Goal: Information Seeking & Learning: Learn about a topic

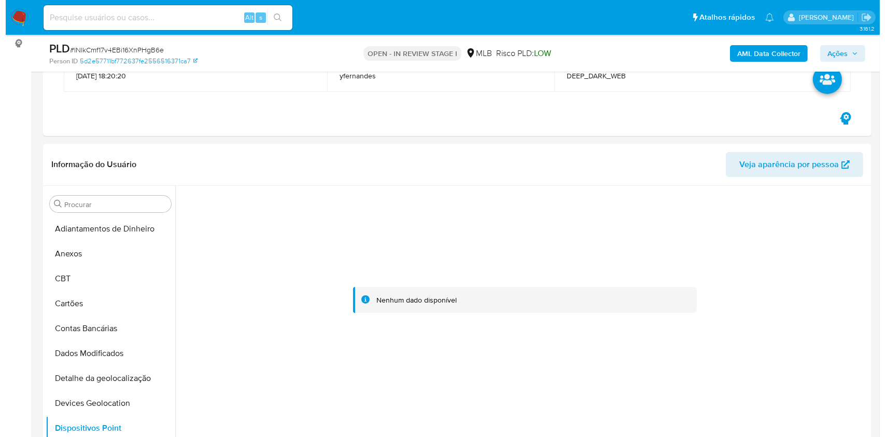
scroll to position [138, 0]
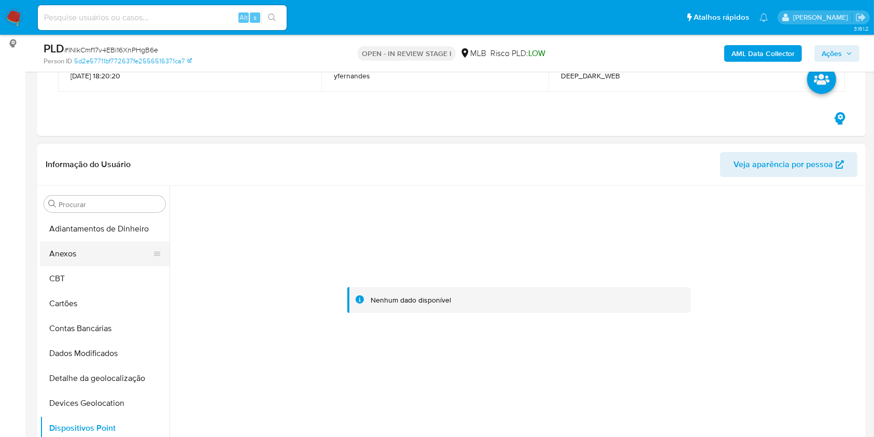
click at [87, 256] on button "Anexos" at bounding box center [100, 253] width 121 height 25
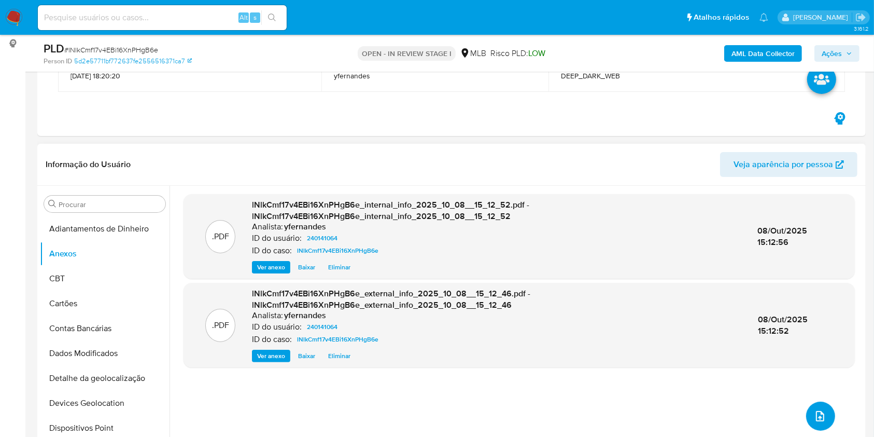
click at [814, 413] on icon "upload-file" at bounding box center [820, 416] width 12 height 12
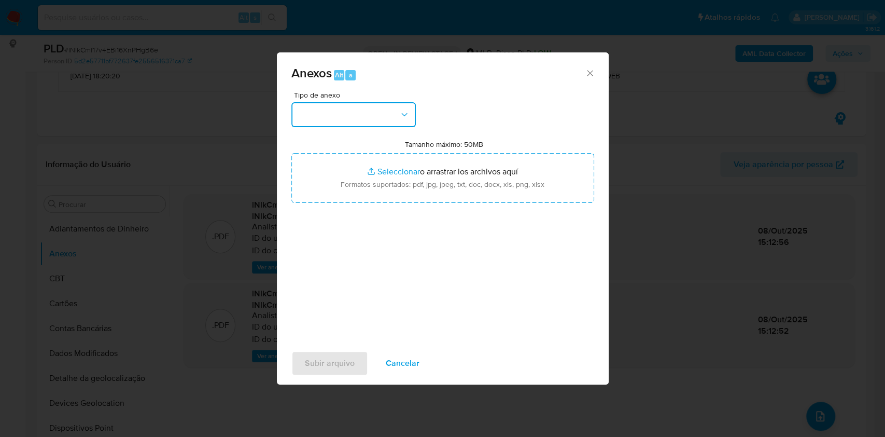
click at [325, 110] on button "button" at bounding box center [353, 114] width 124 height 25
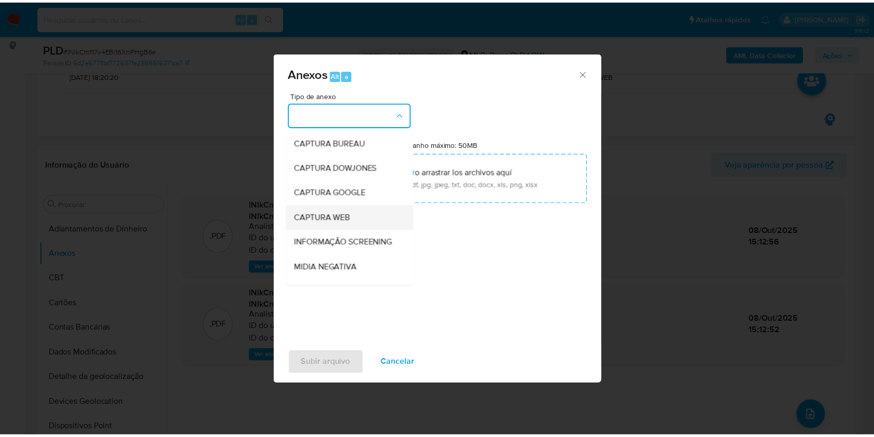
scroll to position [159, 0]
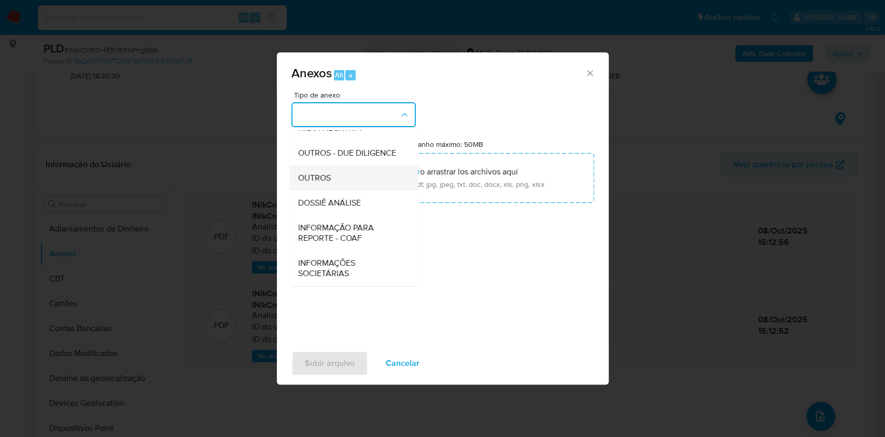
click at [322, 183] on div "OUTROS" at bounding box center [351, 177] width 106 height 25
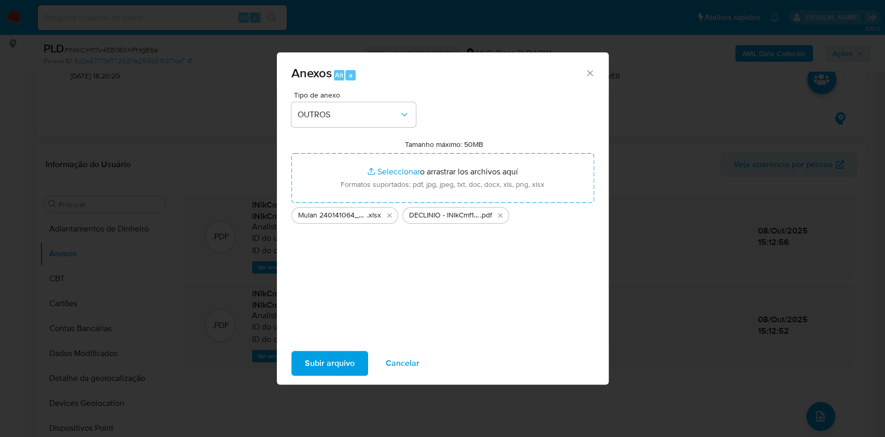
click at [332, 362] on span "Subir arquivo" at bounding box center [330, 363] width 50 height 23
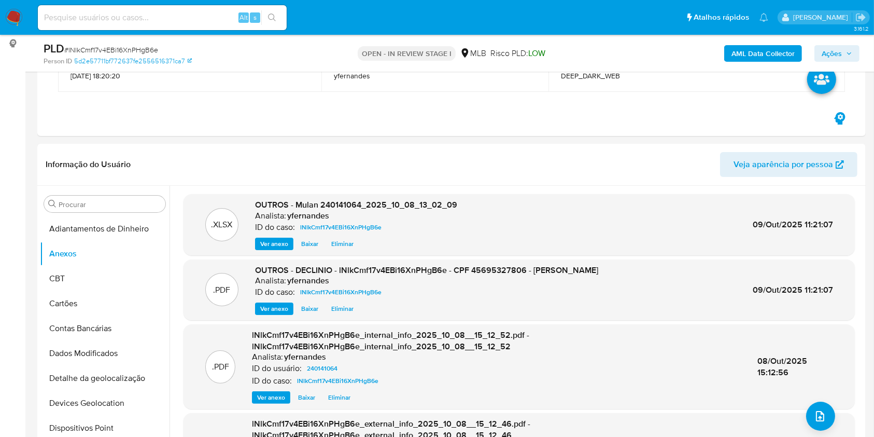
drag, startPoint x: 836, startPoint y: 44, endPoint x: 826, endPoint y: 47, distance: 11.3
click at [836, 44] on div "AML Data Collector Ações" at bounding box center [725, 53] width 269 height 24
click at [832, 52] on span "Ações" at bounding box center [832, 53] width 20 height 17
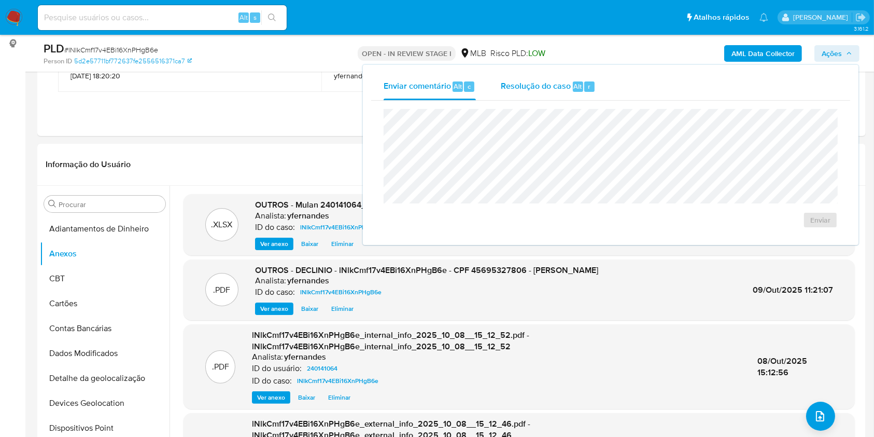
click at [531, 75] on div "Resolução do caso Alt r" at bounding box center [548, 86] width 95 height 27
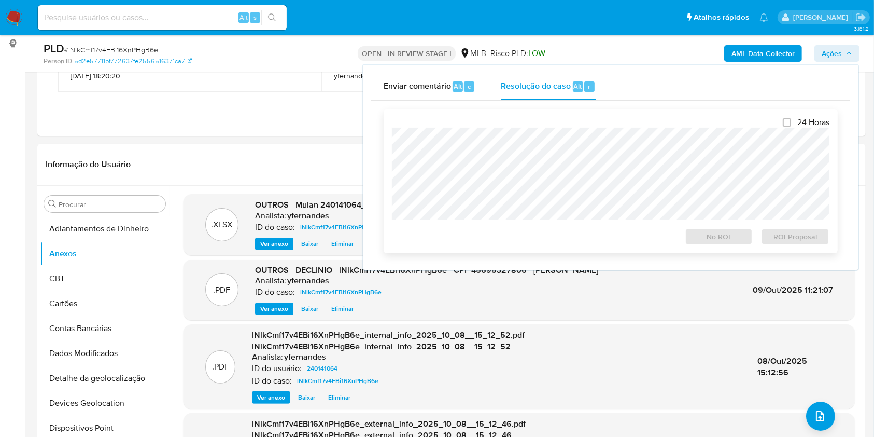
click at [538, 125] on div "24 Horas No ROI ROI Proposal" at bounding box center [611, 181] width 438 height 128
click at [698, 242] on span "No ROI" at bounding box center [719, 236] width 54 height 15
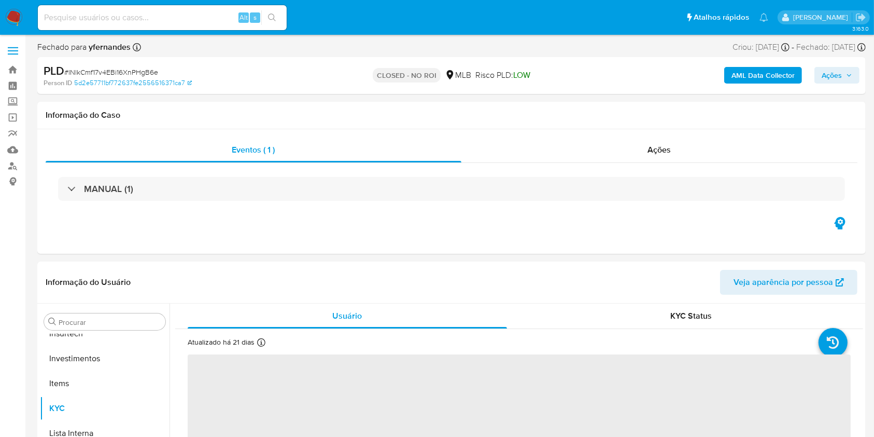
scroll to position [563, 0]
select select "10"
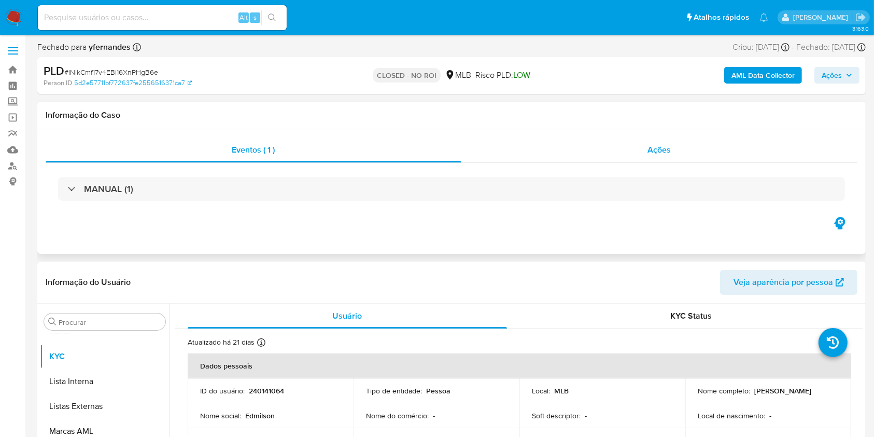
click at [633, 161] on div "Ações" at bounding box center [660, 149] width 396 height 25
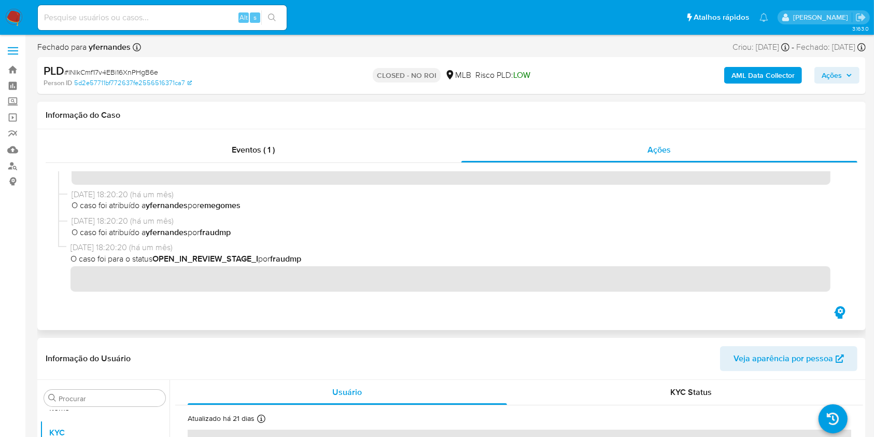
scroll to position [0, 0]
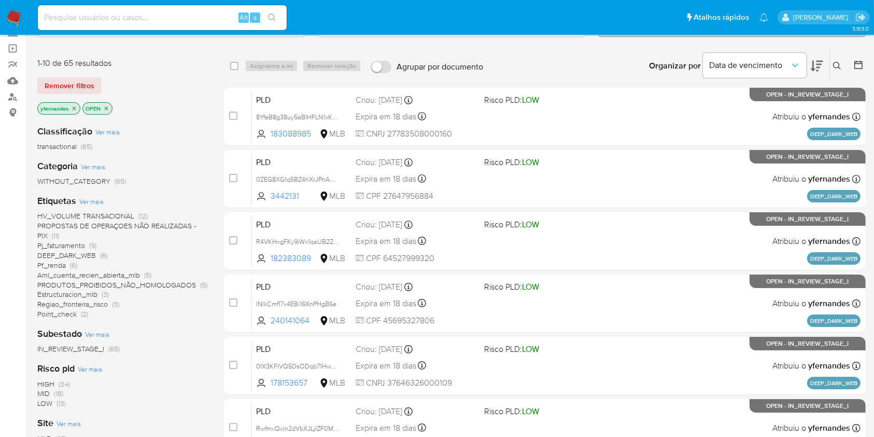
scroll to position [69, 0]
click at [12, 13] on img at bounding box center [14, 18] width 18 height 18
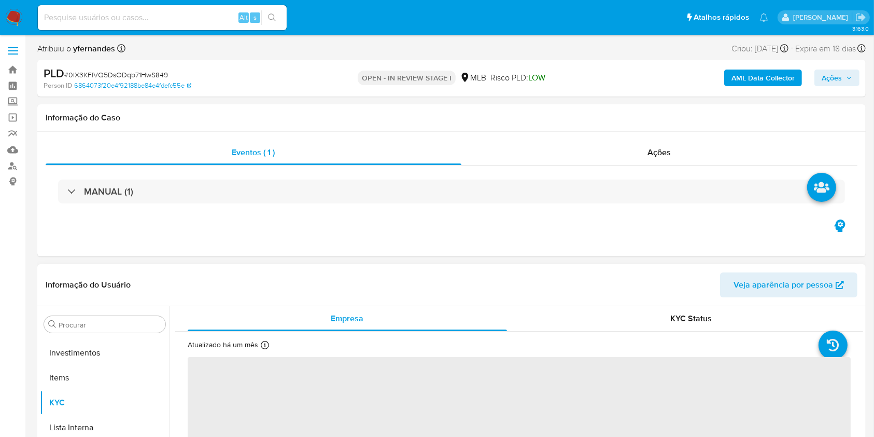
scroll to position [563, 0]
select select "10"
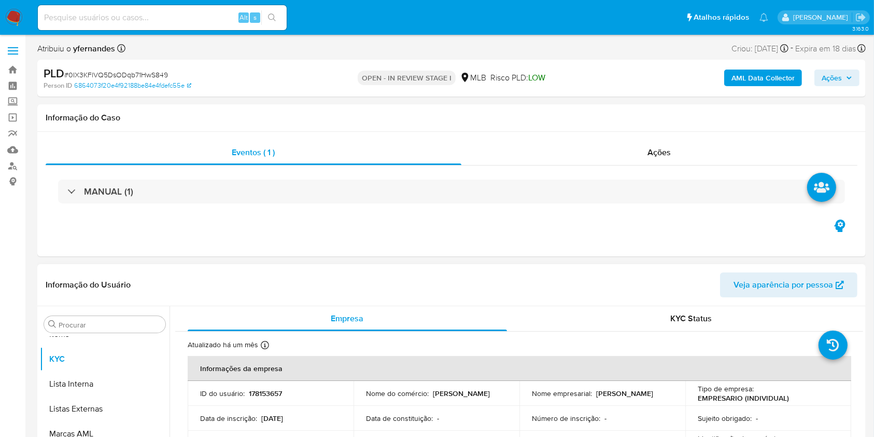
click at [578, 79] on div "OPEN - IN REVIEW STAGE I MLB Risco PLD: LOW" at bounding box center [451, 78] width 269 height 24
click at [119, 72] on span "# 0IX3KFlVQ5DsODqb71HwS849" at bounding box center [116, 74] width 104 height 10
copy span "0IX3KFlVQ5DsODqb71HwS849"
click at [591, 90] on div "AML Data Collector Ações" at bounding box center [725, 78] width 269 height 24
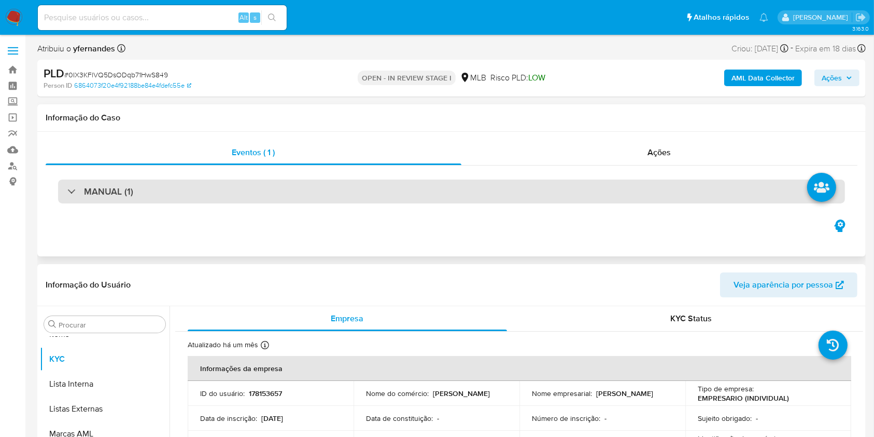
click at [284, 179] on div "MANUAL (1)" at bounding box center [451, 191] width 787 height 24
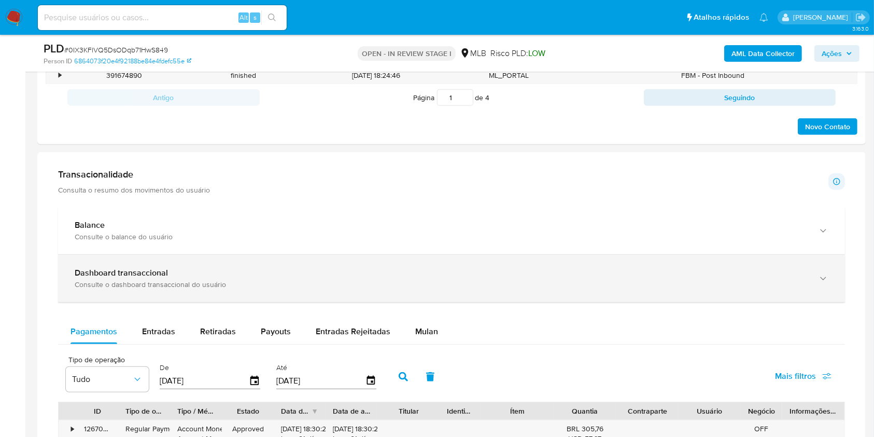
scroll to position [691, 0]
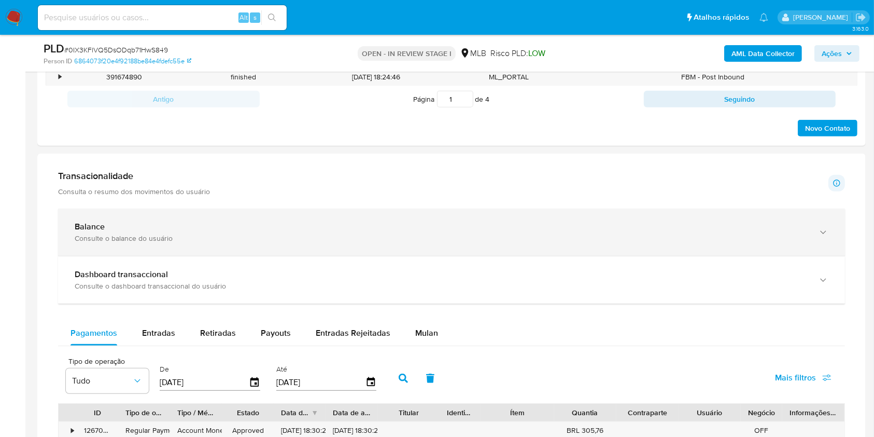
click at [260, 220] on div "Balance Consulte o balance do usuário" at bounding box center [451, 231] width 787 height 47
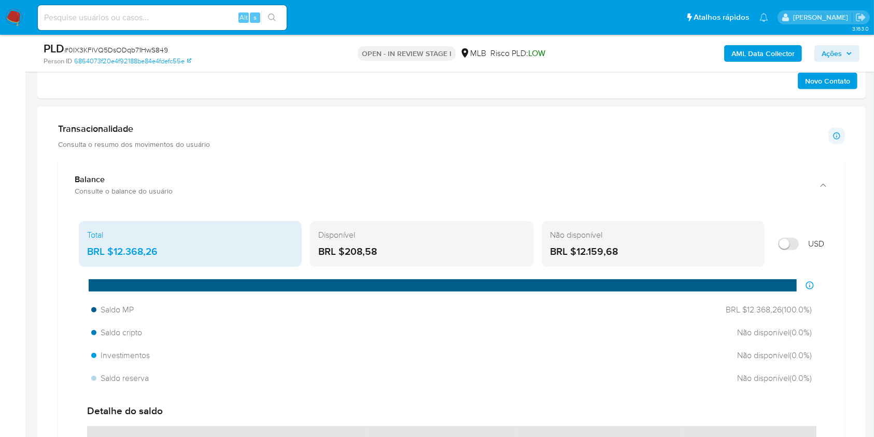
scroll to position [760, 0]
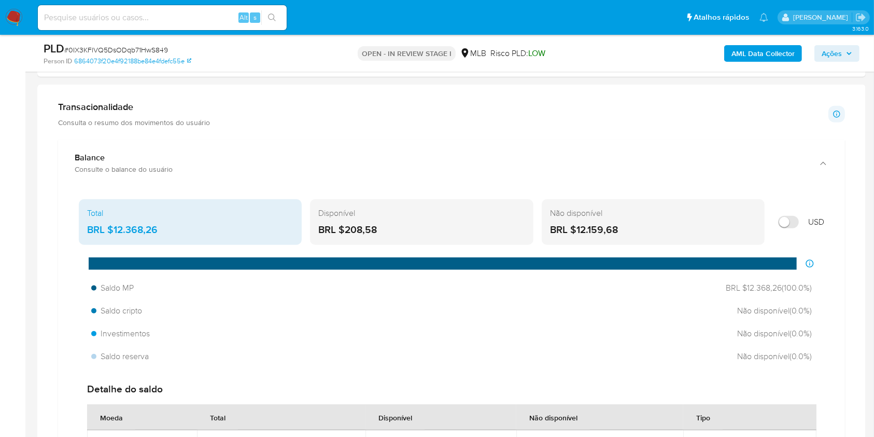
click at [144, 225] on div "BRL $12.368,26" at bounding box center [190, 229] width 206 height 13
click at [369, 103] on div "Transacionalidade Consulta o resumo dos movimentos do usuário Informações trans…" at bounding box center [451, 114] width 787 height 26
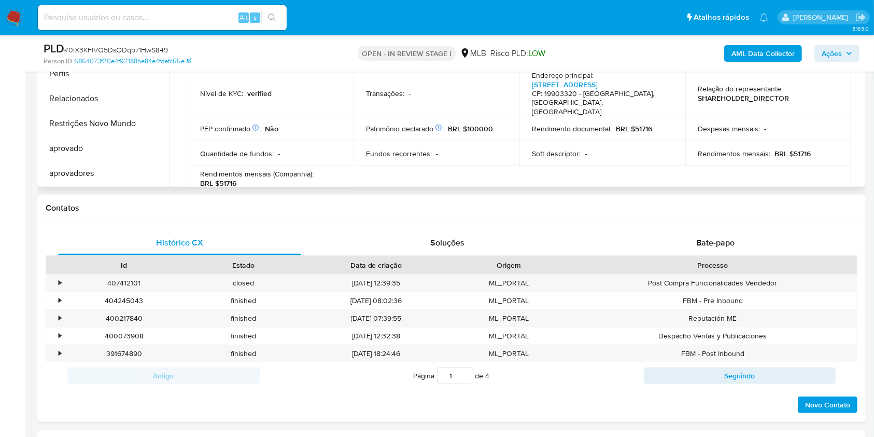
scroll to position [207, 0]
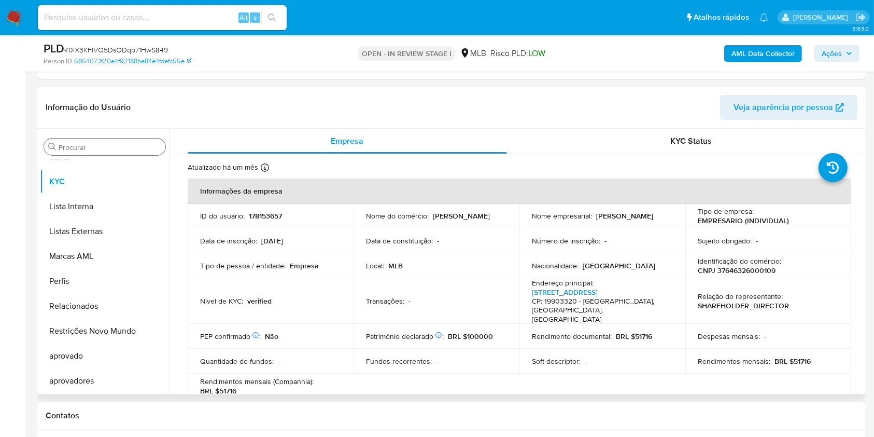
click at [119, 143] on input "Procurar" at bounding box center [110, 147] width 103 height 9
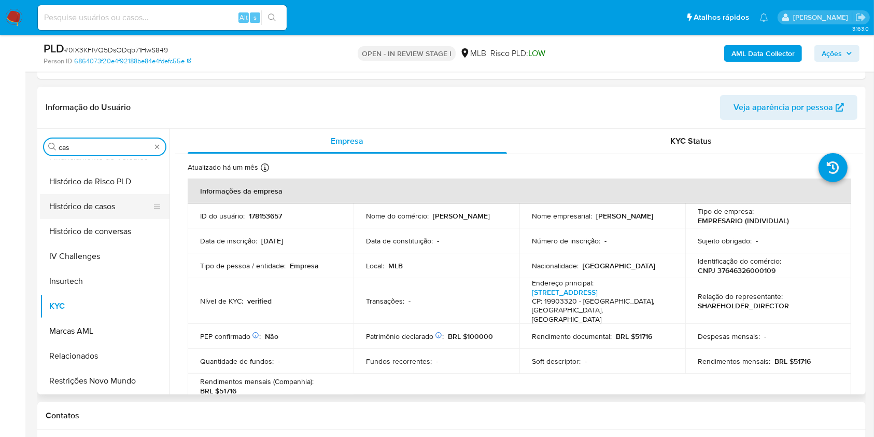
scroll to position [0, 0]
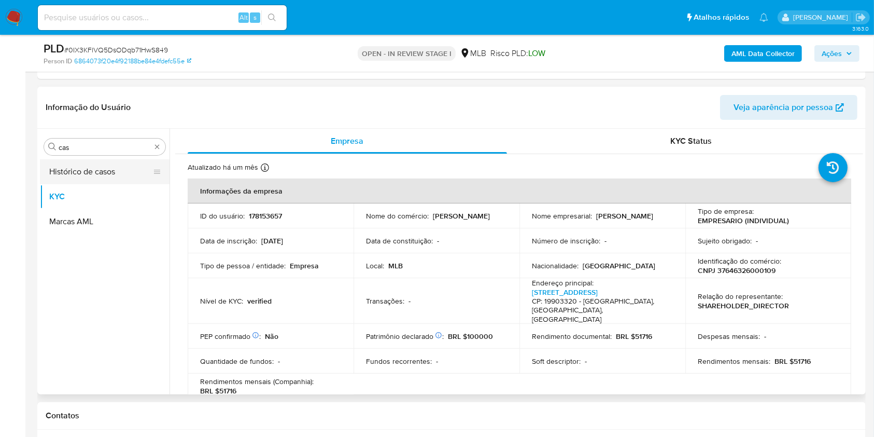
click at [85, 173] on button "Histórico de casos" at bounding box center [100, 171] width 121 height 25
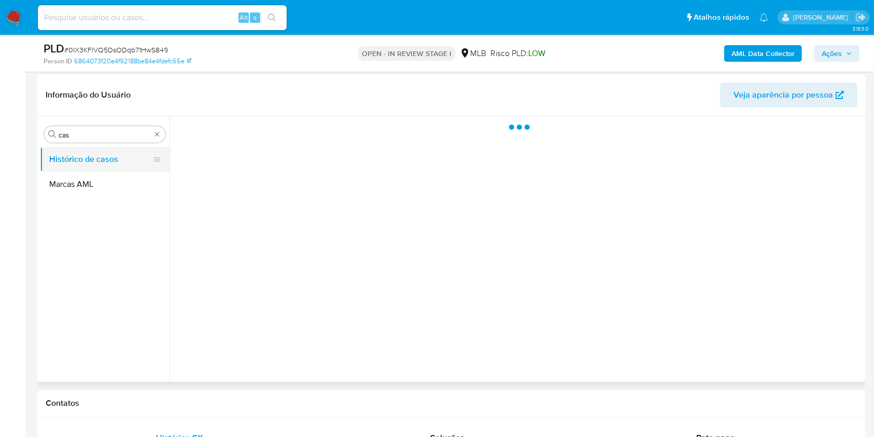
click at [85, 173] on button "Marcas AML" at bounding box center [105, 184] width 130 height 25
click at [110, 172] on button "Marcas AML" at bounding box center [100, 184] width 121 height 25
click at [108, 167] on button "Histórico de casos" at bounding box center [100, 159] width 121 height 25
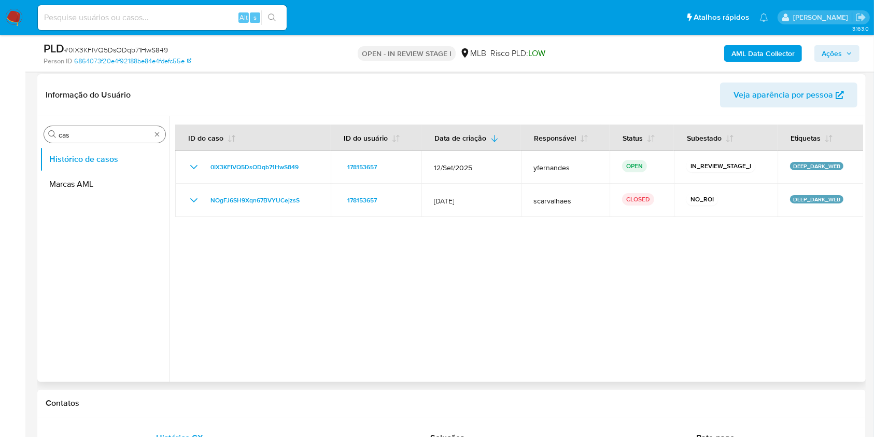
click at [122, 128] on div "Procurar cas" at bounding box center [104, 134] width 121 height 17
click at [102, 131] on input "cas" at bounding box center [105, 134] width 92 height 9
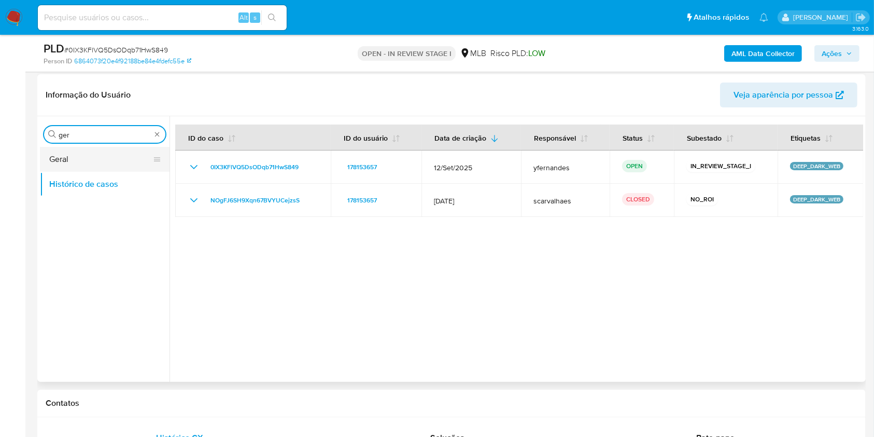
type input "ger"
click at [83, 149] on button "Geral" at bounding box center [100, 159] width 121 height 25
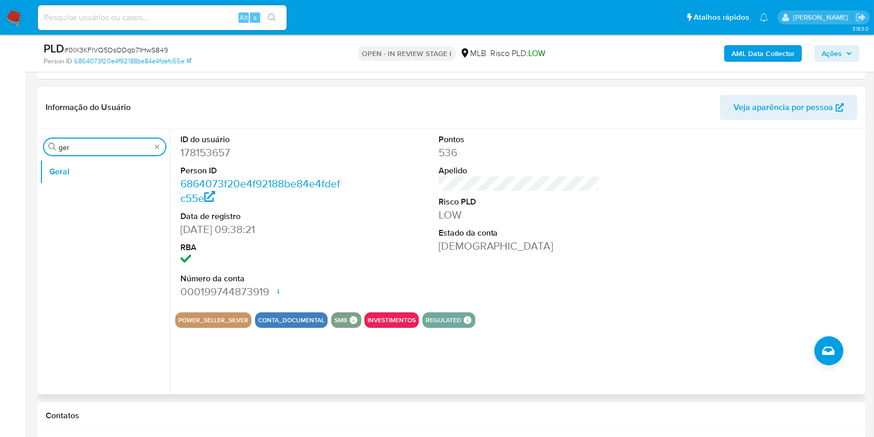
click at [97, 146] on input "ger" at bounding box center [105, 147] width 92 height 9
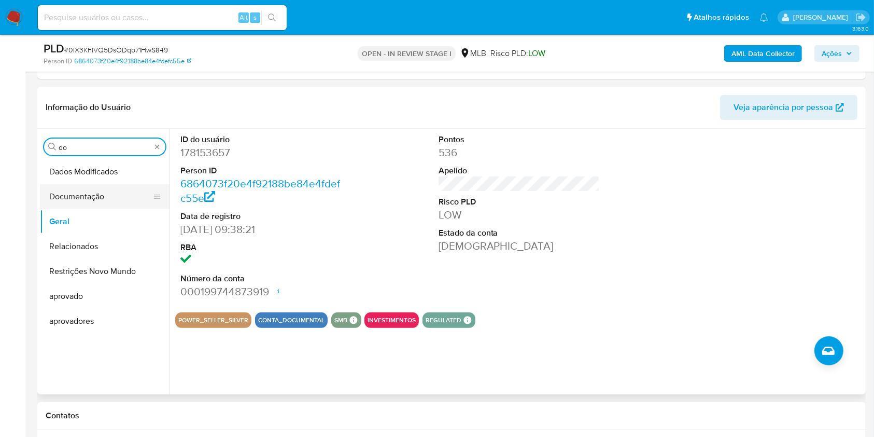
click at [89, 202] on button "Documentação" at bounding box center [100, 196] width 121 height 25
click at [83, 197] on button "Documentação" at bounding box center [100, 196] width 121 height 25
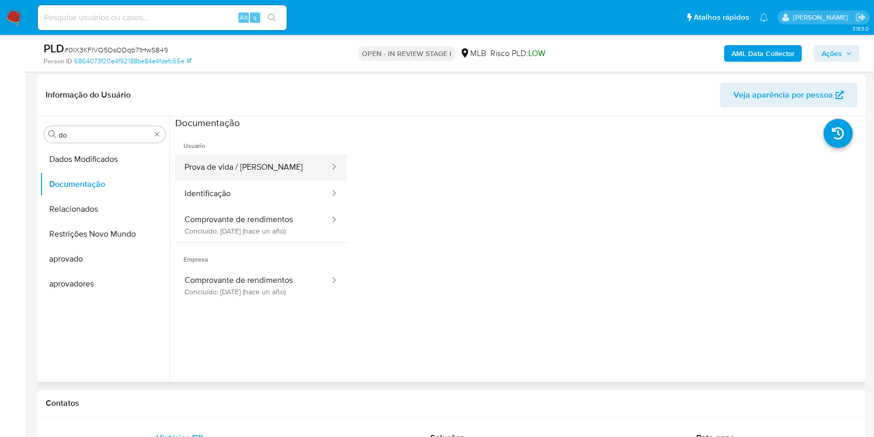
click at [274, 165] on button "Prova de vida / Selfie" at bounding box center [253, 167] width 156 height 26
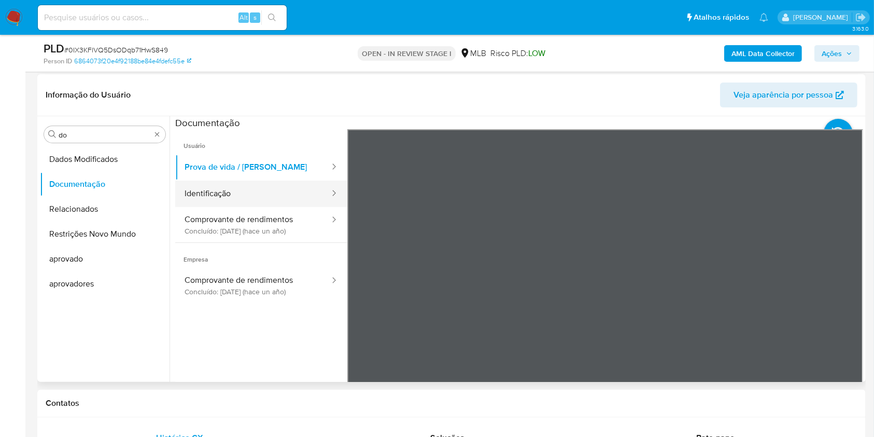
click at [263, 194] on button "Identificação" at bounding box center [253, 193] width 156 height 26
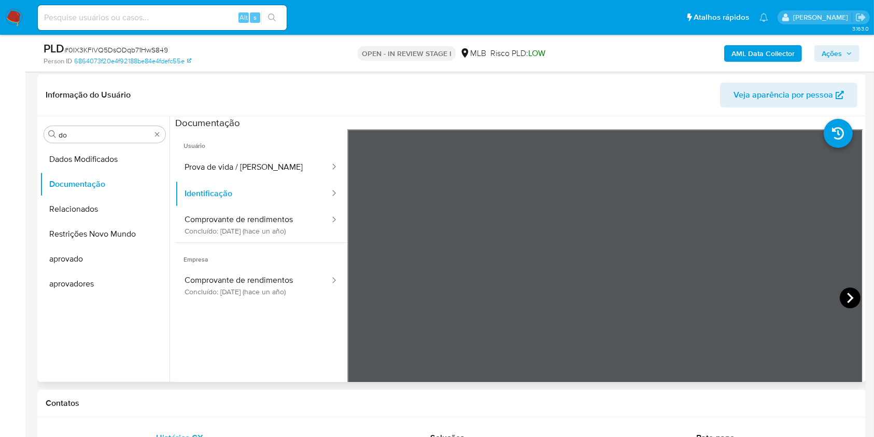
click at [851, 303] on icon at bounding box center [850, 297] width 21 height 21
click at [230, 210] on button "Comprovante de rendimentos Concluído: 13/09/2024 (hace un año)" at bounding box center [253, 224] width 156 height 35
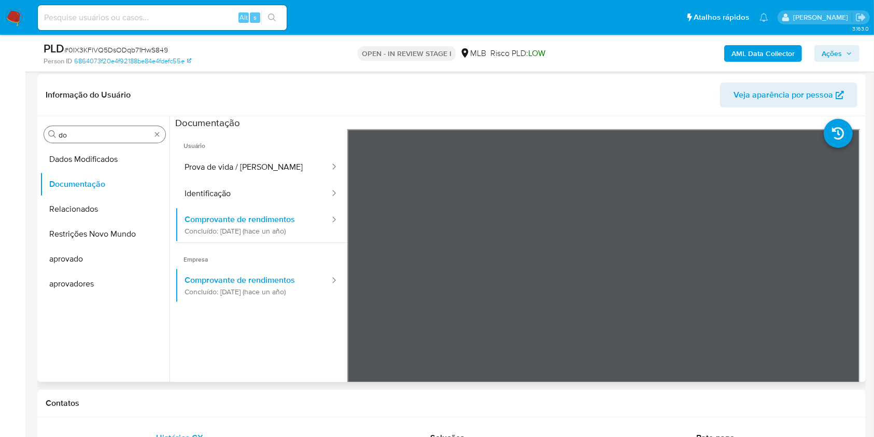
click at [79, 136] on input "do" at bounding box center [105, 134] width 92 height 9
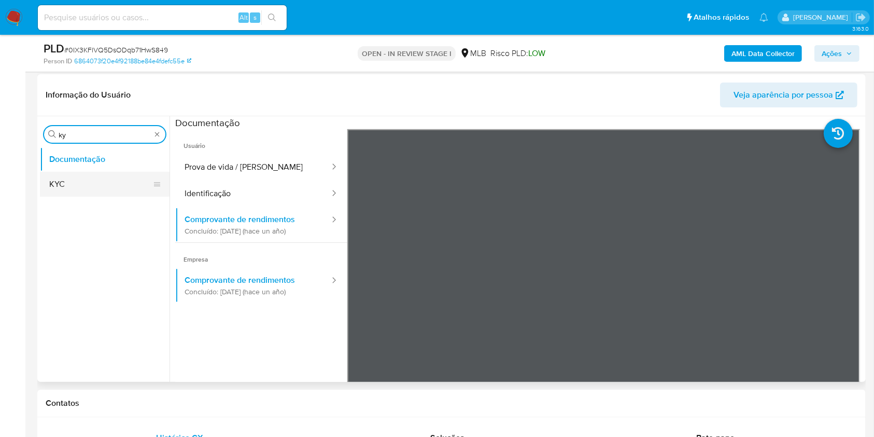
type input "ky"
click at [66, 189] on button "KYC" at bounding box center [100, 184] width 121 height 25
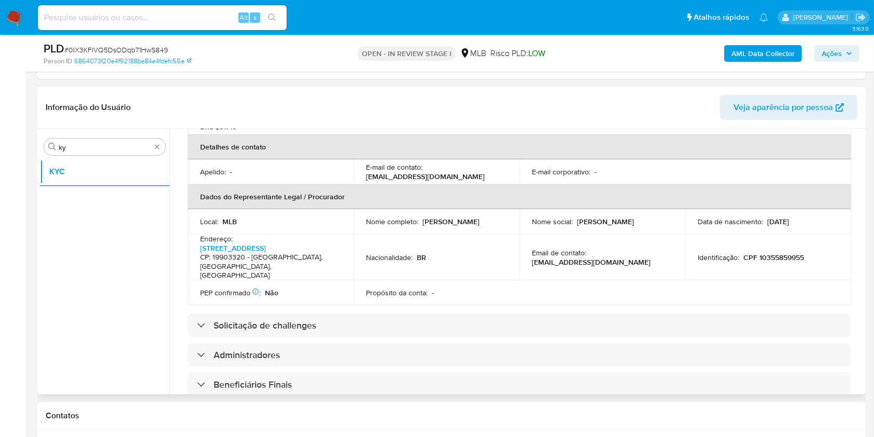
scroll to position [270, 0]
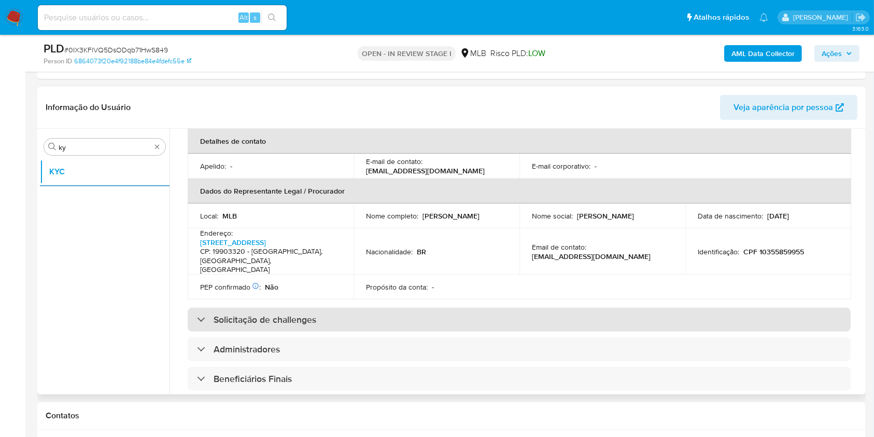
click at [407, 324] on div "Solicitação de challenges" at bounding box center [519, 320] width 663 height 24
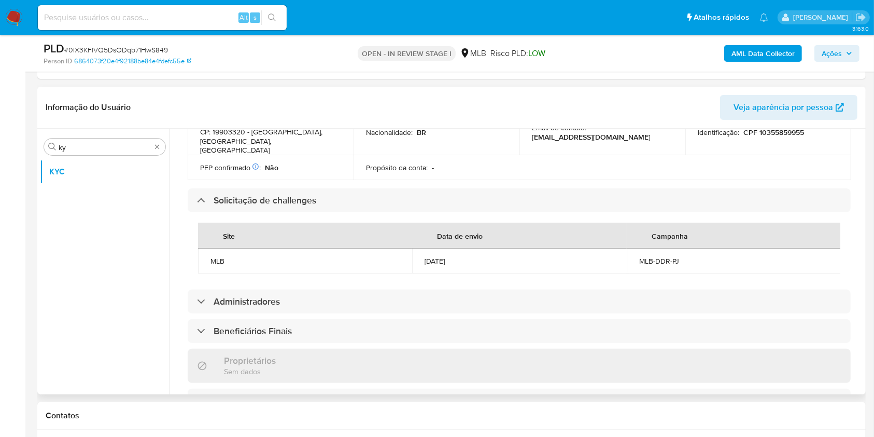
scroll to position [707, 0]
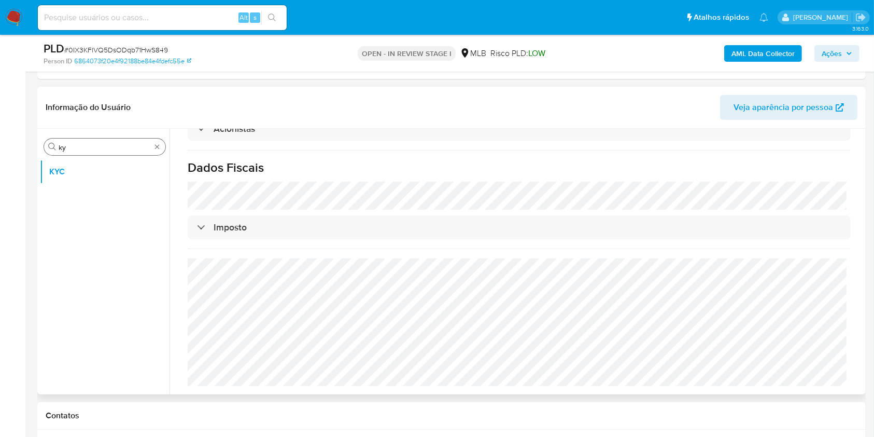
click at [78, 148] on input "ky" at bounding box center [105, 147] width 92 height 9
click at [78, 147] on input "ky" at bounding box center [105, 147] width 92 height 9
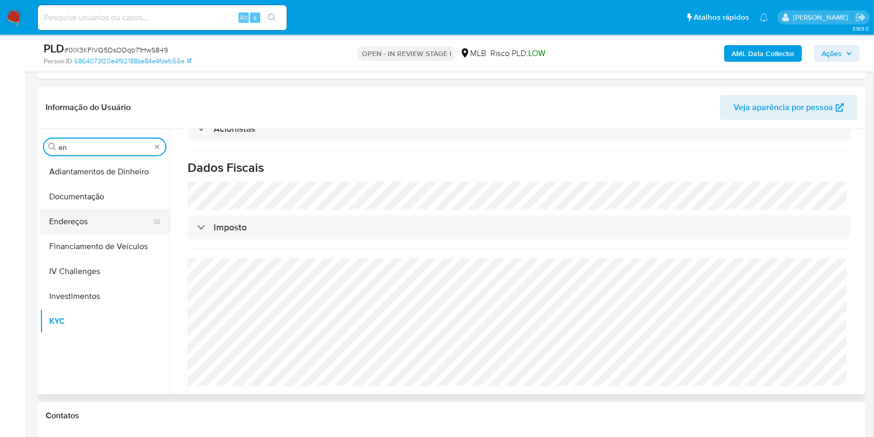
type input "en"
click at [58, 217] on button "Endereços" at bounding box center [100, 221] width 121 height 25
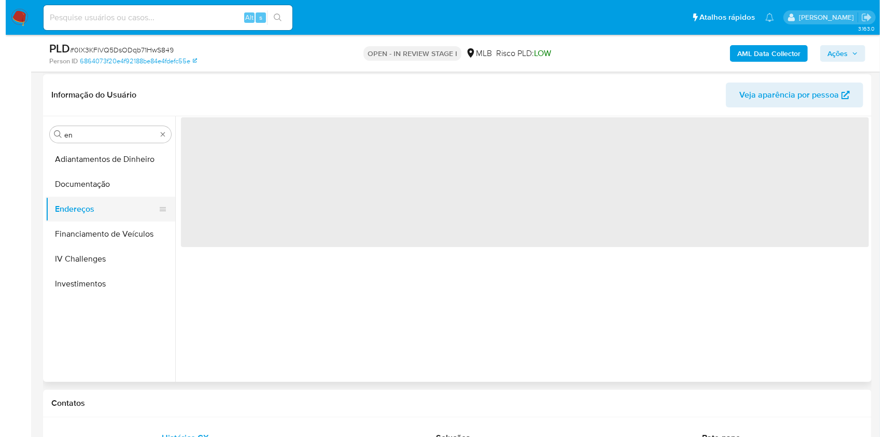
scroll to position [0, 0]
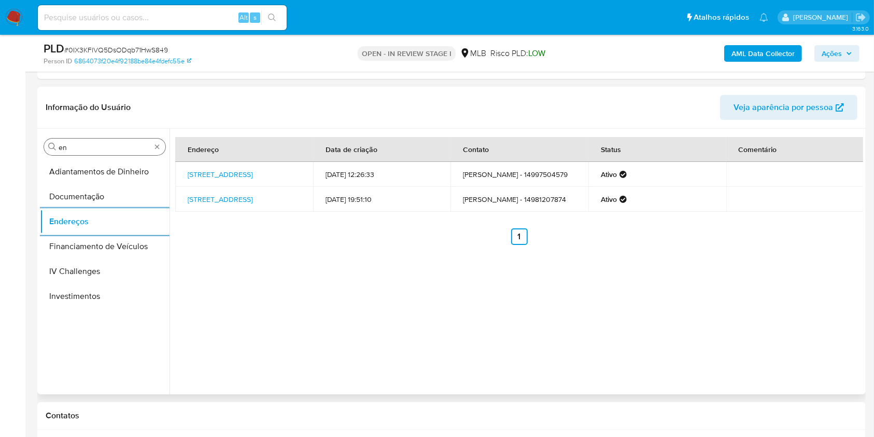
click at [91, 143] on input "en" at bounding box center [105, 147] width 92 height 9
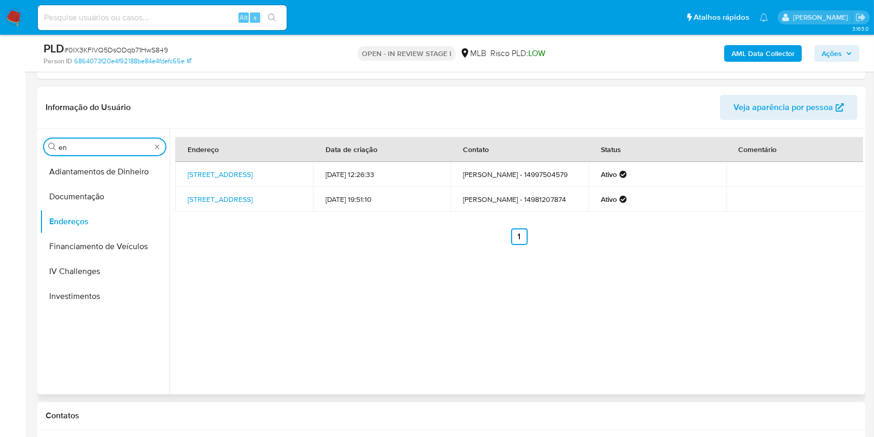
click at [91, 143] on input "en" at bounding box center [105, 147] width 92 height 9
type input "ge"
click at [74, 168] on button "Detalhe da geolocalização" at bounding box center [100, 171] width 121 height 25
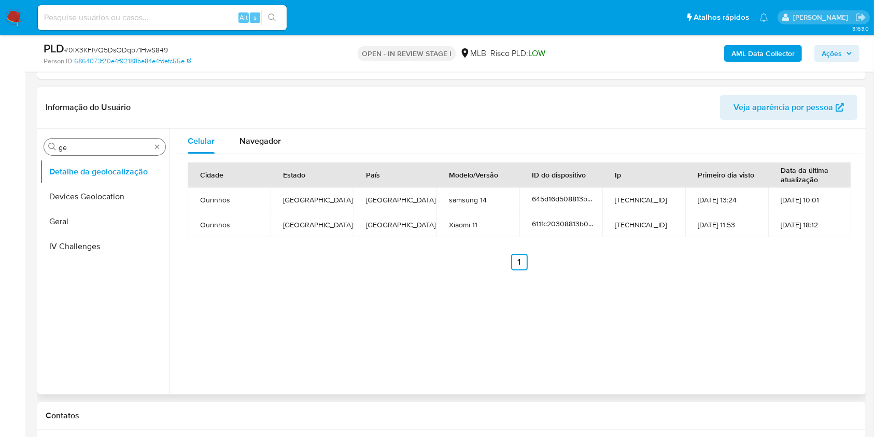
click at [73, 139] on div "Procurar ge" at bounding box center [104, 146] width 121 height 17
click at [76, 141] on div "Procurar ge" at bounding box center [104, 146] width 121 height 17
click at [87, 153] on div "Procurar ge" at bounding box center [104, 146] width 121 height 17
click at [76, 138] on div "Procurar ge" at bounding box center [104, 146] width 121 height 17
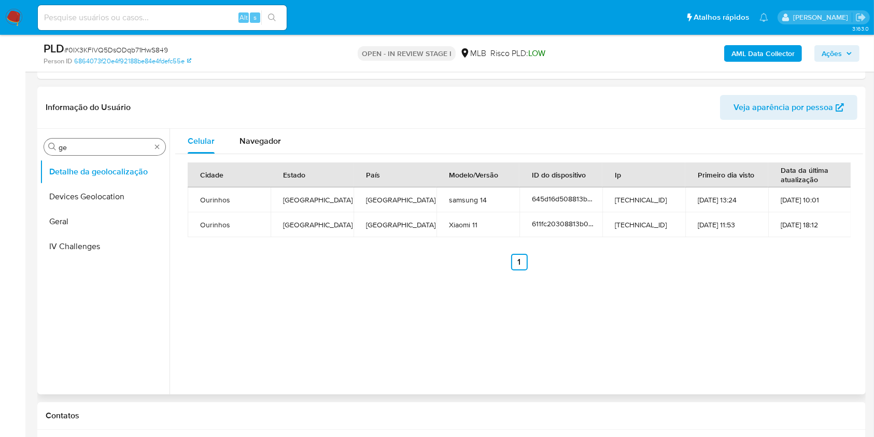
click at [79, 151] on input "ge" at bounding box center [105, 147] width 92 height 9
click at [78, 147] on input "ge" at bounding box center [105, 147] width 92 height 9
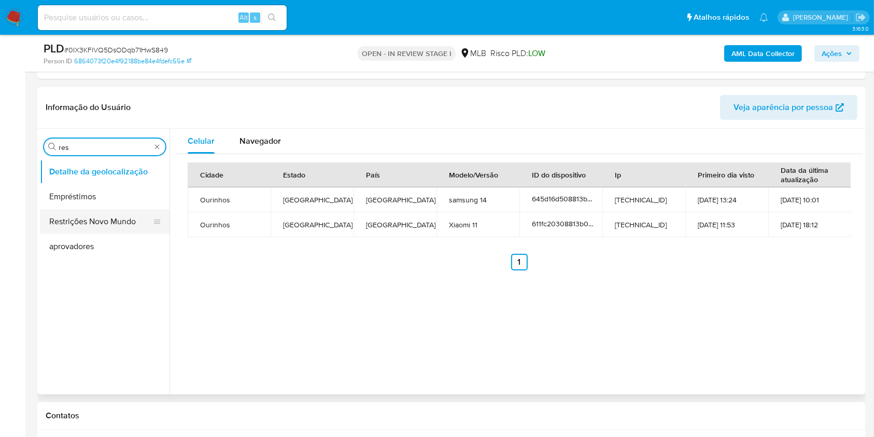
type input "res"
click at [60, 228] on button "Restrições Novo Mundo" at bounding box center [100, 221] width 121 height 25
click at [54, 221] on button "Restrições Novo Mundo" at bounding box center [100, 221] width 121 height 25
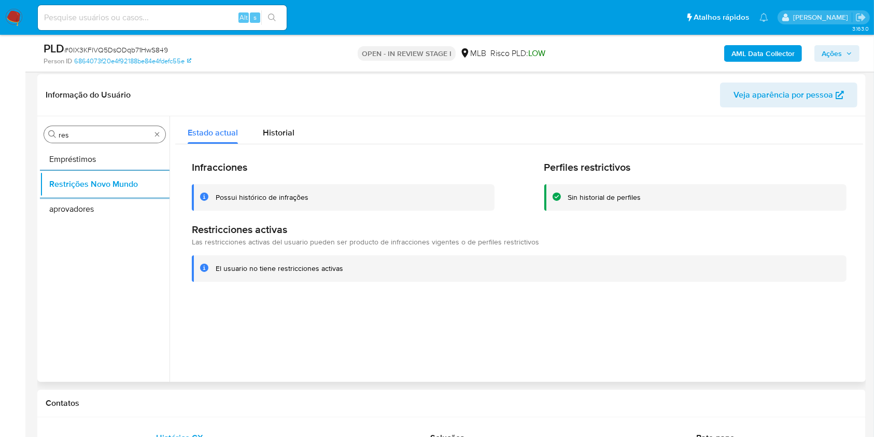
click at [87, 132] on input "res" at bounding box center [105, 134] width 92 height 9
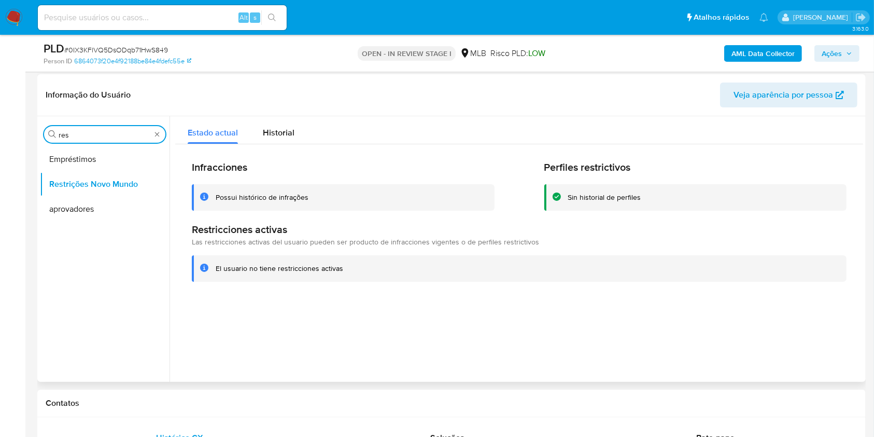
click at [87, 132] on input "res" at bounding box center [105, 134] width 92 height 9
type input "po"
click at [62, 160] on button "Dispositivos Point" at bounding box center [100, 159] width 121 height 25
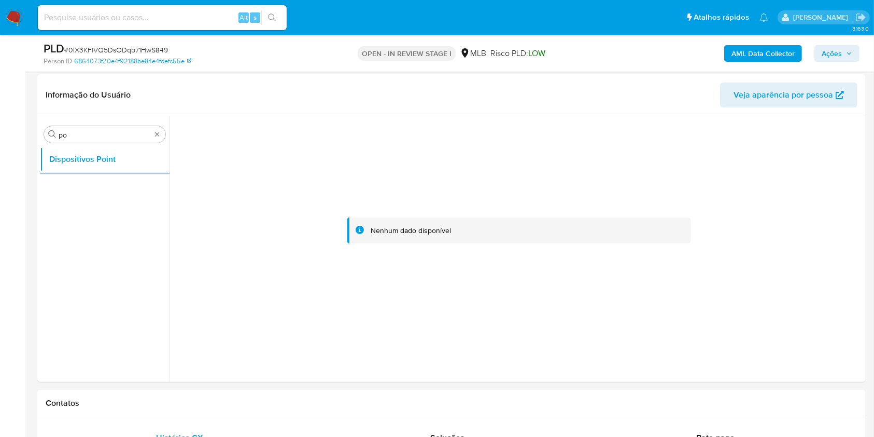
click at [756, 53] on b "AML Data Collector" at bounding box center [763, 53] width 63 height 17
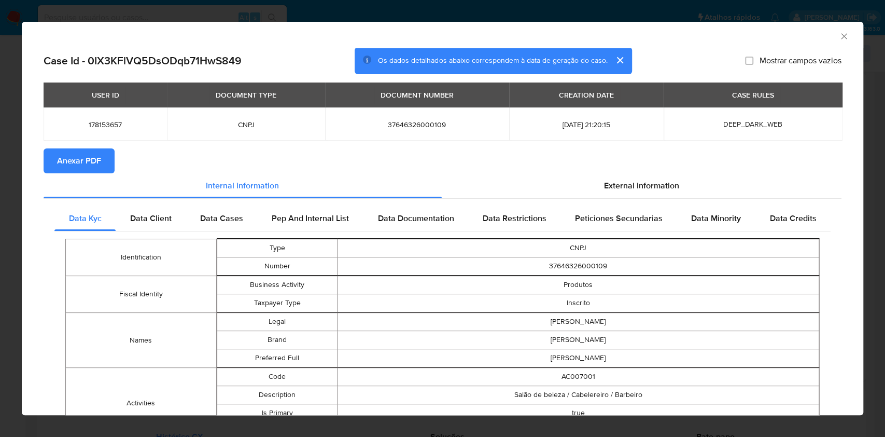
click at [86, 158] on span "Anexar PDF" at bounding box center [79, 160] width 44 height 23
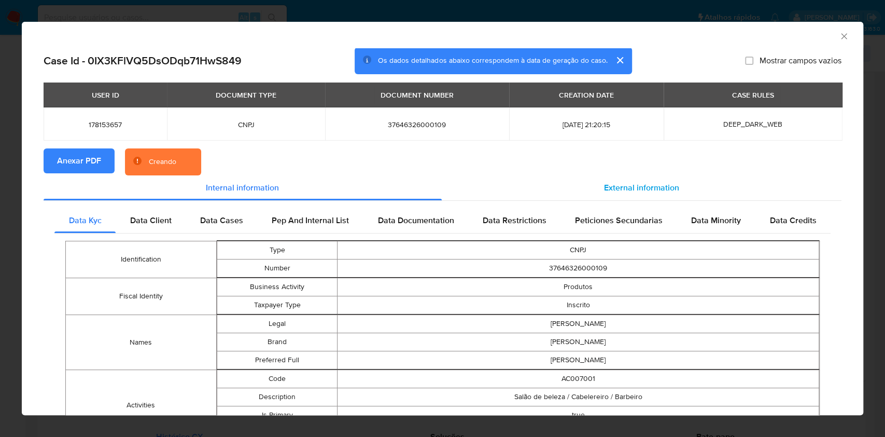
click at [638, 194] on div "External information" at bounding box center [642, 187] width 400 height 25
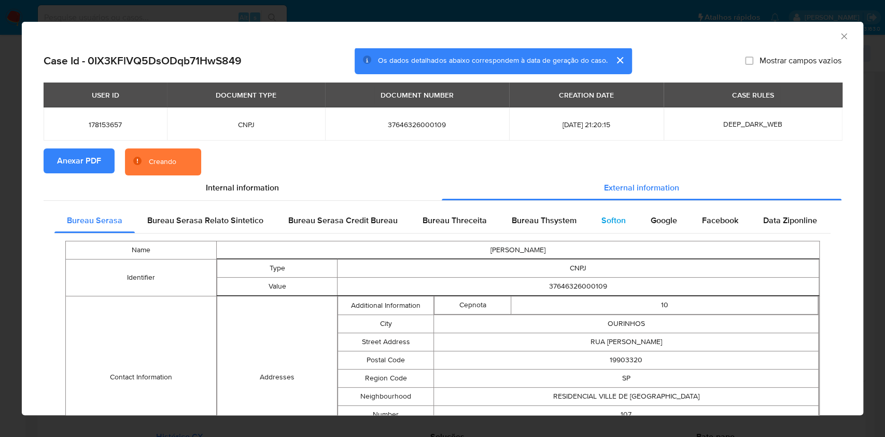
click at [607, 227] on div "Softon" at bounding box center [613, 220] width 49 height 25
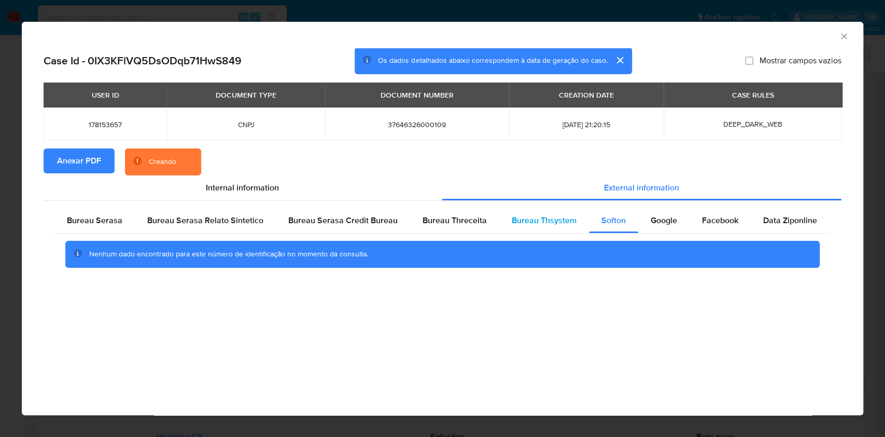
click at [541, 222] on span "Bureau Thsystem" at bounding box center [544, 220] width 65 height 12
click at [458, 222] on span "Bureau Threceita" at bounding box center [455, 220] width 64 height 12
click at [82, 221] on span "Bureau Serasa" at bounding box center [94, 220] width 55 height 12
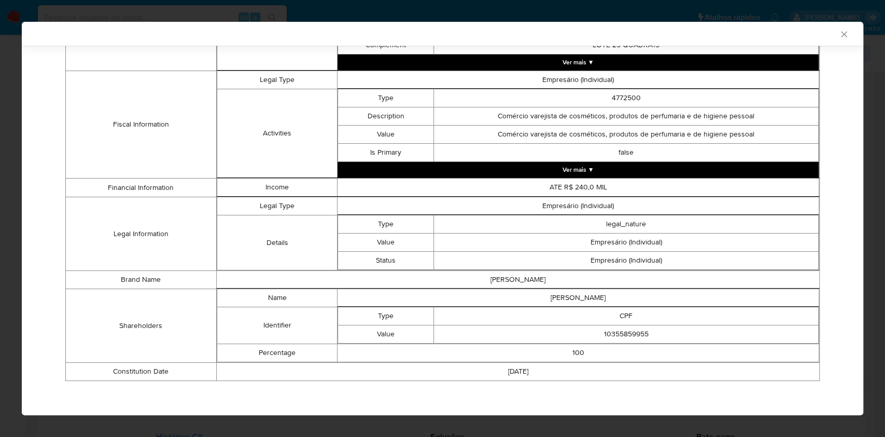
scroll to position [383, 0]
click at [590, 297] on td "KAROLINY APARECIDA DE OLIVEIRA SILVA MOURA" at bounding box center [579, 298] width 482 height 18
click at [589, 297] on td "KAROLINY APARECIDA DE OLIVEIRA SILVA MOURA" at bounding box center [579, 298] width 482 height 18
copy td "KAROLINY APARECIDA DE OLIVEIRA SILVA MOURA"
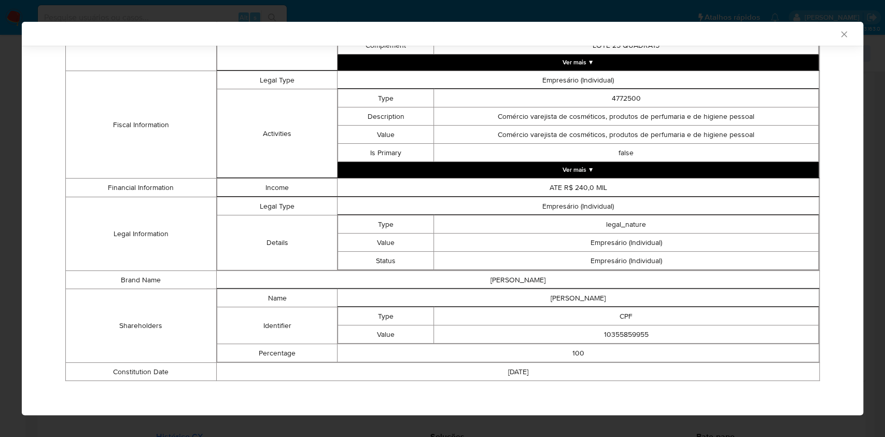
click at [397, 268] on td "Status" at bounding box center [386, 261] width 96 height 18
click at [617, 329] on td "10355859955" at bounding box center [626, 334] width 385 height 18
copy td "10355859955"
click at [18, 164] on div "AML Data Collector Case Id - 0IX3KFlVQ5DsODqb71HwS849 Os dados detalhados abaix…" at bounding box center [442, 218] width 885 height 437
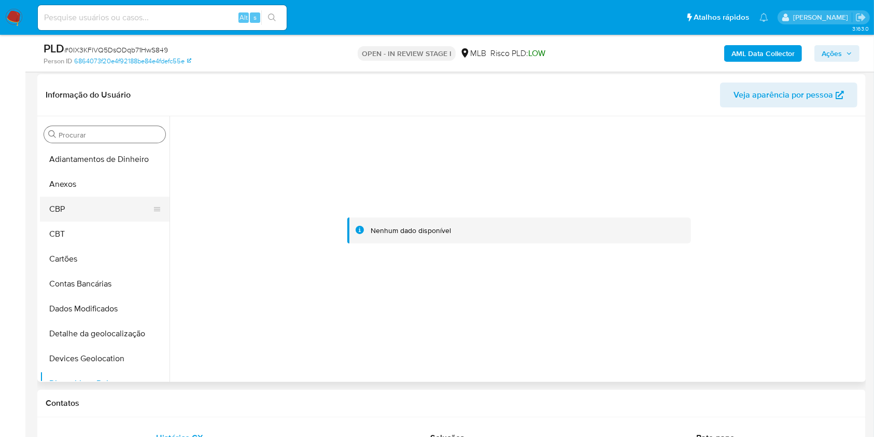
click at [98, 197] on button "CBP" at bounding box center [100, 209] width 121 height 25
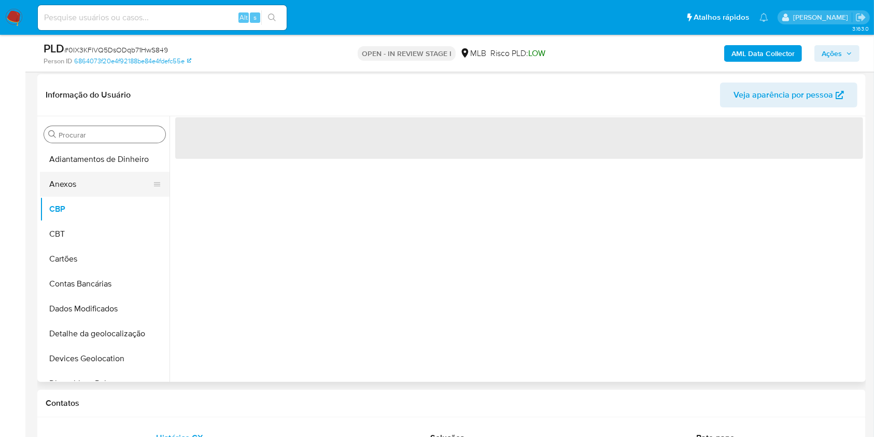
click at [82, 185] on button "Anexos" at bounding box center [100, 184] width 121 height 25
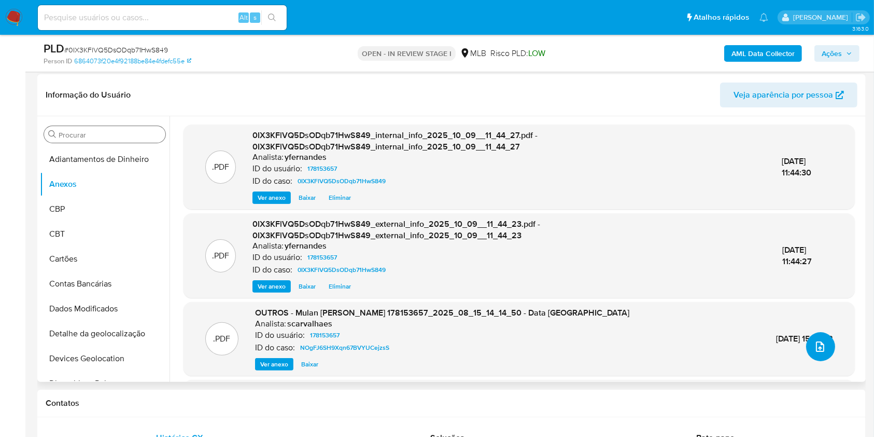
click at [816, 346] on icon "upload-file" at bounding box center [820, 346] width 8 height 10
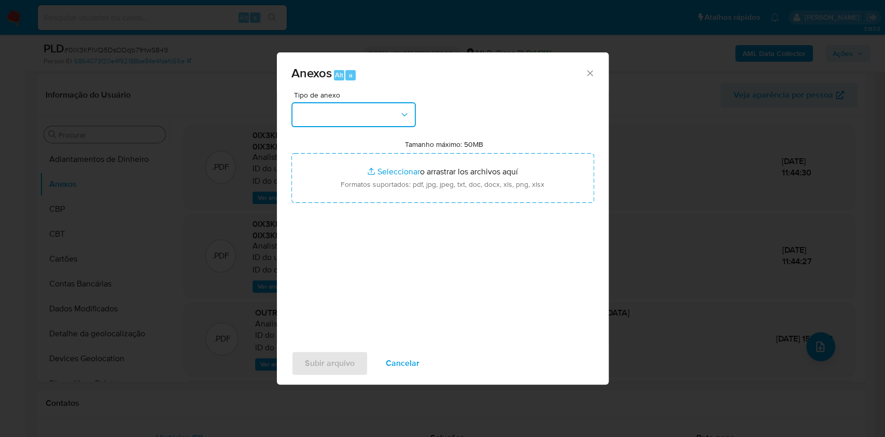
click at [380, 112] on button "button" at bounding box center [353, 114] width 124 height 25
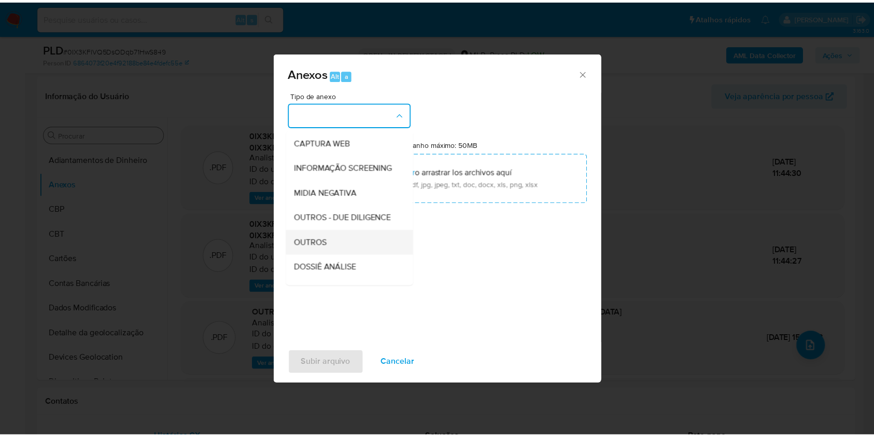
scroll to position [159, 0]
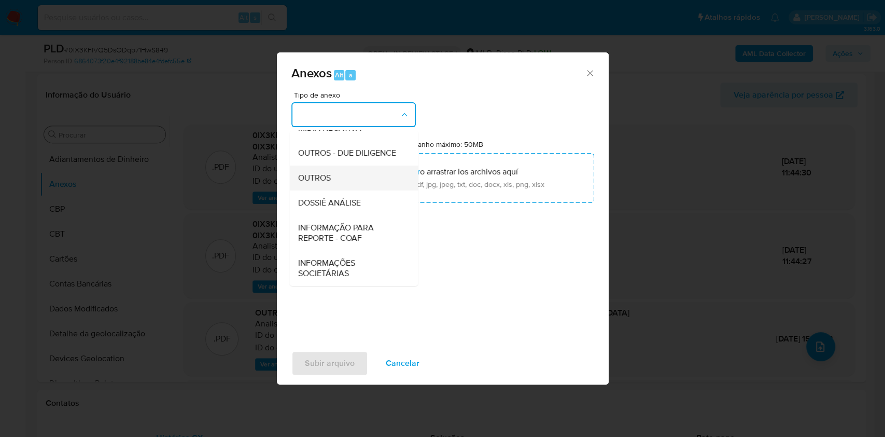
click at [335, 171] on div "OUTROS" at bounding box center [351, 177] width 106 height 25
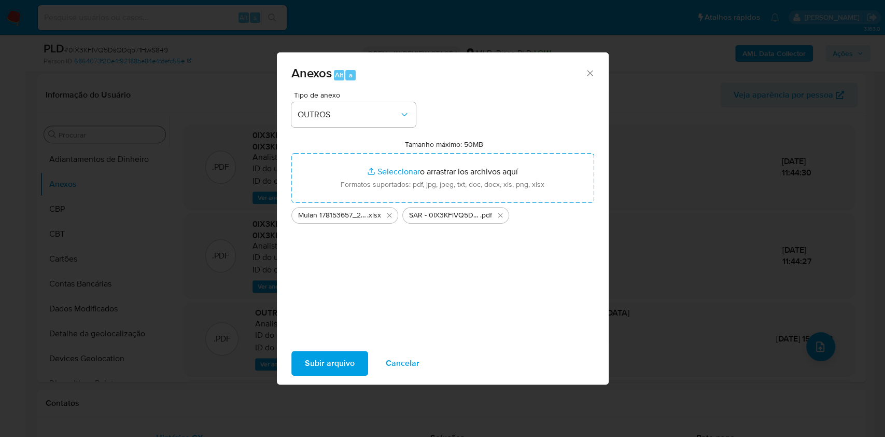
click at [319, 372] on span "Subir arquivo" at bounding box center [330, 363] width 50 height 23
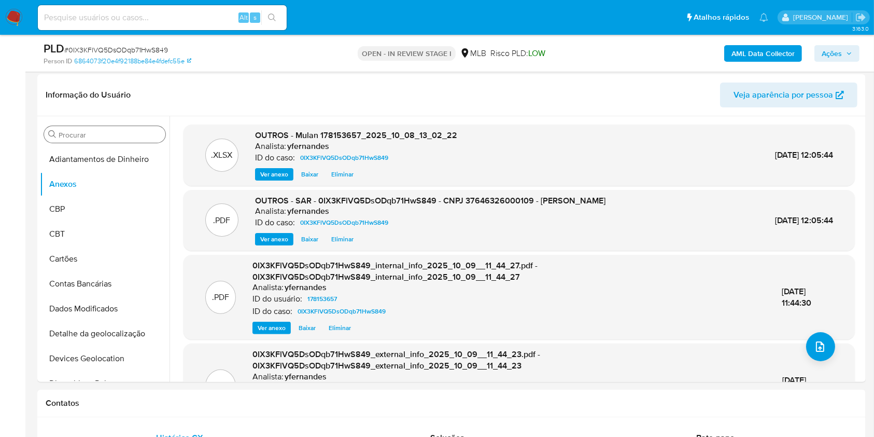
click at [832, 55] on span "Ações" at bounding box center [832, 53] width 20 height 17
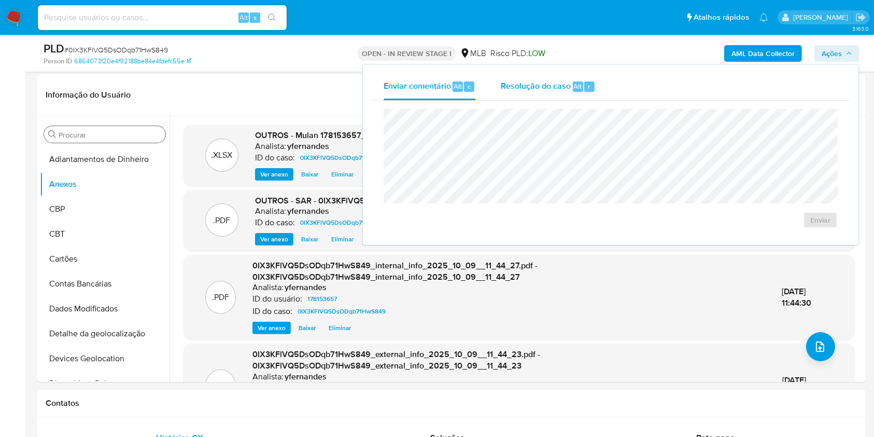
click at [551, 79] on div "Resolução do caso Alt r" at bounding box center [548, 86] width 95 height 27
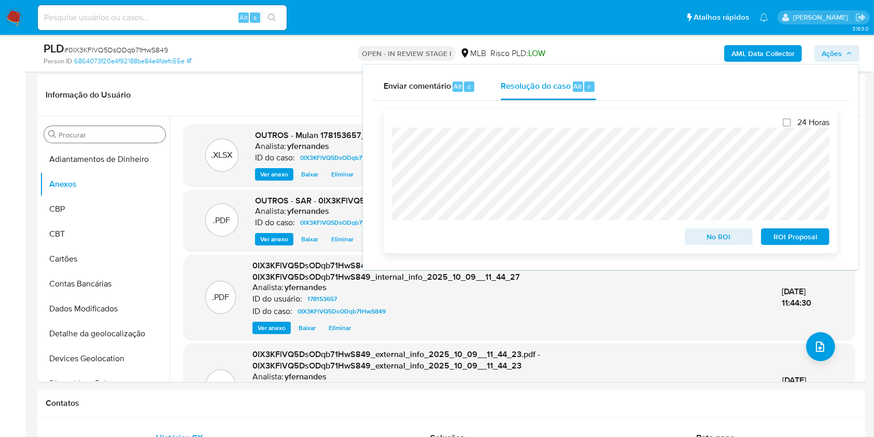
click at [701, 244] on span "No ROI" at bounding box center [719, 236] width 54 height 15
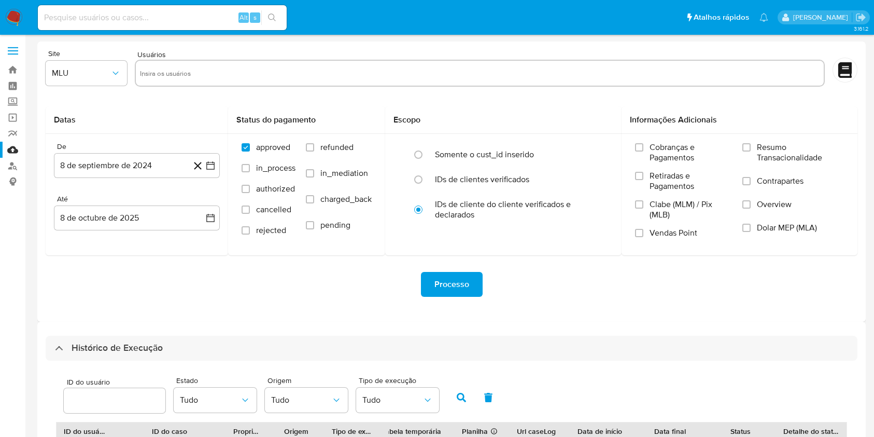
select select "10"
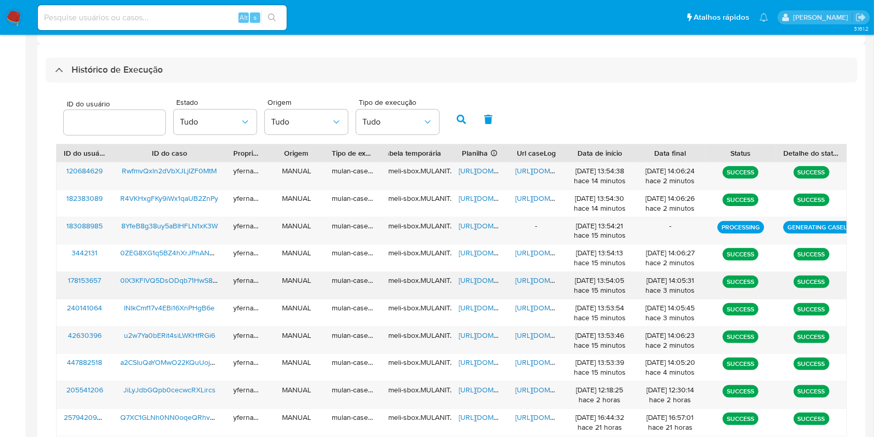
click at [465, 281] on span "[URL][DOMAIN_NAME]" at bounding box center [495, 280] width 72 height 10
click at [533, 277] on span "https://docs.google.com/document/d/1J5_PdNdZGGRsIHeaBA1737jGRS87oLhO9LZ5lbP0c0k…" at bounding box center [551, 280] width 72 height 10
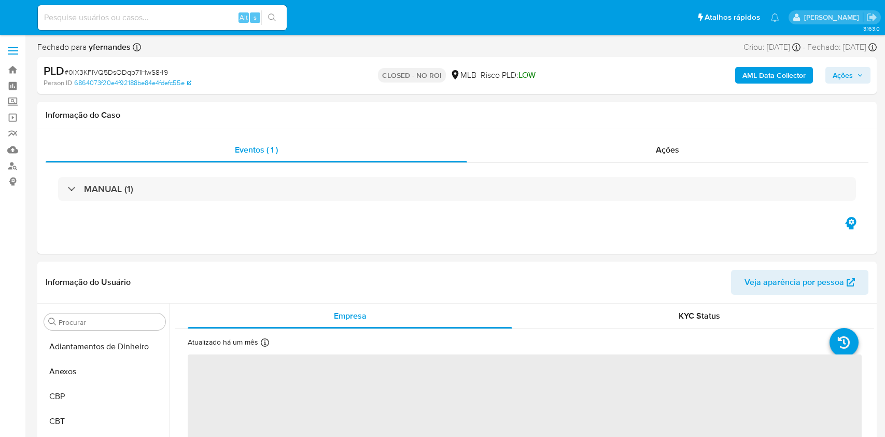
select select "10"
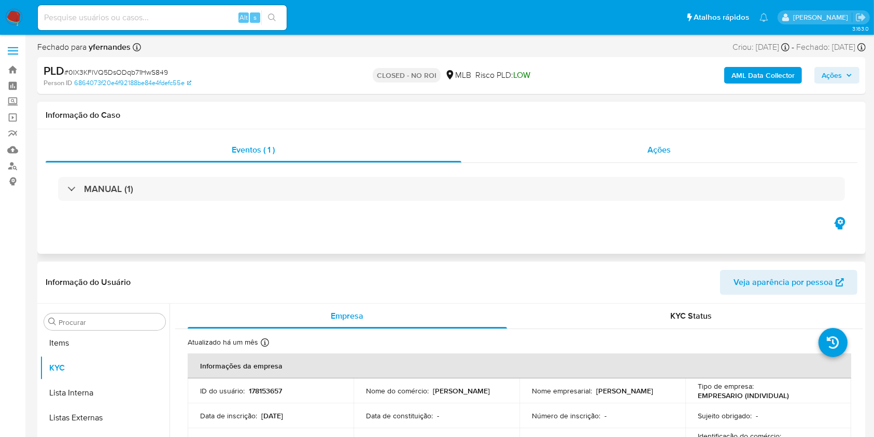
scroll to position [563, 0]
click at [610, 142] on div "Ações" at bounding box center [660, 149] width 396 height 25
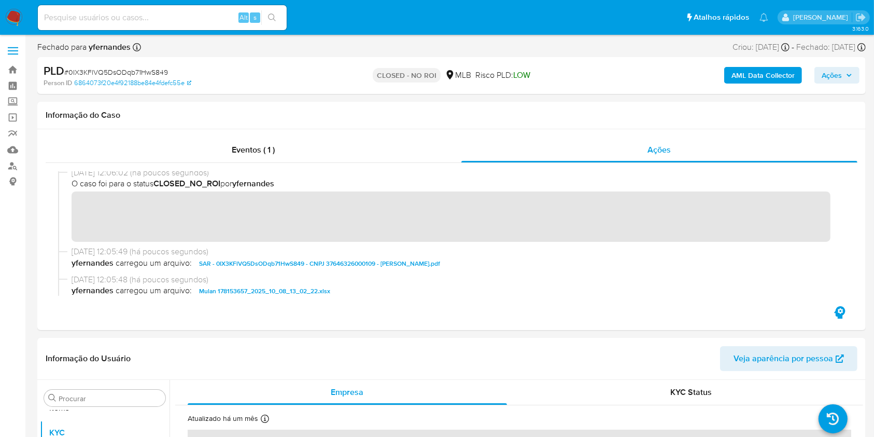
scroll to position [0, 0]
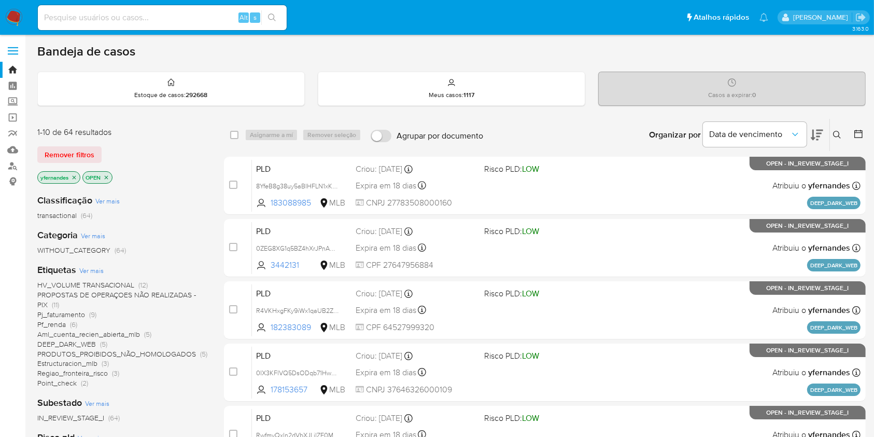
click at [13, 18] on img at bounding box center [14, 18] width 18 height 18
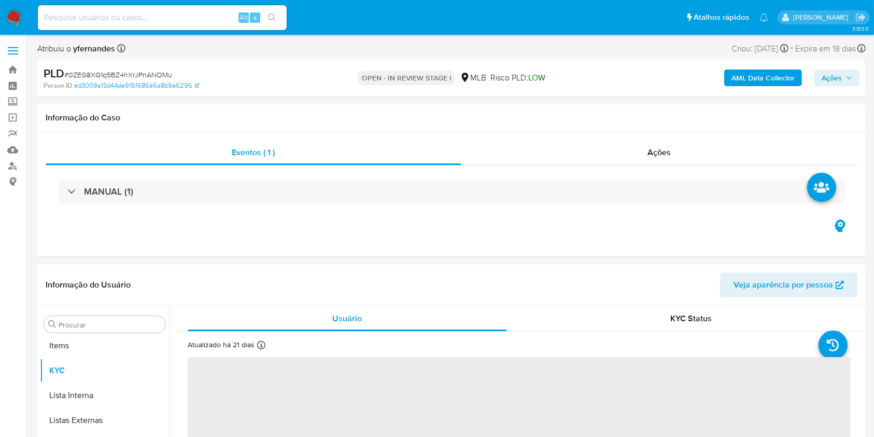
scroll to position [563, 0]
select select "10"
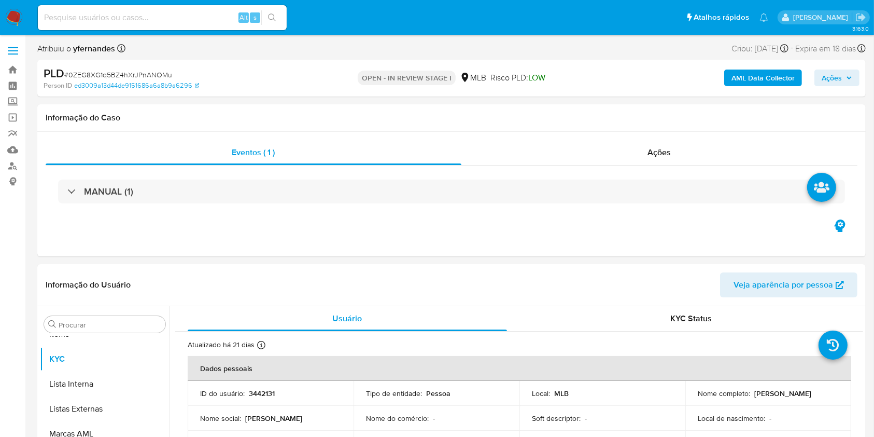
click at [109, 77] on span "# 0ZEG8XG1q5BZ4hXrJPnANOMu" at bounding box center [118, 74] width 108 height 10
copy span "0ZEG8XG1q5BZ4hXrJPnANOMu"
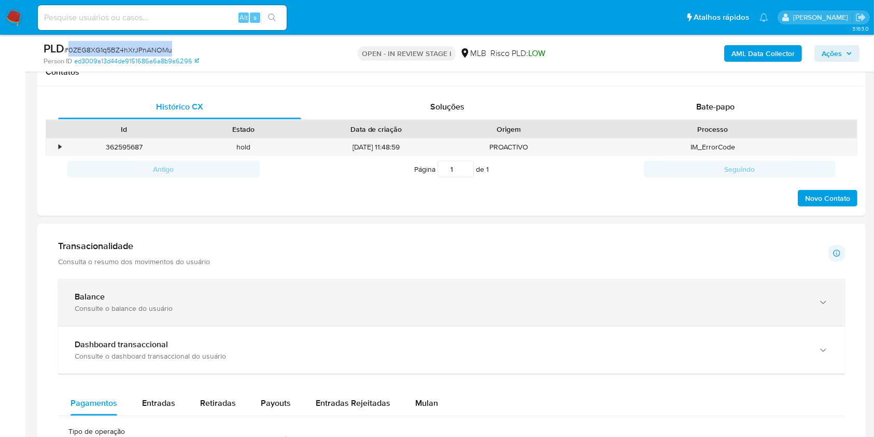
click at [220, 301] on div "Balance" at bounding box center [441, 296] width 733 height 10
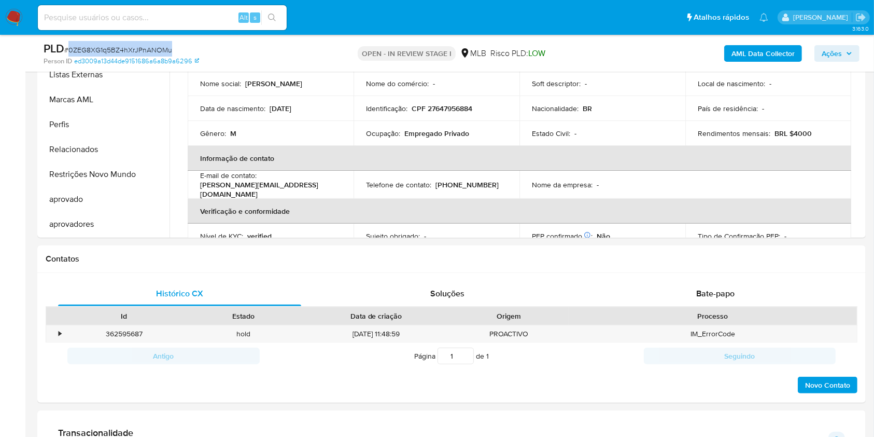
scroll to position [138, 0]
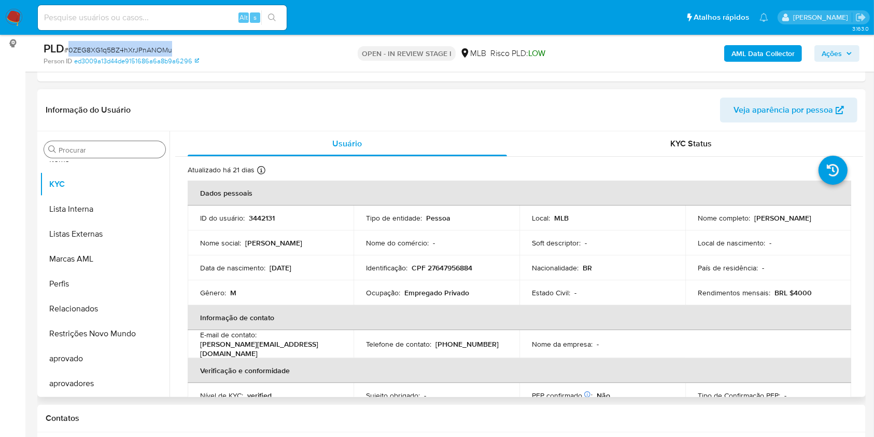
click at [85, 147] on input "Procurar" at bounding box center [110, 149] width 103 height 9
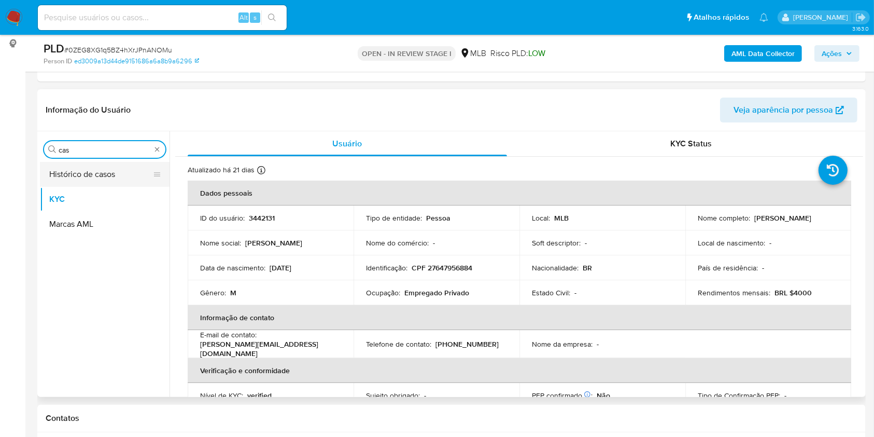
scroll to position [0, 0]
click at [58, 172] on button "Histórico de casos" at bounding box center [100, 174] width 121 height 25
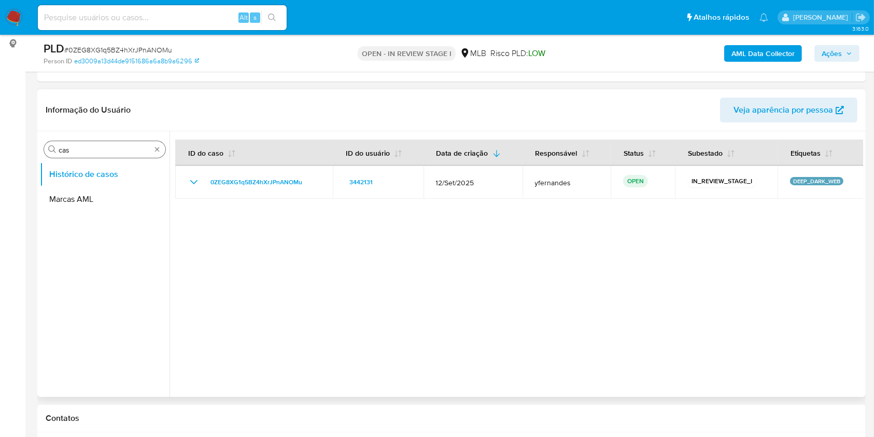
click at [108, 149] on input "cas" at bounding box center [105, 149] width 92 height 9
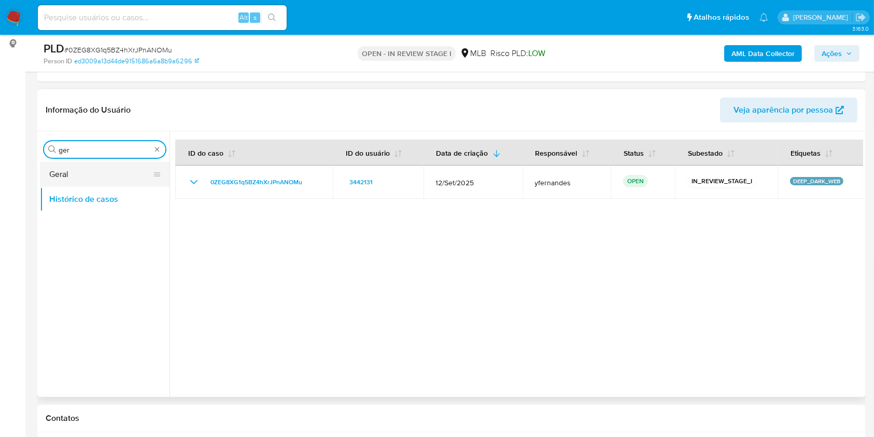
type input "ger"
click at [87, 171] on button "Geral" at bounding box center [100, 174] width 121 height 25
click at [78, 172] on button "Geral" at bounding box center [100, 174] width 121 height 25
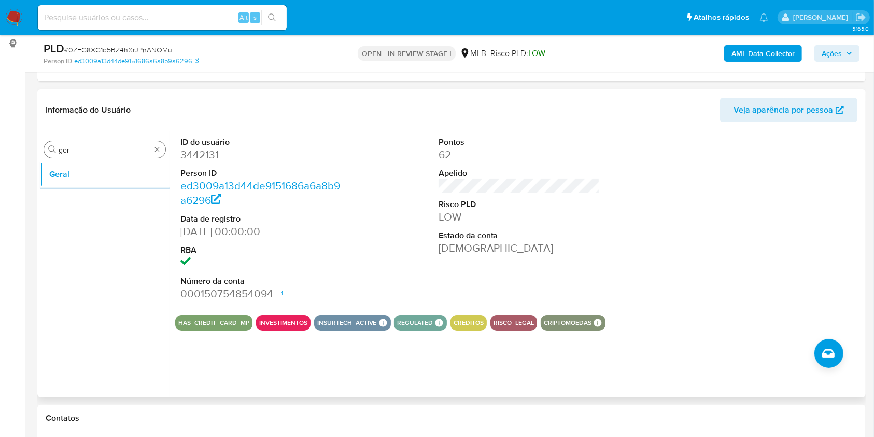
click at [72, 156] on div "Procurar ger" at bounding box center [104, 149] width 121 height 17
click at [72, 155] on div "Procurar ger" at bounding box center [104, 149] width 121 height 17
click at [69, 147] on input "ger" at bounding box center [105, 149] width 92 height 9
click at [68, 147] on input "ger" at bounding box center [105, 149] width 92 height 9
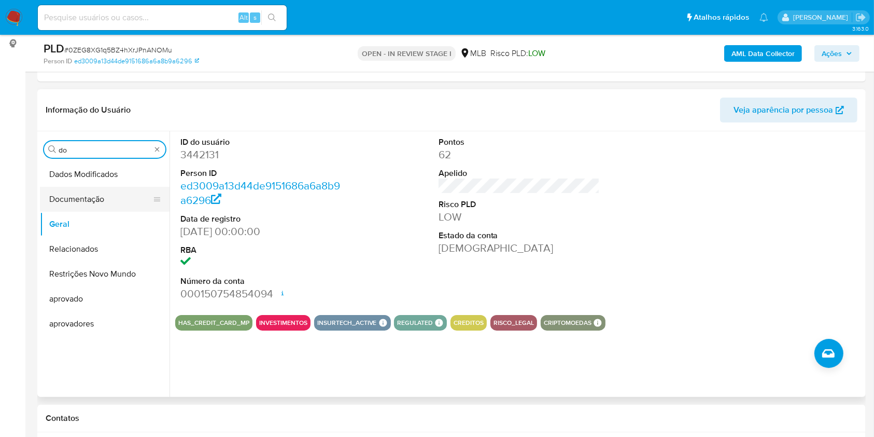
click at [84, 200] on button "Documentação" at bounding box center [100, 199] width 121 height 25
click at [90, 201] on button "Documentação" at bounding box center [100, 199] width 121 height 25
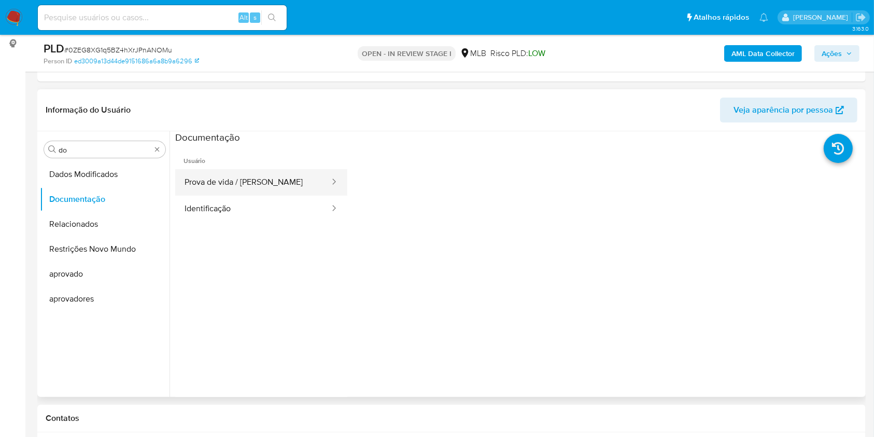
click at [257, 180] on button "Prova de vida / Selfie" at bounding box center [253, 182] width 156 height 26
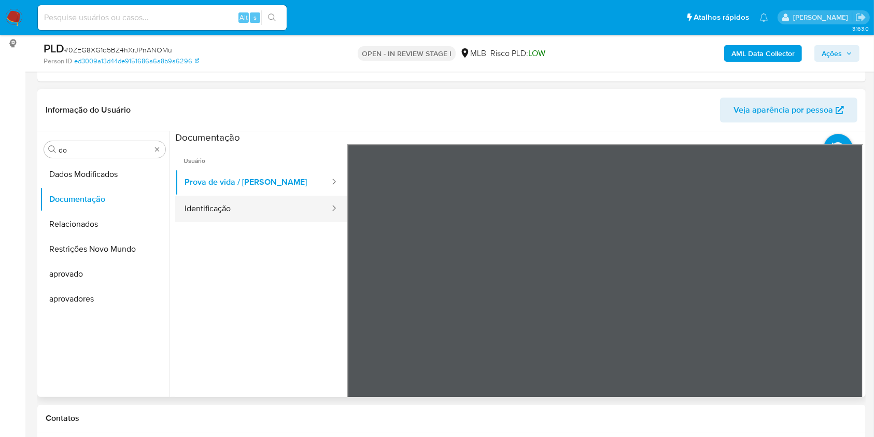
click at [257, 206] on button "Identificação" at bounding box center [253, 209] width 156 height 26
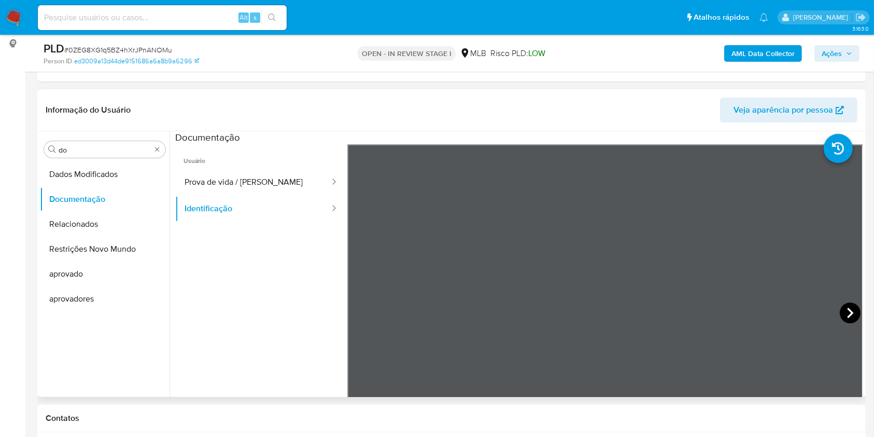
click at [847, 309] on icon at bounding box center [850, 313] width 6 height 10
click at [118, 156] on div "Procurar do" at bounding box center [104, 149] width 121 height 17
click at [114, 152] on input "do" at bounding box center [105, 149] width 92 height 9
click at [113, 152] on input "do" at bounding box center [105, 149] width 92 height 9
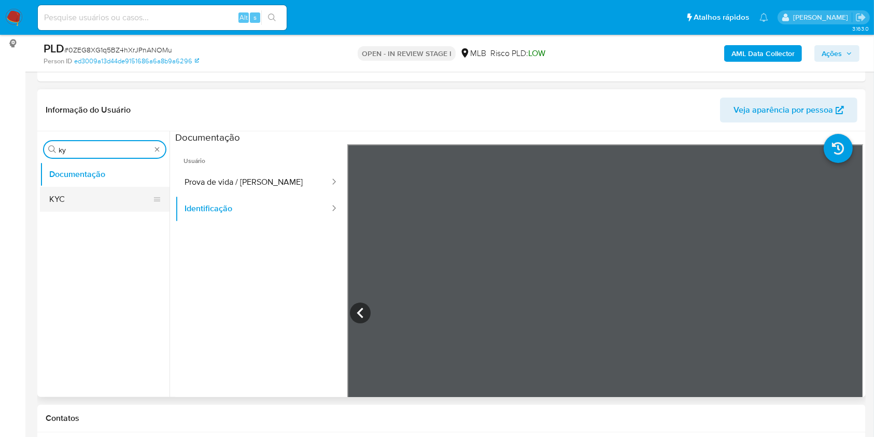
type input "ky"
click at [97, 191] on button "KYC" at bounding box center [100, 199] width 121 height 25
click at [72, 202] on button "KYC" at bounding box center [100, 199] width 121 height 25
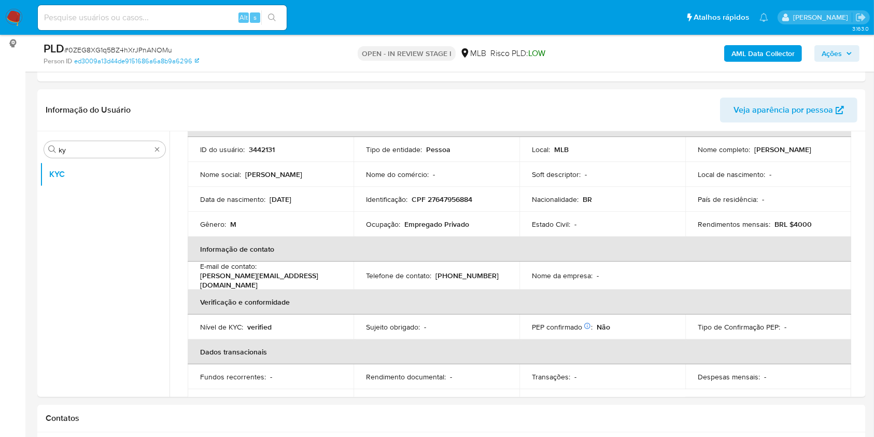
scroll to position [78, 0]
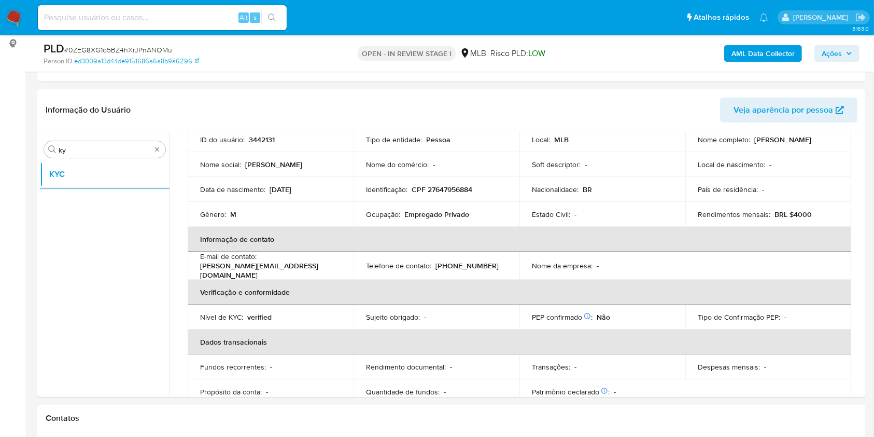
click at [387, 217] on p "Ocupação :" at bounding box center [383, 214] width 34 height 9
copy div "Ocupação : Empregado Privado"
click at [400, 232] on th "Informação de contato" at bounding box center [520, 239] width 664 height 25
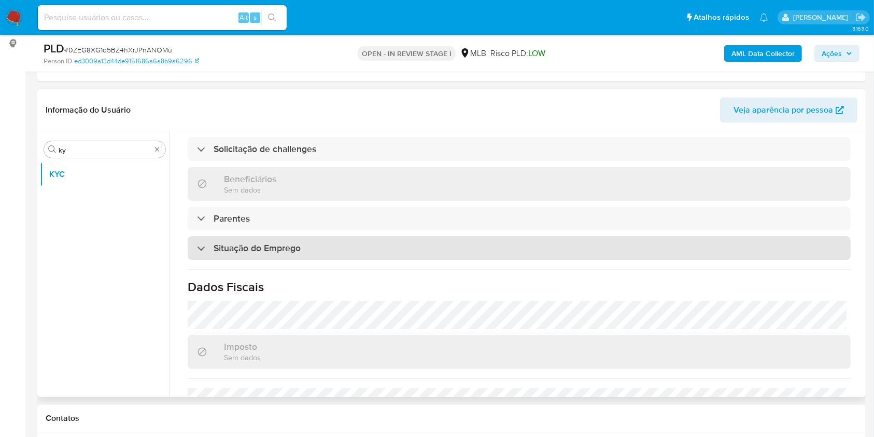
scroll to position [441, 0]
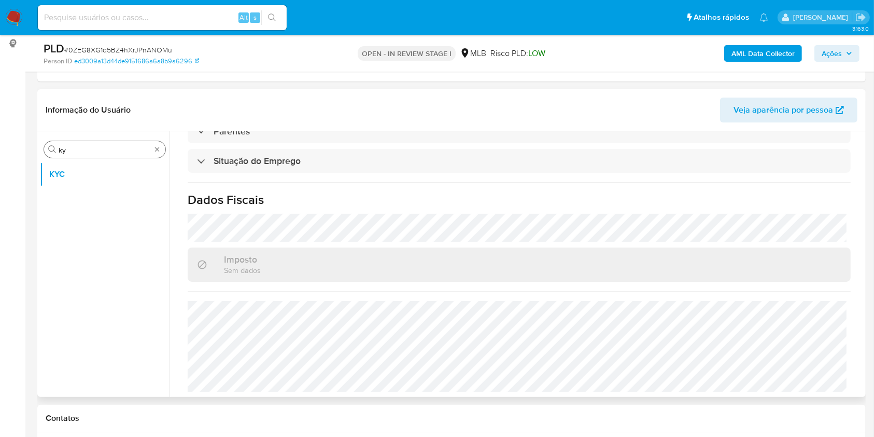
click at [89, 151] on input "ky" at bounding box center [105, 149] width 92 height 9
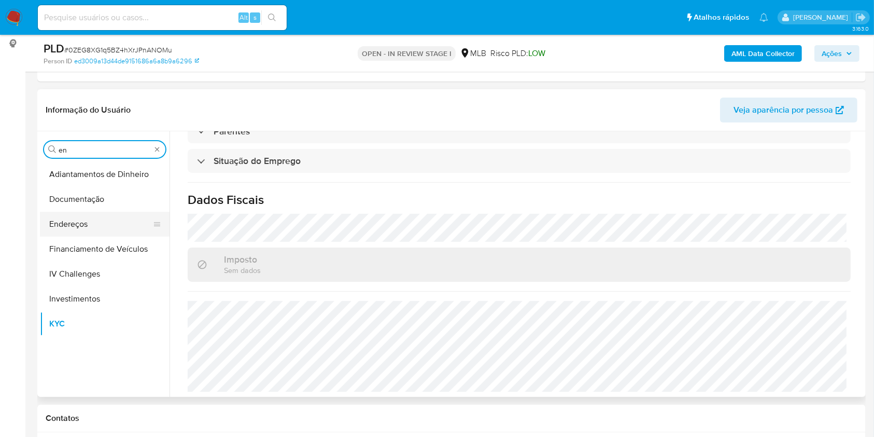
type input "en"
click at [66, 230] on button "Endereços" at bounding box center [100, 224] width 121 height 25
click at [84, 214] on button "Endereços" at bounding box center [100, 224] width 121 height 25
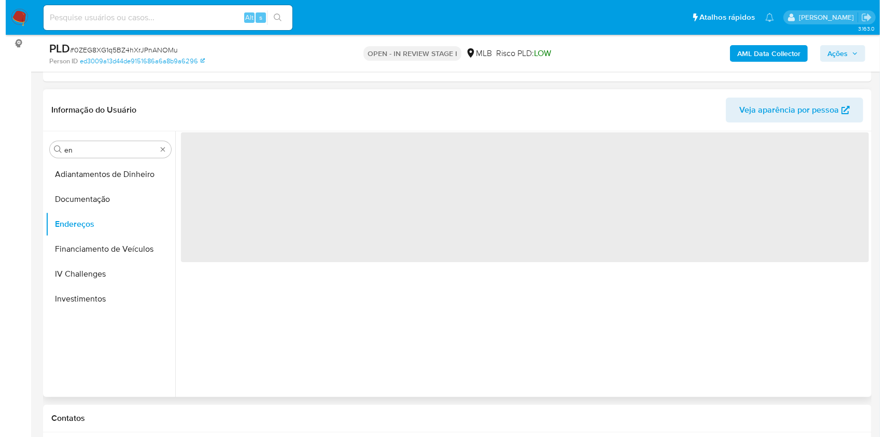
scroll to position [0, 0]
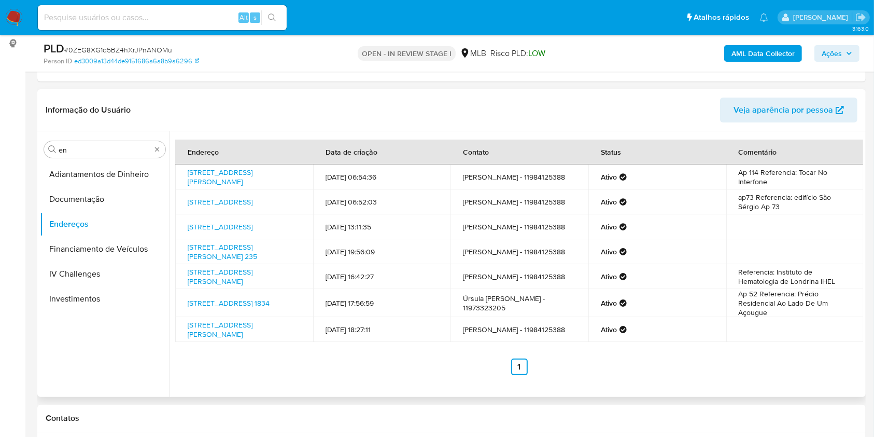
click at [544, 92] on div "Informação do Usuário Veja aparência por pessoa" at bounding box center [451, 110] width 829 height 42
click at [86, 147] on input "en" at bounding box center [105, 149] width 92 height 9
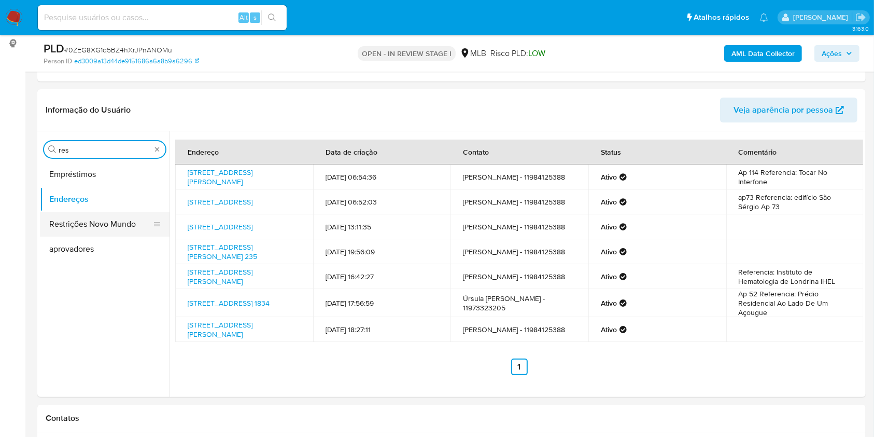
type input "res"
click at [63, 212] on button "Restrições Novo Mundo" at bounding box center [100, 224] width 121 height 25
click at [73, 217] on button "Restrições Novo Mundo" at bounding box center [100, 224] width 121 height 25
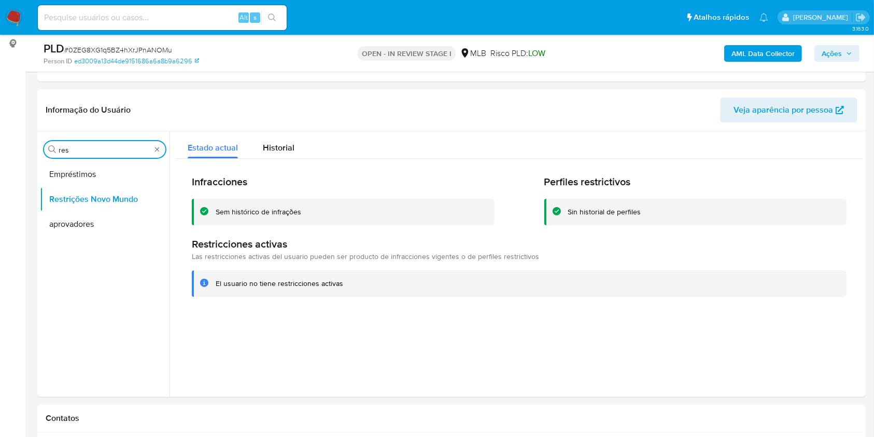
click at [87, 146] on input "res" at bounding box center [105, 149] width 92 height 9
type input "po"
click at [63, 163] on button "Dispositivos Point" at bounding box center [100, 174] width 121 height 25
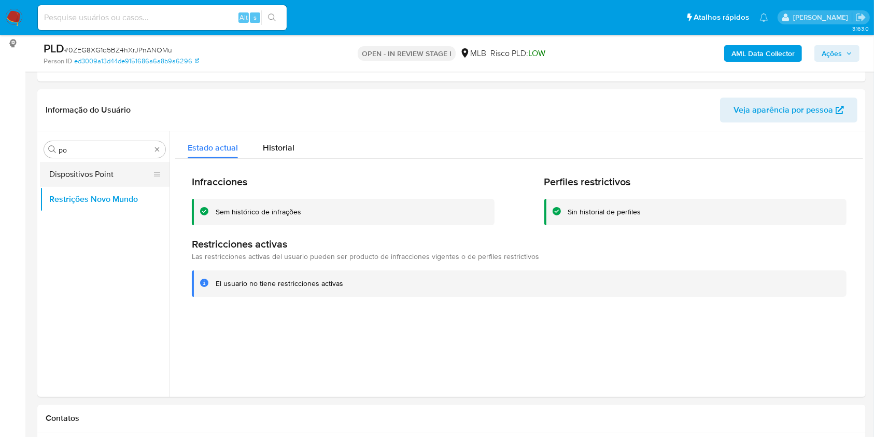
click at [75, 163] on button "Dispositivos Point" at bounding box center [100, 174] width 121 height 25
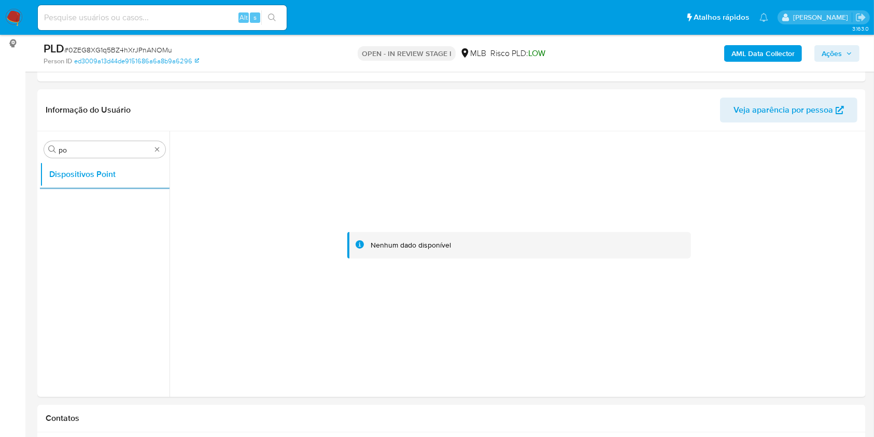
click at [759, 57] on b "AML Data Collector" at bounding box center [763, 53] width 63 height 17
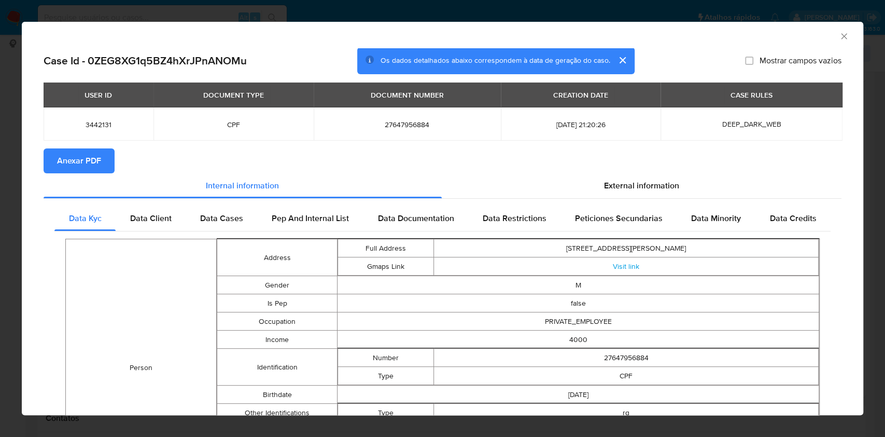
click at [85, 156] on span "Anexar PDF" at bounding box center [79, 160] width 44 height 23
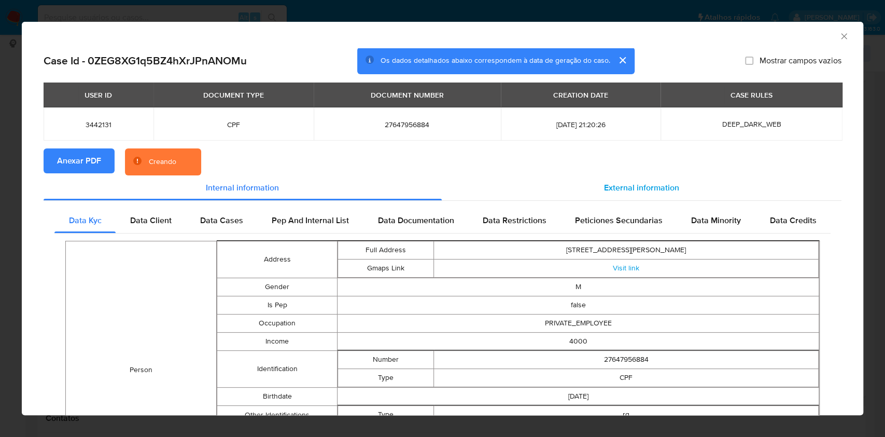
click at [611, 189] on span "External information" at bounding box center [641, 187] width 75 height 12
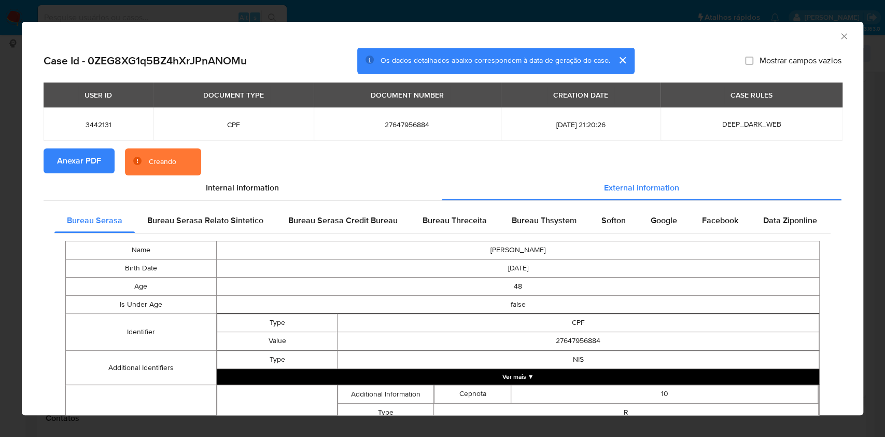
click at [602, 222] on span "Softon" at bounding box center [614, 220] width 24 height 12
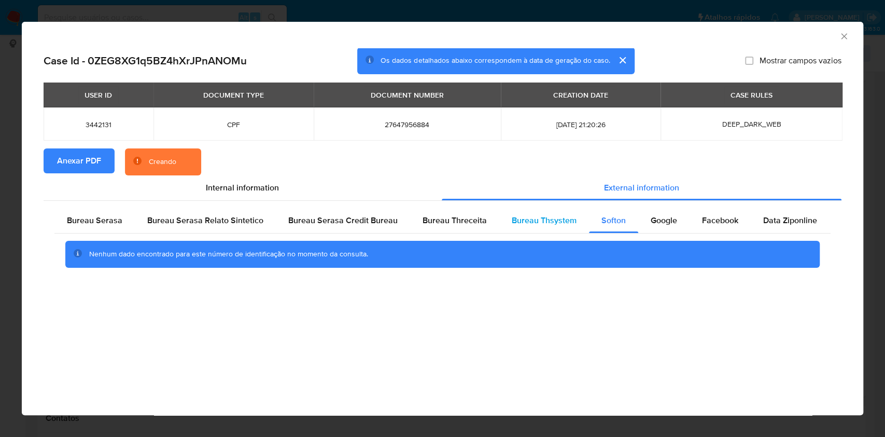
click at [547, 223] on span "Bureau Thsystem" at bounding box center [544, 220] width 65 height 12
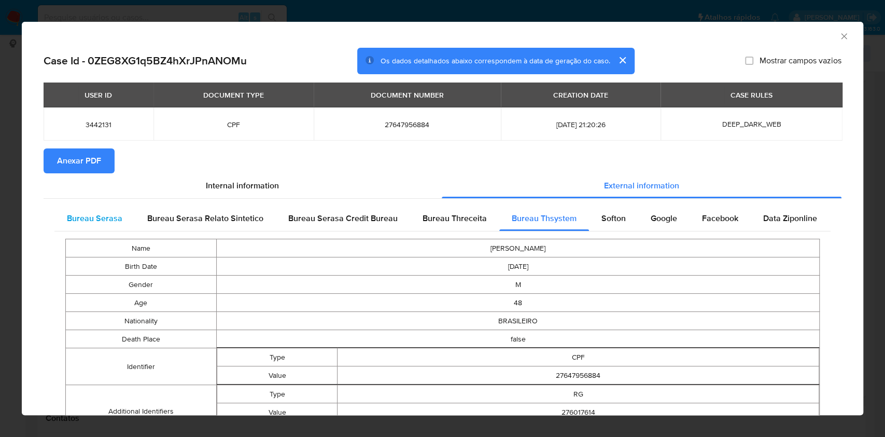
click at [96, 218] on span "Bureau Serasa" at bounding box center [94, 218] width 55 height 12
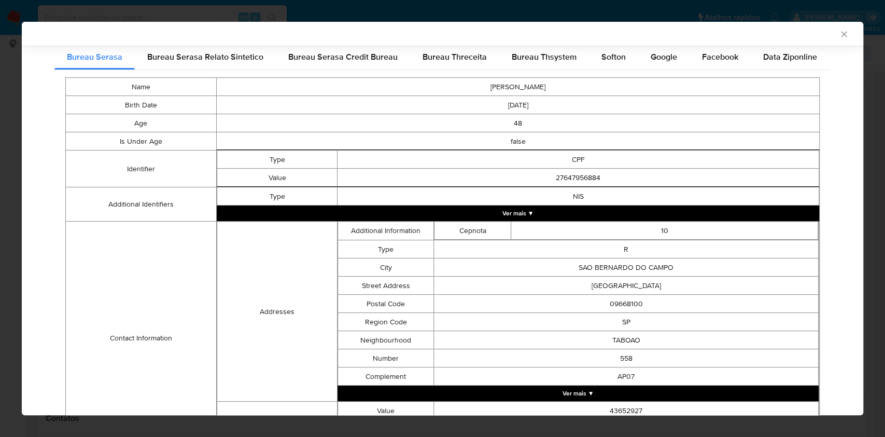
scroll to position [289, 0]
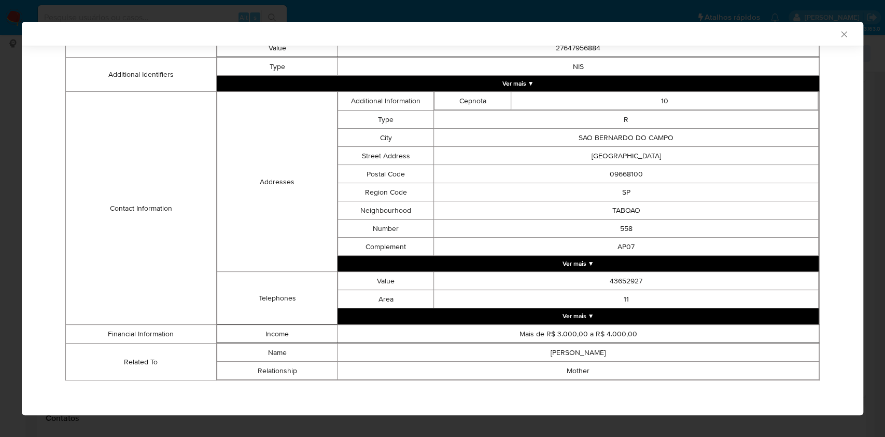
click at [0, 127] on div "AML Data Collector Case Id - 0ZEG8XG1q5BZ4hXrJPnANOMu Os dados detalhados abaix…" at bounding box center [442, 218] width 885 height 437
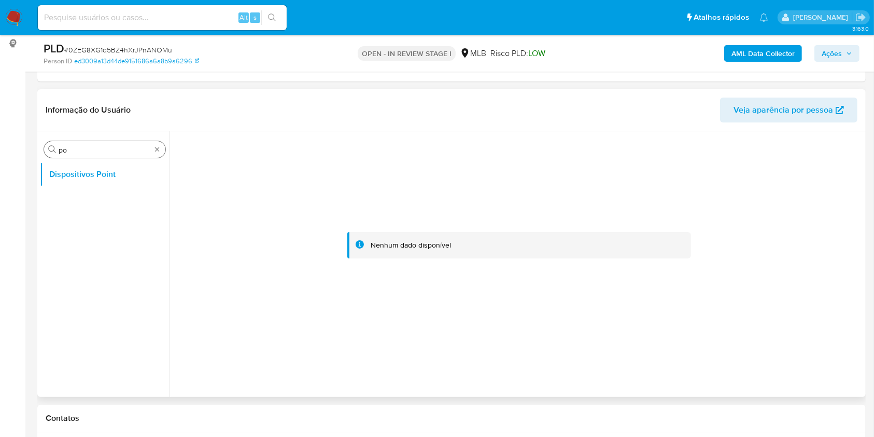
click at [79, 149] on input "po" at bounding box center [105, 149] width 92 height 9
type input "cas"
click at [82, 191] on button "Histórico de casos" at bounding box center [100, 199] width 121 height 25
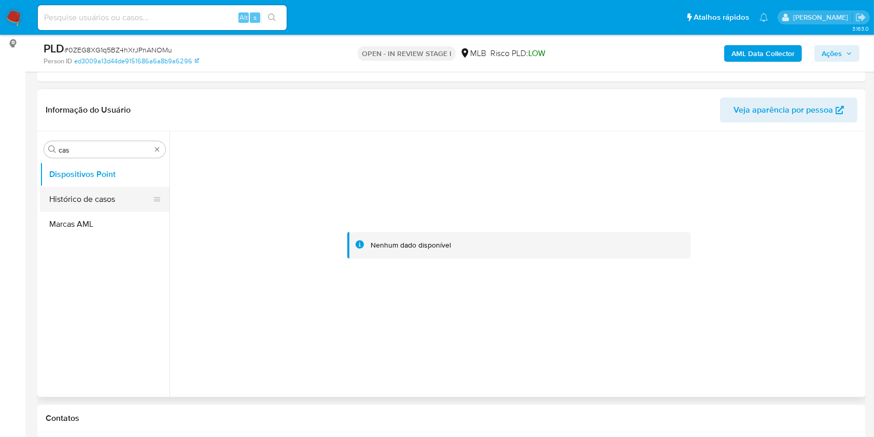
click at [82, 191] on button "Histórico de casos" at bounding box center [100, 199] width 121 height 25
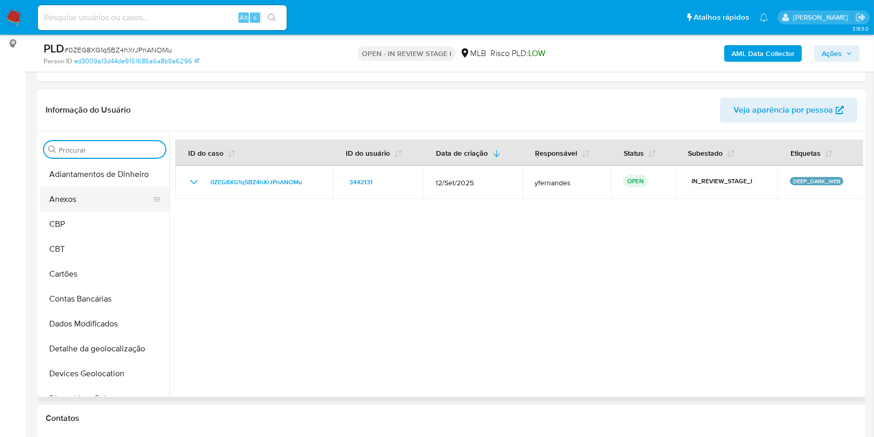
click at [98, 198] on button "Anexos" at bounding box center [100, 199] width 121 height 25
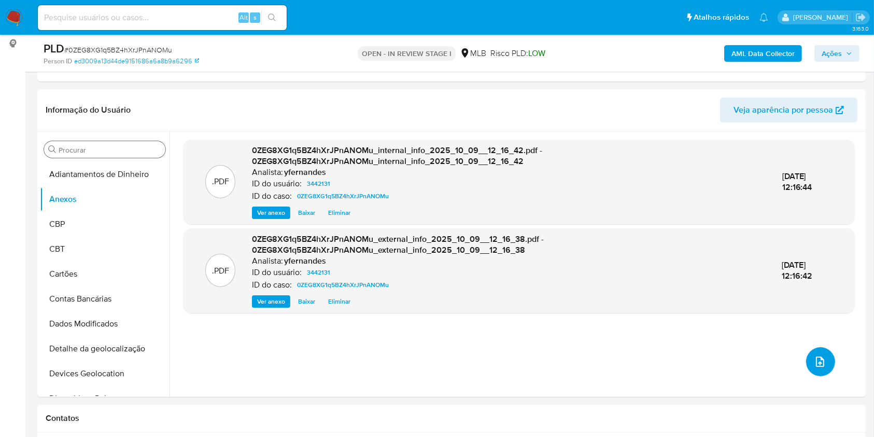
click at [814, 365] on span "upload-file" at bounding box center [820, 361] width 12 height 12
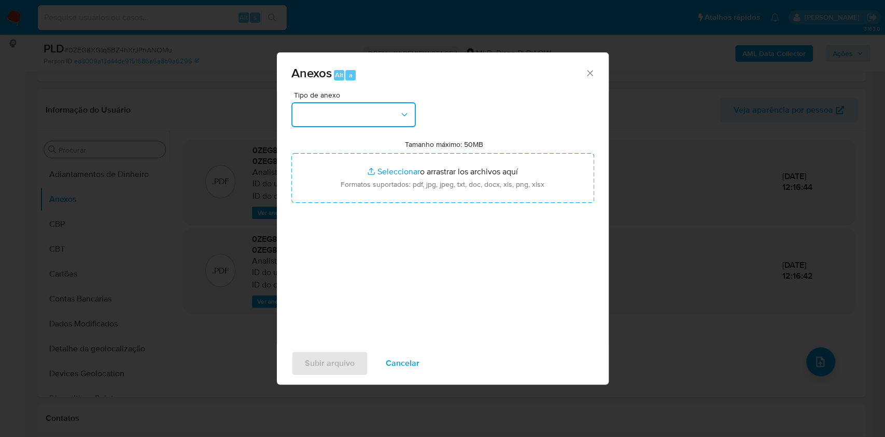
click at [354, 110] on button "button" at bounding box center [353, 114] width 124 height 25
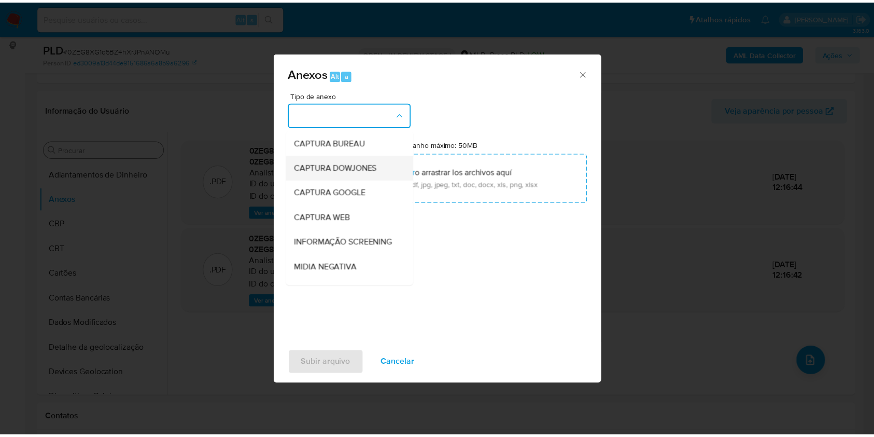
scroll to position [159, 0]
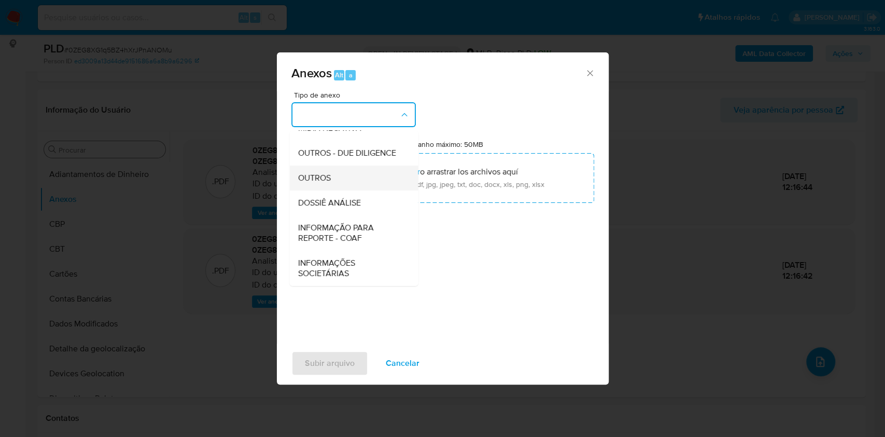
click at [334, 181] on div "OUTROS" at bounding box center [351, 177] width 106 height 25
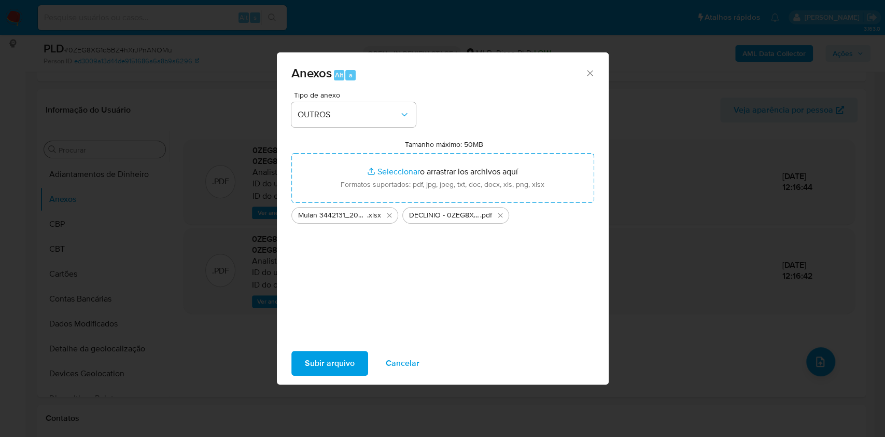
click at [327, 364] on span "Subir arquivo" at bounding box center [330, 363] width 50 height 23
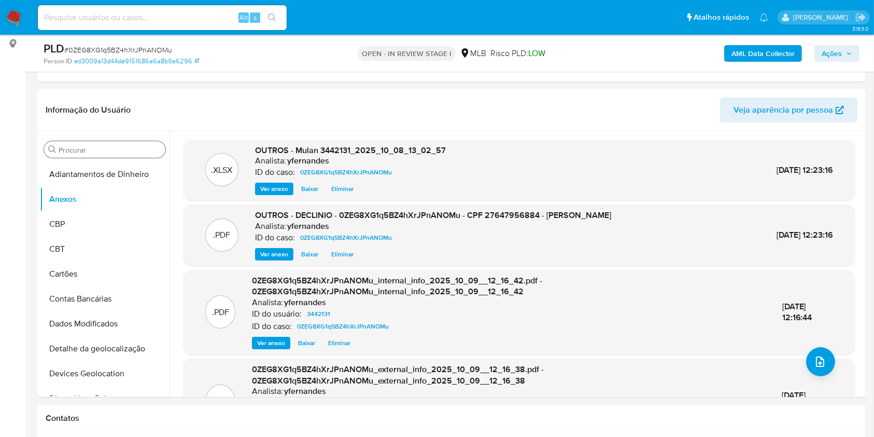
click at [830, 57] on span "Ações" at bounding box center [832, 53] width 20 height 17
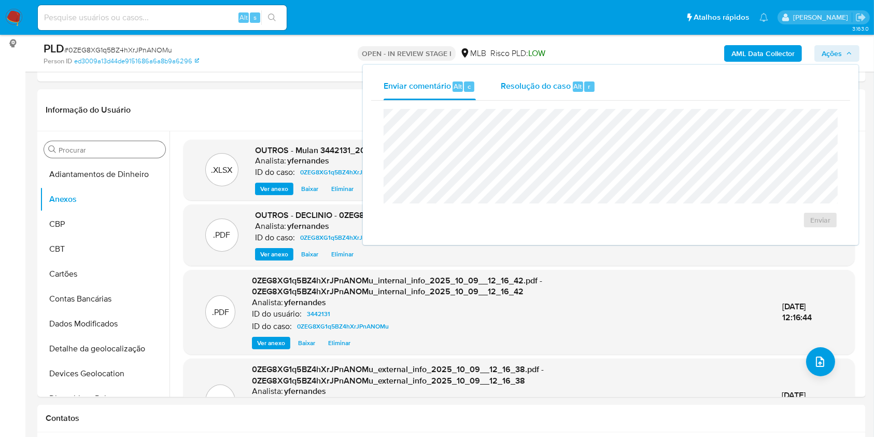
click at [560, 95] on div "Resolução do caso Alt r" at bounding box center [548, 86] width 95 height 27
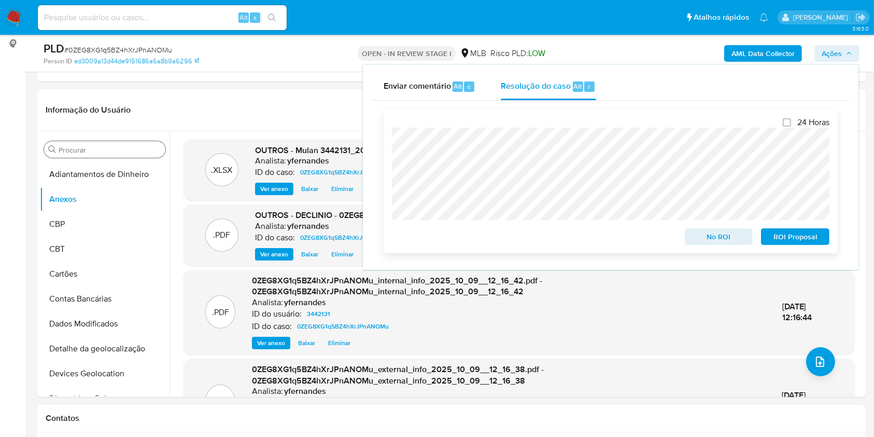
click at [706, 241] on span "No ROI" at bounding box center [719, 236] width 54 height 15
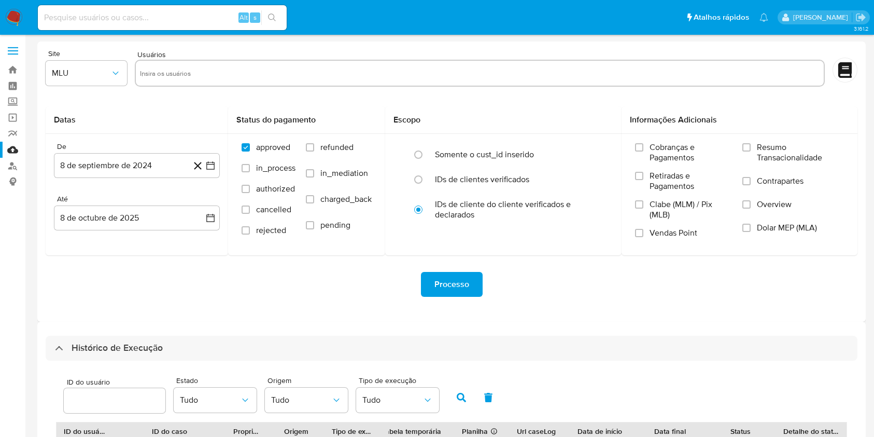
select select "10"
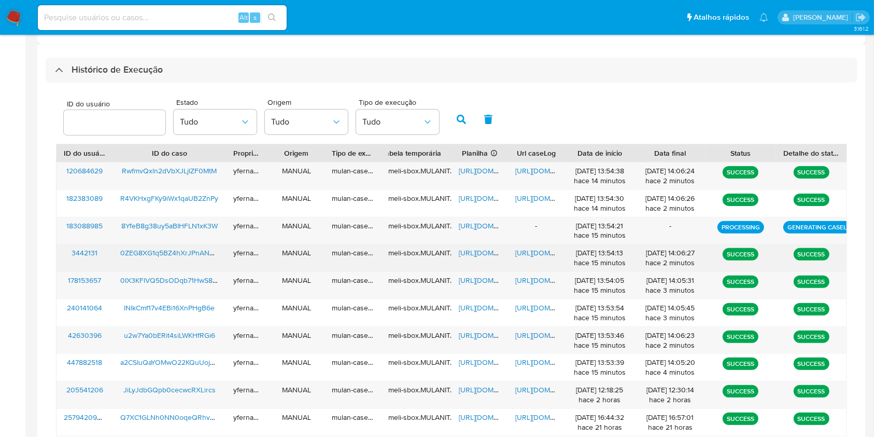
click at [468, 249] on span "[URL][DOMAIN_NAME]" at bounding box center [495, 252] width 72 height 10
click at [529, 253] on span "[URL][DOMAIN_NAME]" at bounding box center [551, 252] width 72 height 10
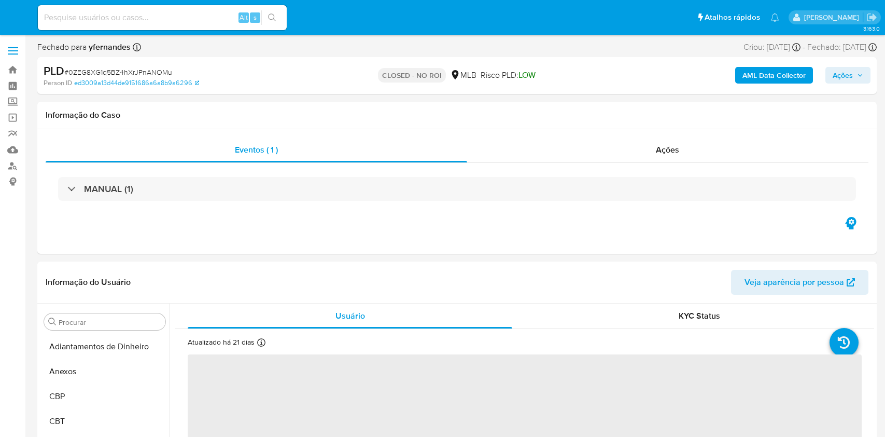
select select "10"
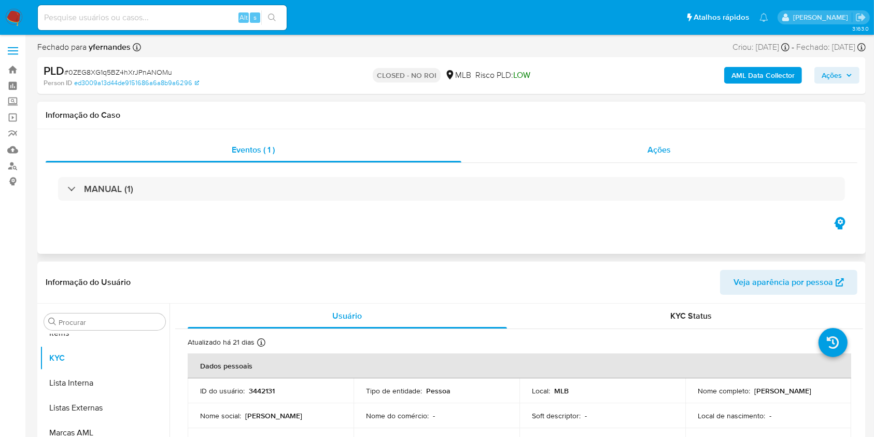
scroll to position [563, 0]
click at [593, 160] on div "Ações" at bounding box center [660, 149] width 396 height 25
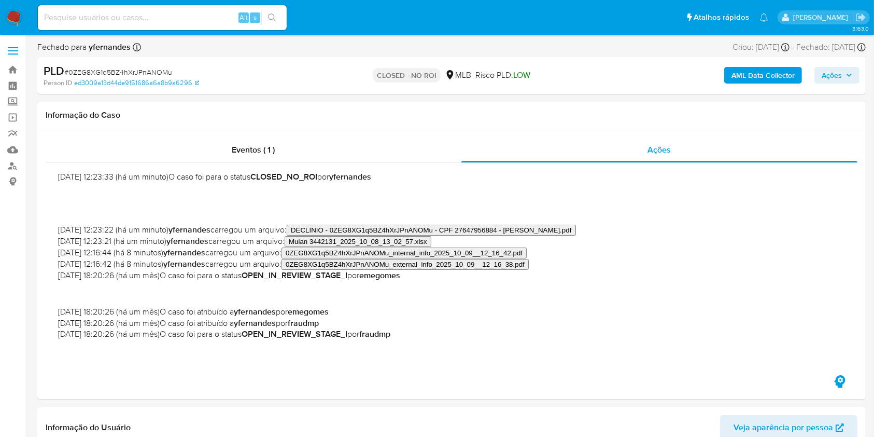
scroll to position [0, 0]
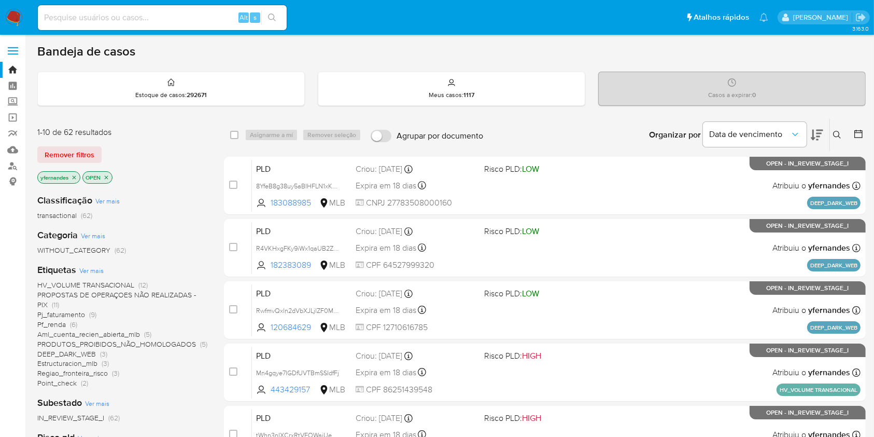
click at [568, 65] on div "Bandeja de casos Estoque de casos : 292671 Meus casos : 1117 Casos a expirar : …" at bounding box center [451, 428] width 829 height 769
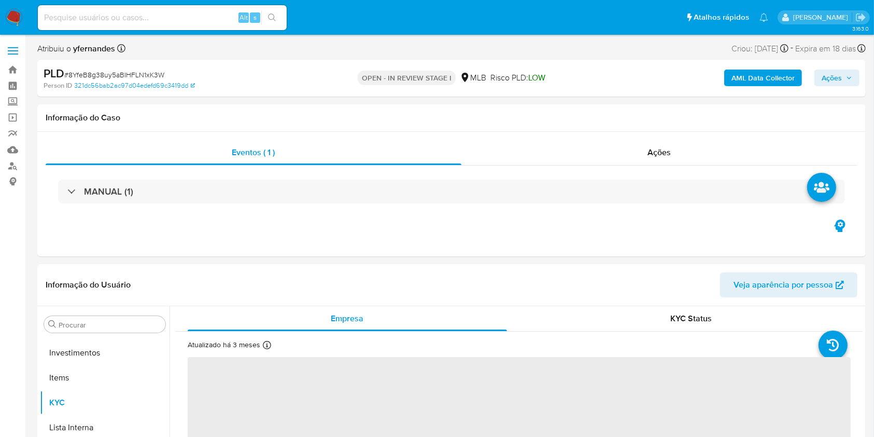
scroll to position [563, 0]
select select "10"
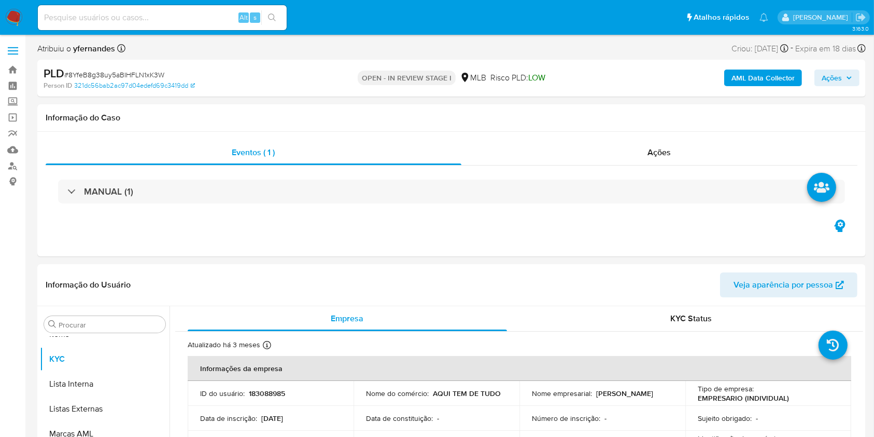
click at [88, 73] on span "# 8YfeB8g38uy5aBIHFLN1xK3W" at bounding box center [114, 74] width 100 height 10
copy span "8YfeB8g38uy5aBIHFLN1xK3W"
click at [90, 70] on span "# 8YfeB8g38uy5aBIHFLN1xK3W" at bounding box center [114, 74] width 100 height 10
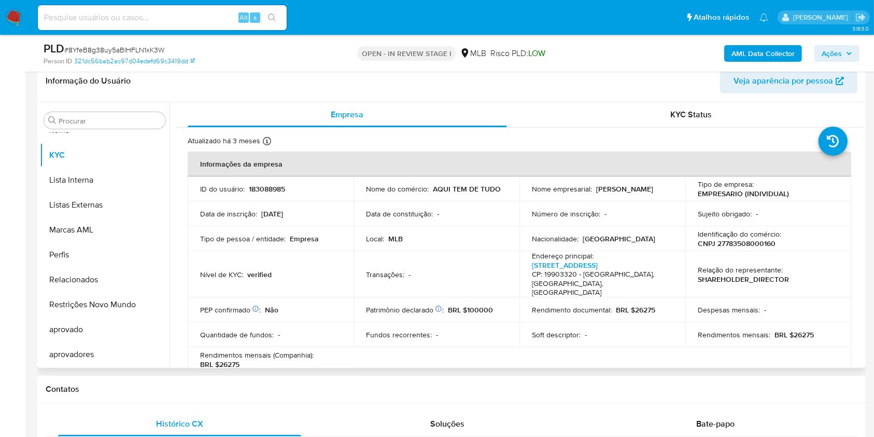
scroll to position [138, 0]
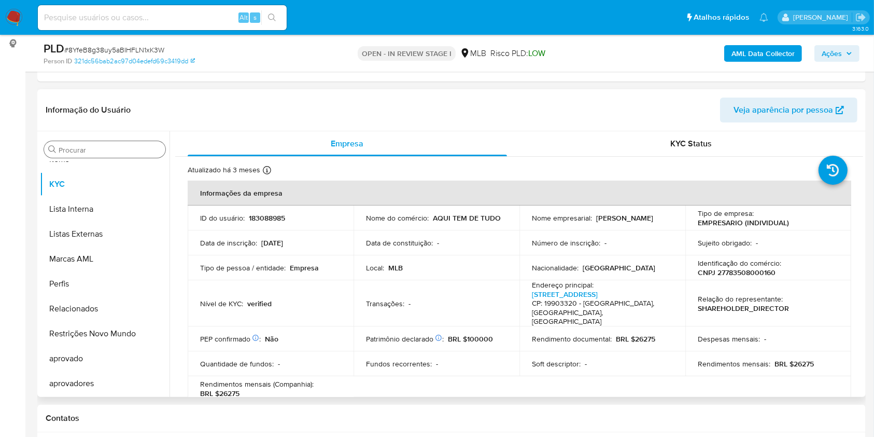
click at [62, 161] on button "Items" at bounding box center [105, 159] width 130 height 25
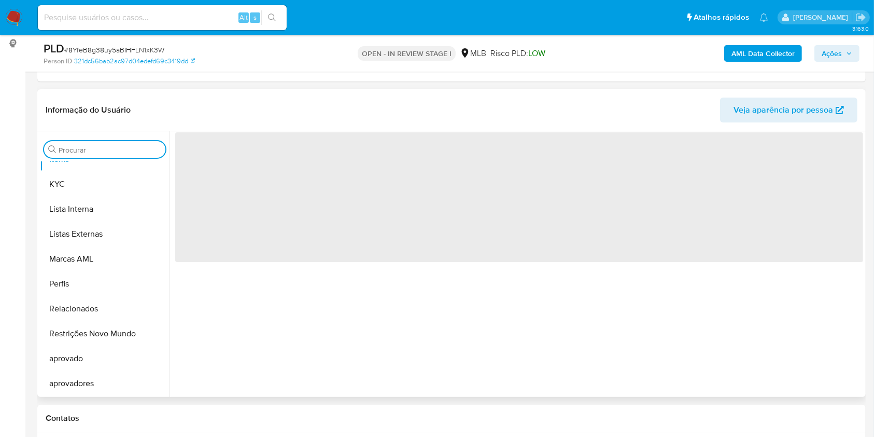
click at [66, 148] on input "Procurar" at bounding box center [110, 149] width 103 height 9
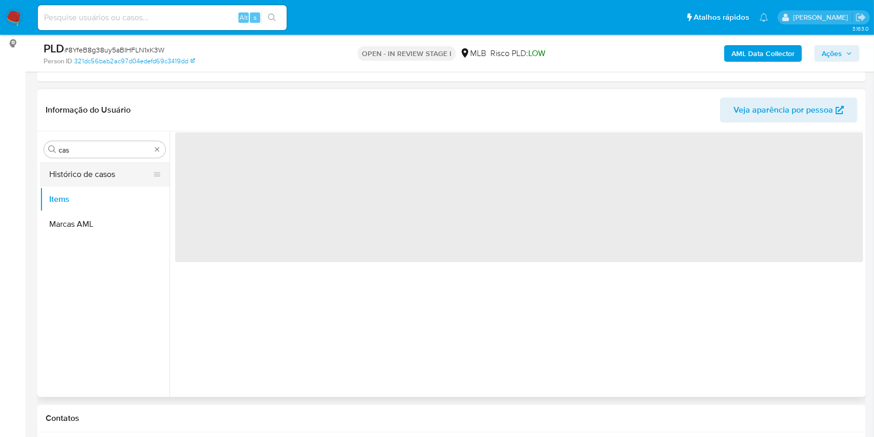
click at [78, 177] on button "Histórico de casos" at bounding box center [100, 174] width 121 height 25
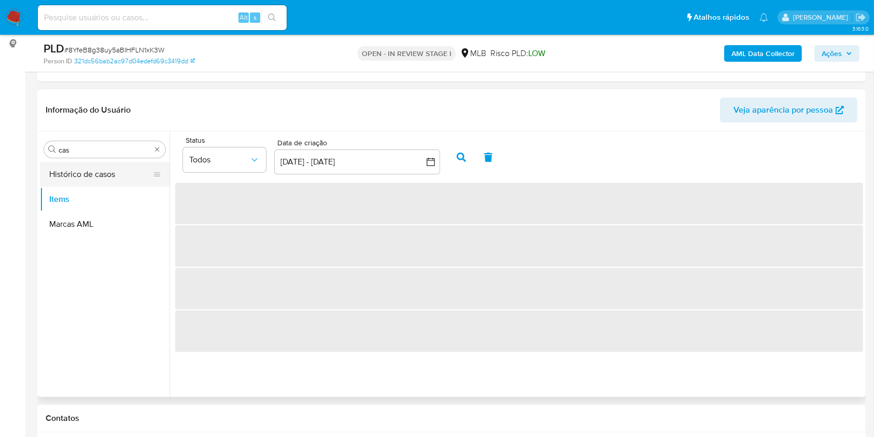
click at [78, 177] on button "Histórico de casos" at bounding box center [100, 174] width 121 height 25
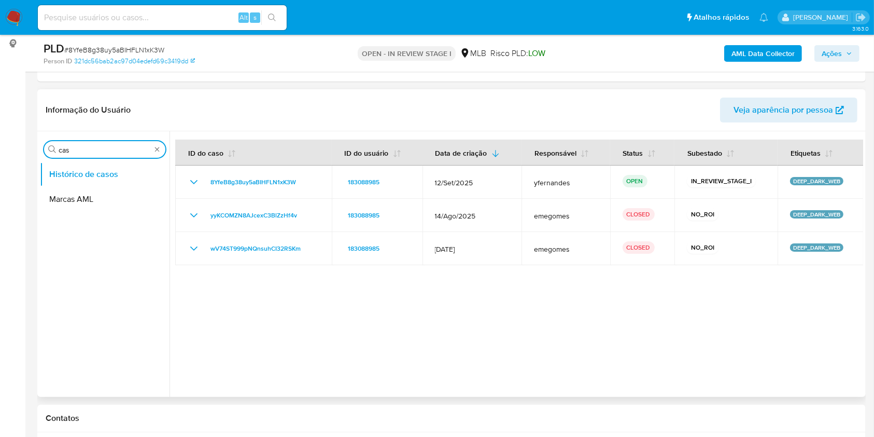
click at [78, 149] on input "cas" at bounding box center [105, 149] width 92 height 9
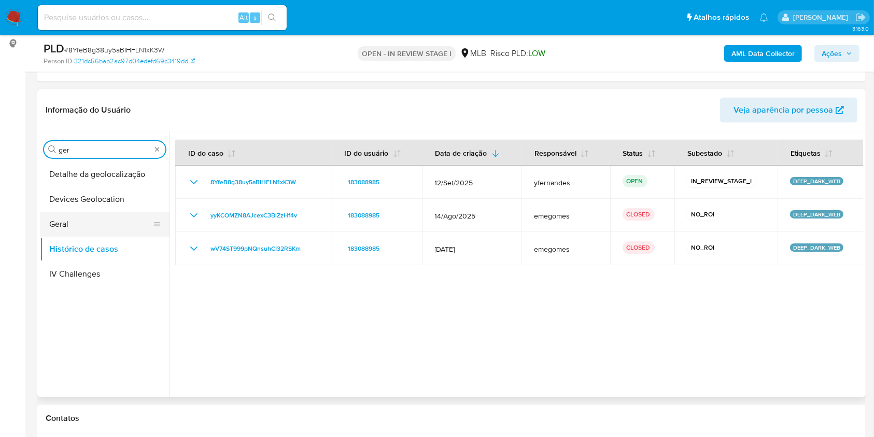
type input "ger"
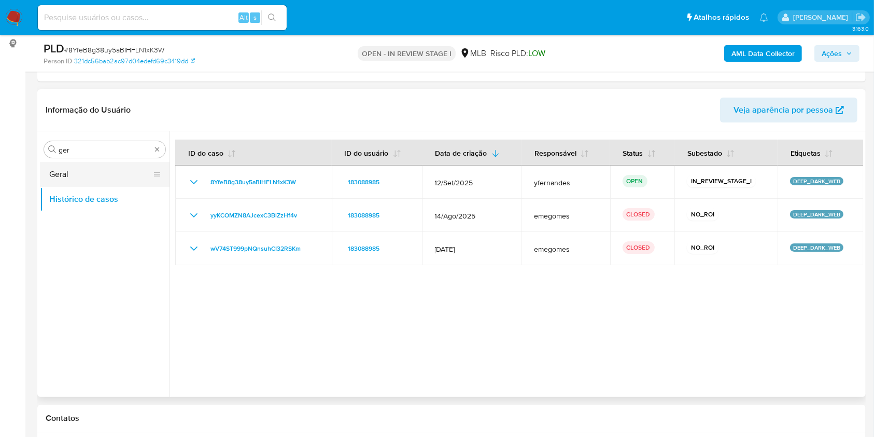
click at [71, 169] on button "Geral" at bounding box center [100, 174] width 121 height 25
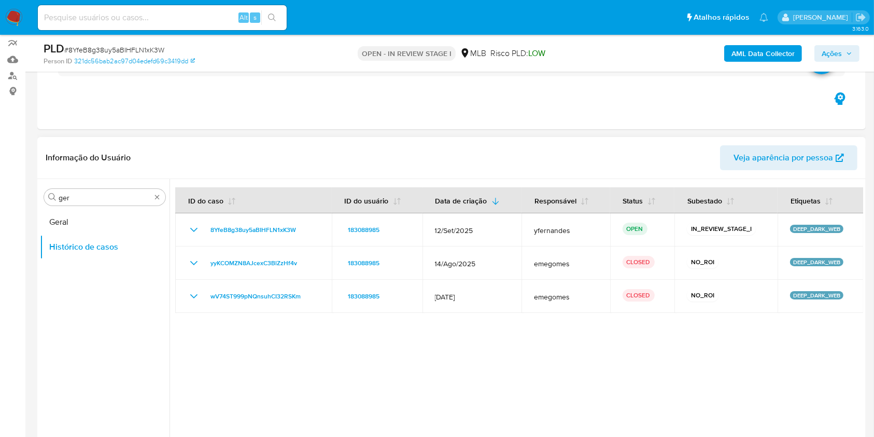
scroll to position [69, 0]
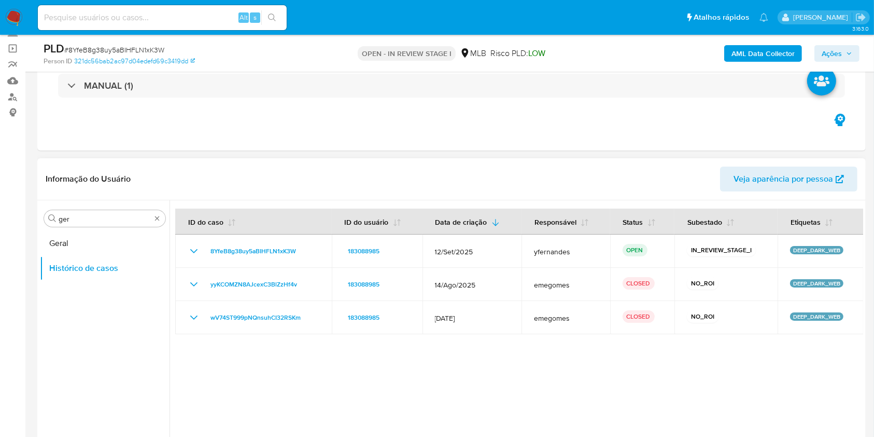
click at [59, 171] on header "Informação do Usuário Veja aparência por pessoa" at bounding box center [452, 178] width 812 height 25
click at [85, 242] on button "Geral" at bounding box center [100, 243] width 121 height 25
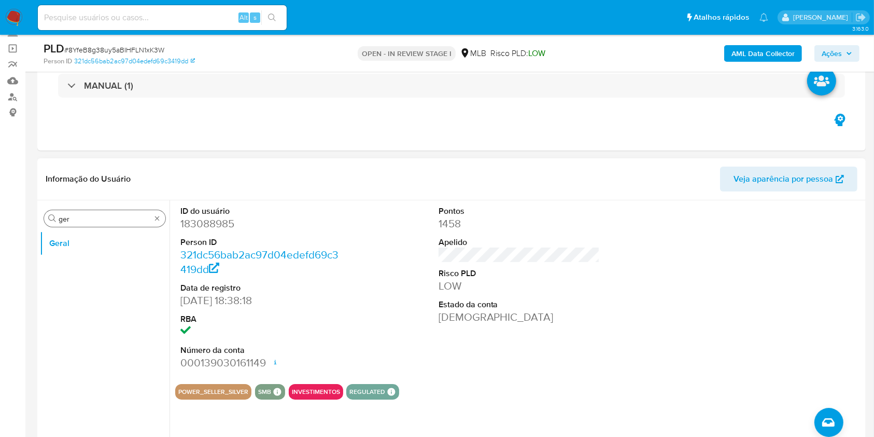
click at [77, 224] on div "Procurar ger" at bounding box center [104, 218] width 121 height 17
click at [76, 223] on div "Procurar ger" at bounding box center [104, 218] width 121 height 17
click at [75, 221] on input "ger" at bounding box center [105, 218] width 92 height 9
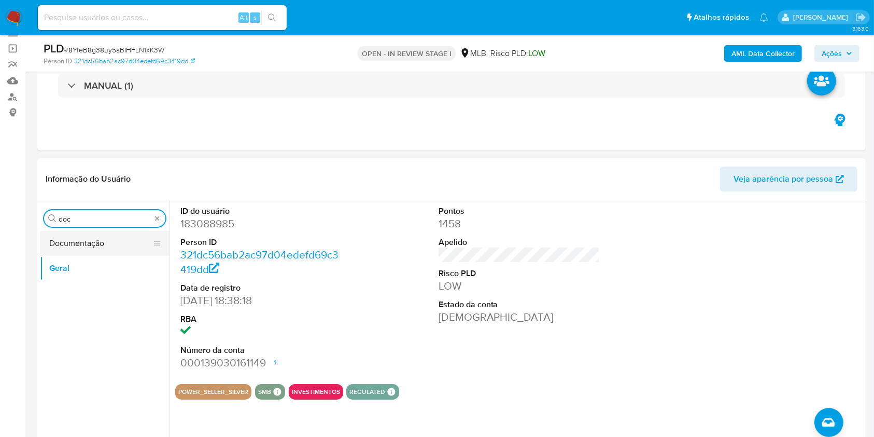
click at [87, 247] on button "Documentação" at bounding box center [100, 243] width 121 height 25
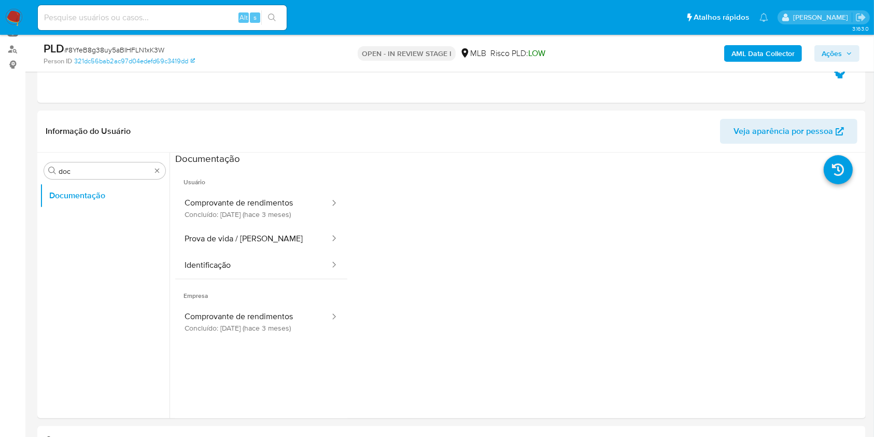
scroll to position [138, 0]
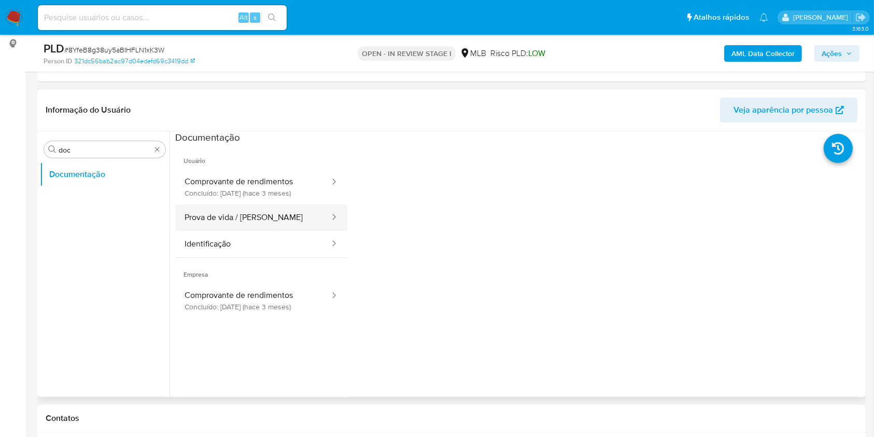
click at [238, 220] on button "Prova de vida / Selfie" at bounding box center [253, 217] width 156 height 26
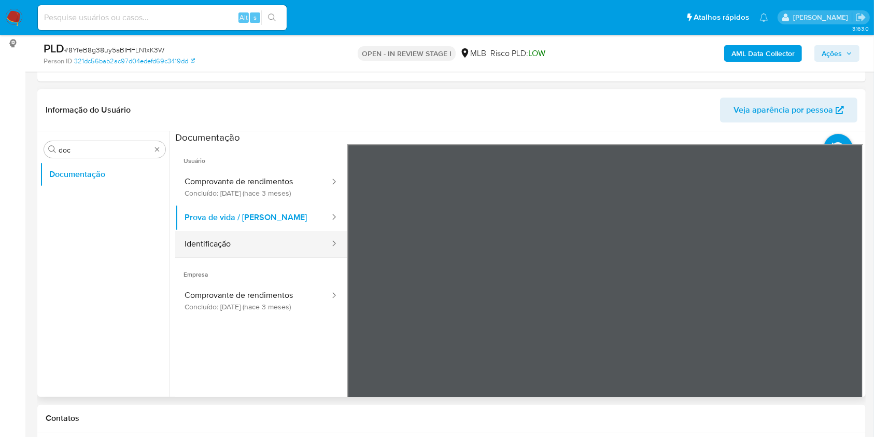
click at [236, 245] on button "Identificação" at bounding box center [253, 244] width 156 height 26
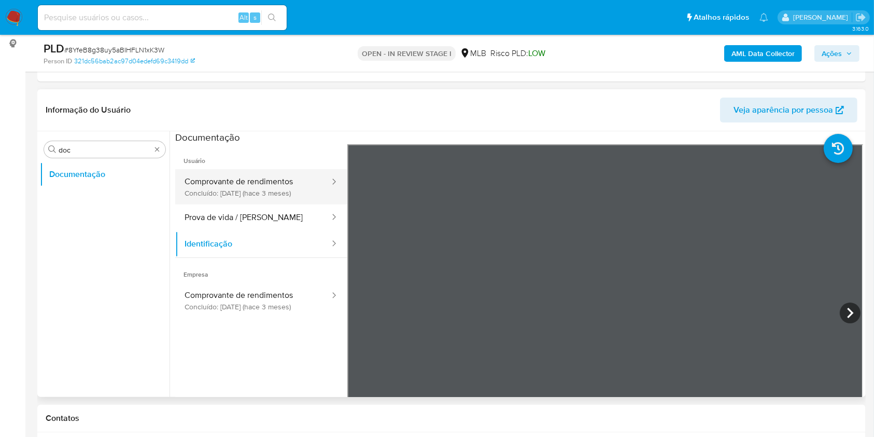
click at [270, 185] on button "Comprovante de rendimentos Concluído: 16/07/2025 (hace 3 meses)" at bounding box center [253, 186] width 156 height 35
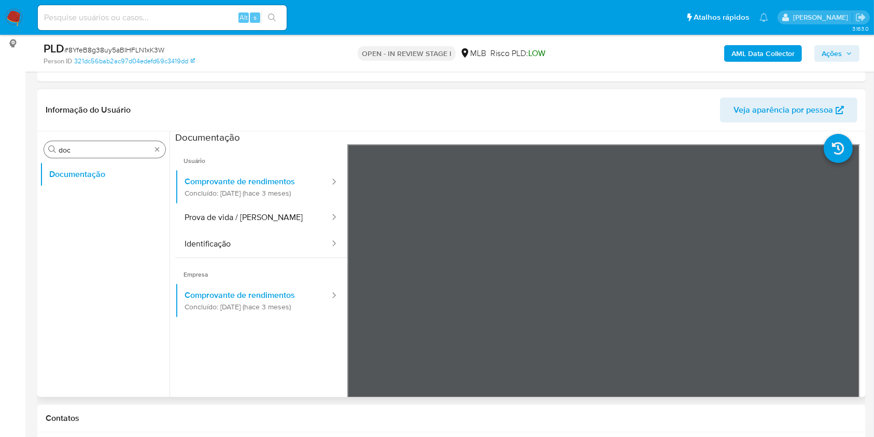
click at [85, 146] on input "doc" at bounding box center [105, 149] width 92 height 9
type input "ky"
click at [79, 190] on button "KYC" at bounding box center [100, 199] width 121 height 25
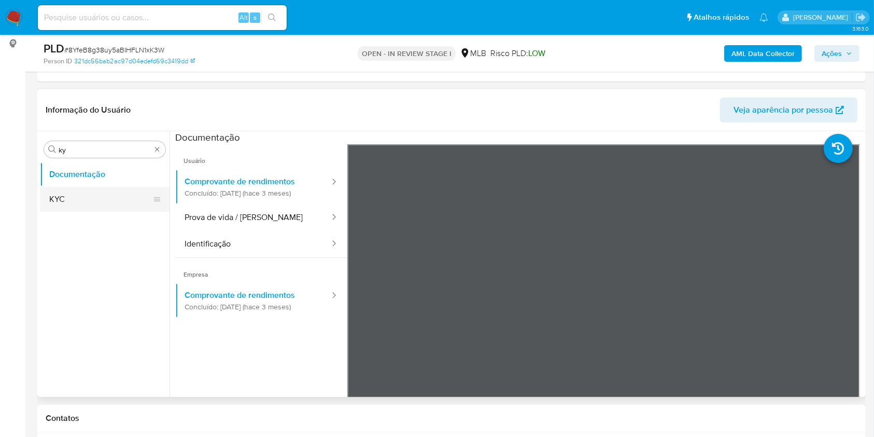
click at [71, 195] on button "KYC" at bounding box center [100, 199] width 121 height 25
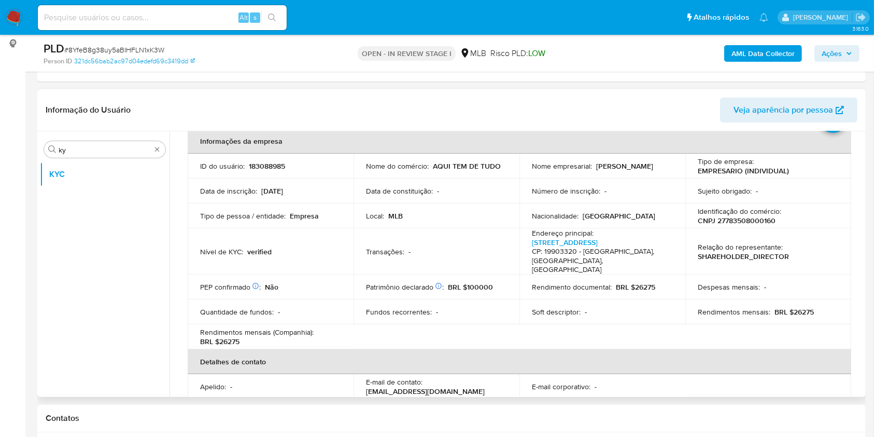
scroll to position [57, 0]
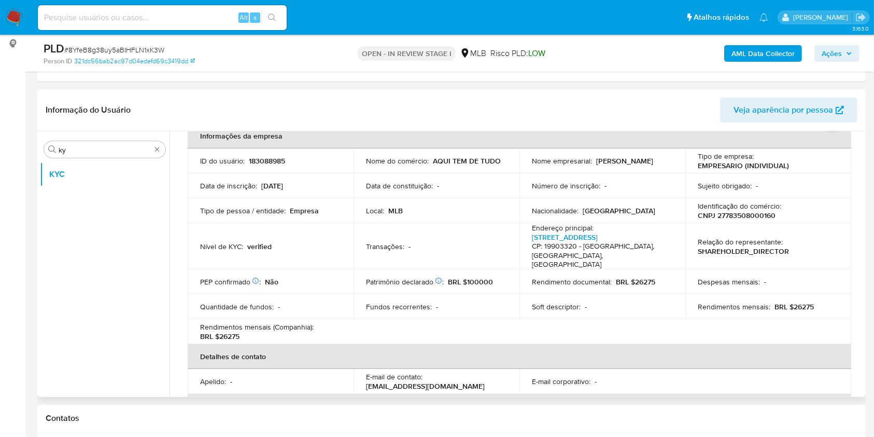
drag, startPoint x: 365, startPoint y: 291, endPoint x: 422, endPoint y: 288, distance: 57.1
click at [365, 291] on td "Patrimônio declarado Conformado por Bens móveis Não Participação dos sócios Não…" at bounding box center [437, 281] width 166 height 25
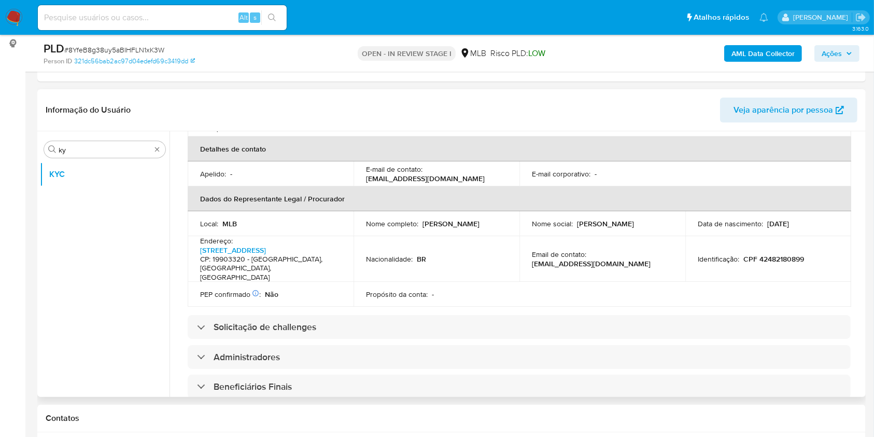
scroll to position [333, 0]
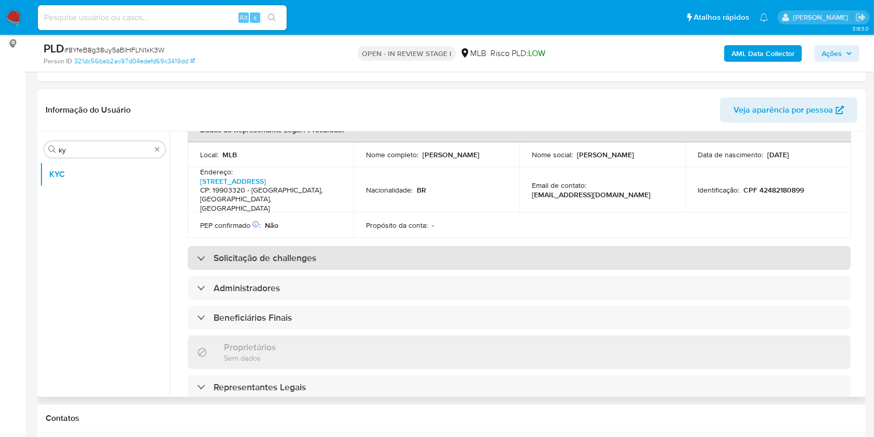
click at [401, 255] on div "Solicitação de challenges" at bounding box center [519, 258] width 663 height 24
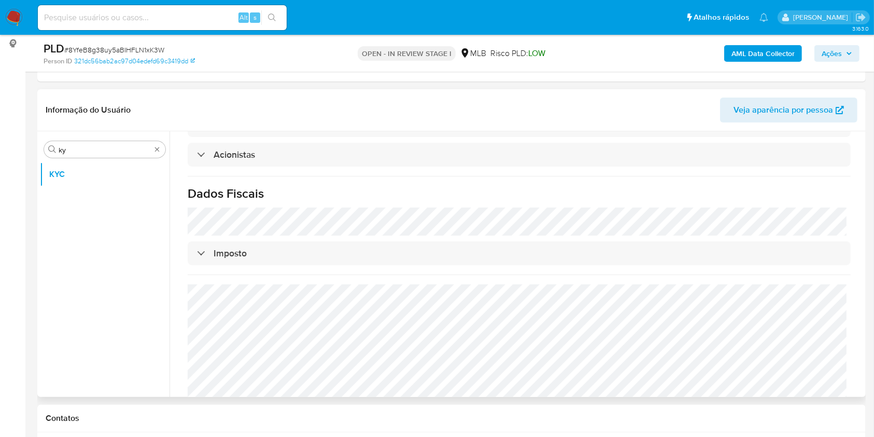
scroll to position [701, 0]
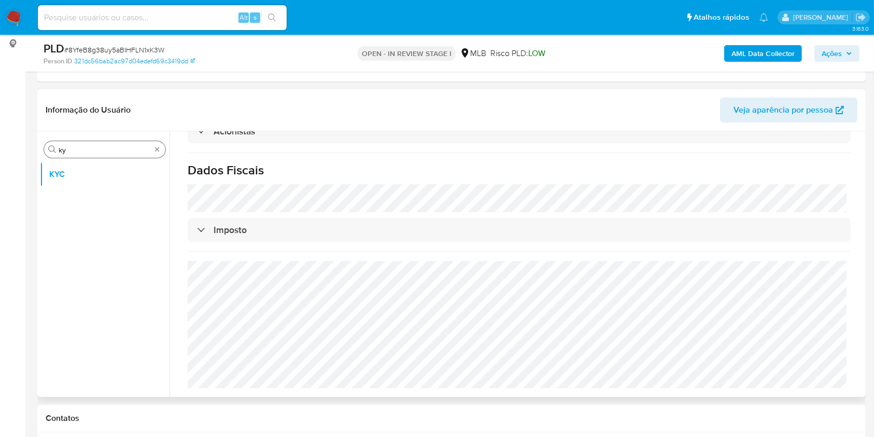
click at [68, 147] on input "ky" at bounding box center [105, 149] width 92 height 9
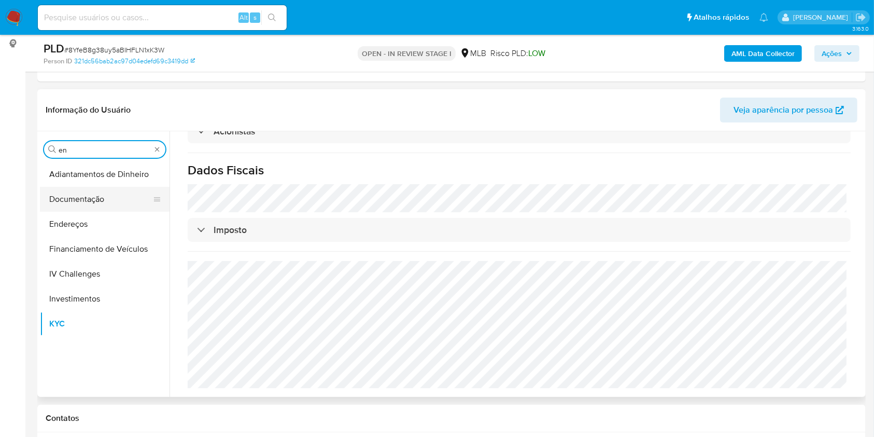
type input "en"
click at [75, 204] on button "Documentação" at bounding box center [100, 199] width 121 height 25
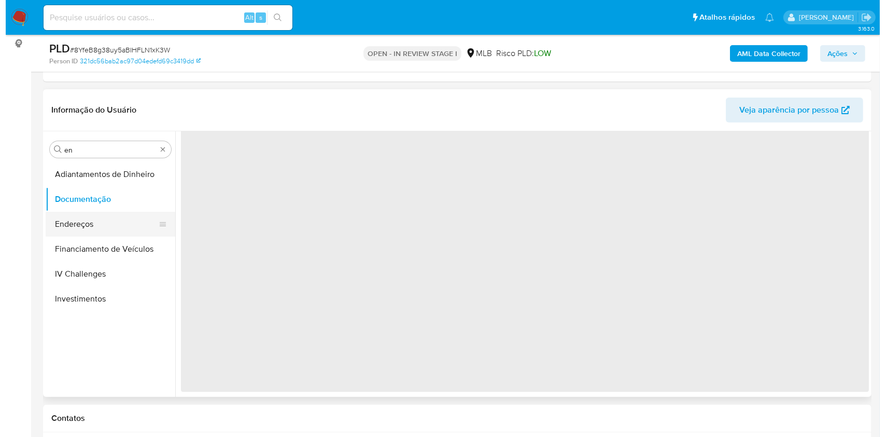
scroll to position [0, 0]
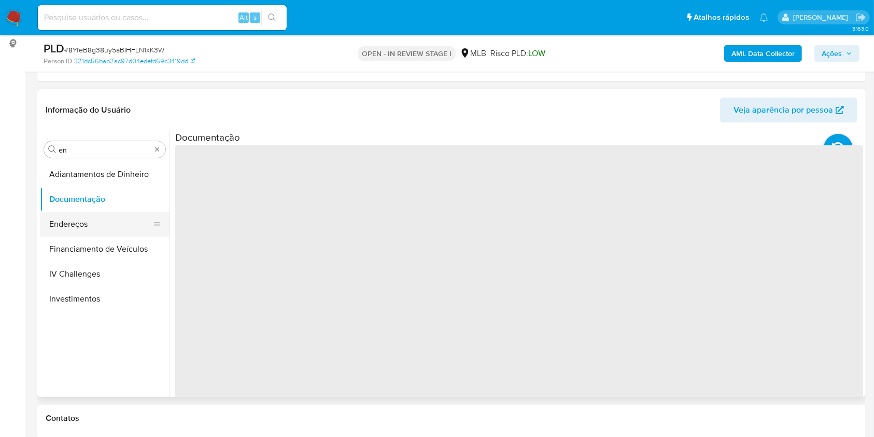
click at [75, 218] on button "Endereços" at bounding box center [100, 224] width 121 height 25
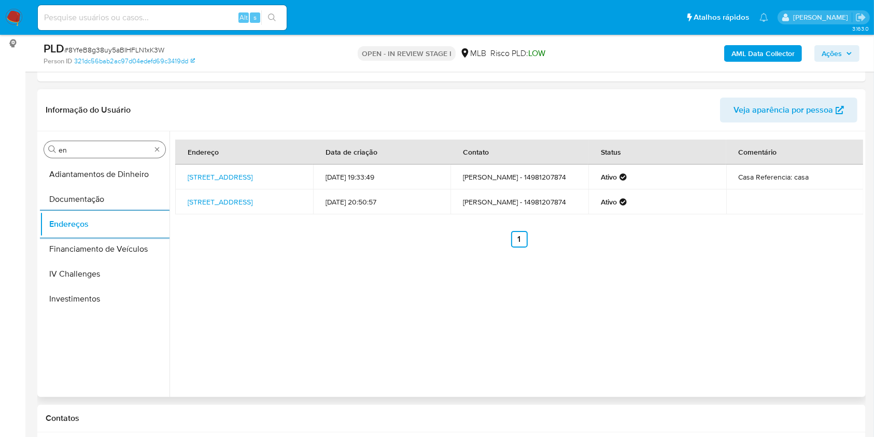
click at [115, 143] on div "Procurar en" at bounding box center [104, 149] width 121 height 17
click at [100, 148] on input "en" at bounding box center [105, 149] width 92 height 9
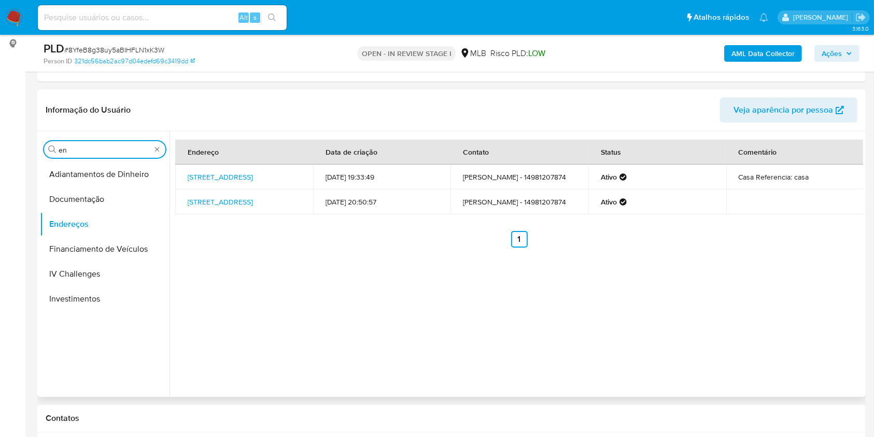
click at [100, 148] on input "en" at bounding box center [105, 149] width 92 height 9
type input "ge"
click at [86, 171] on button "Detalhe da geolocalização" at bounding box center [105, 174] width 130 height 25
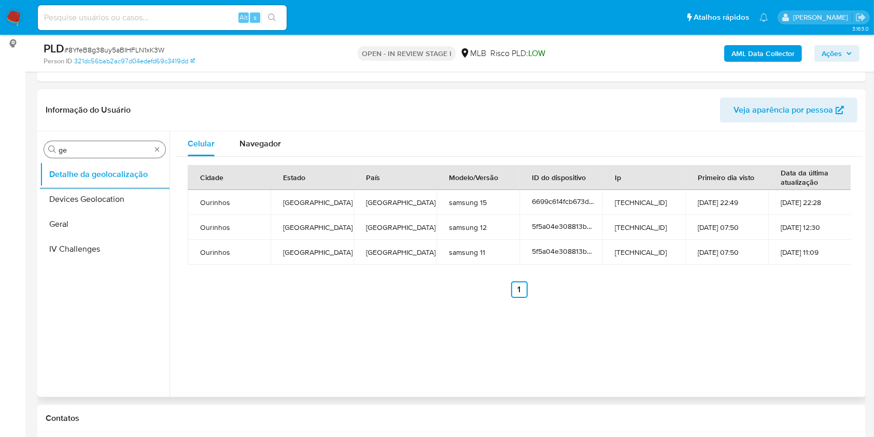
click at [97, 149] on input "ge" at bounding box center [105, 149] width 92 height 9
click at [96, 149] on input "ge" at bounding box center [105, 149] width 92 height 9
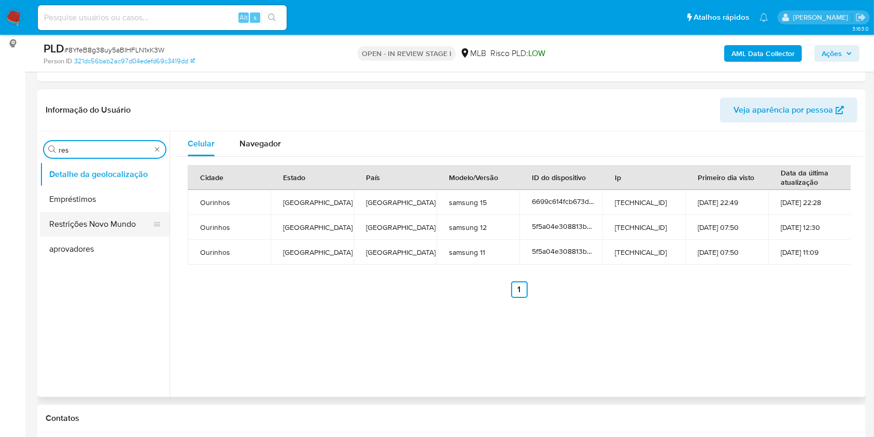
type input "res"
click at [96, 217] on button "Restrições Novo Mundo" at bounding box center [100, 224] width 121 height 25
click at [89, 219] on button "Restrições Novo Mundo" at bounding box center [100, 224] width 121 height 25
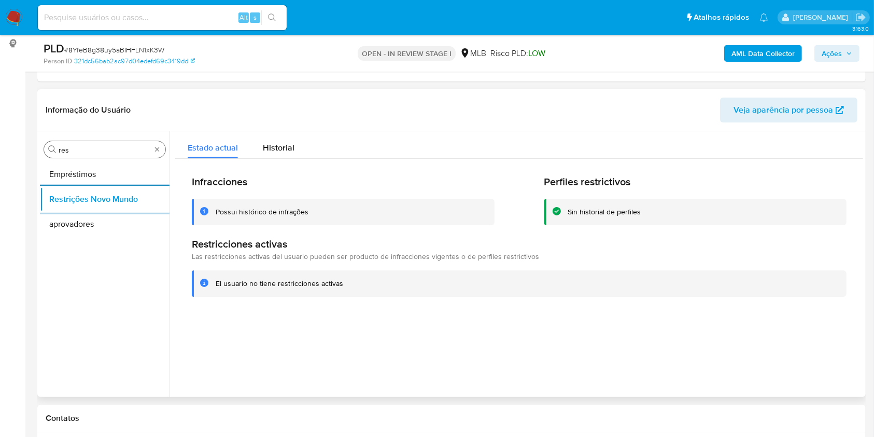
click at [74, 153] on input "res" at bounding box center [105, 149] width 92 height 9
click at [68, 147] on input "res" at bounding box center [105, 149] width 92 height 9
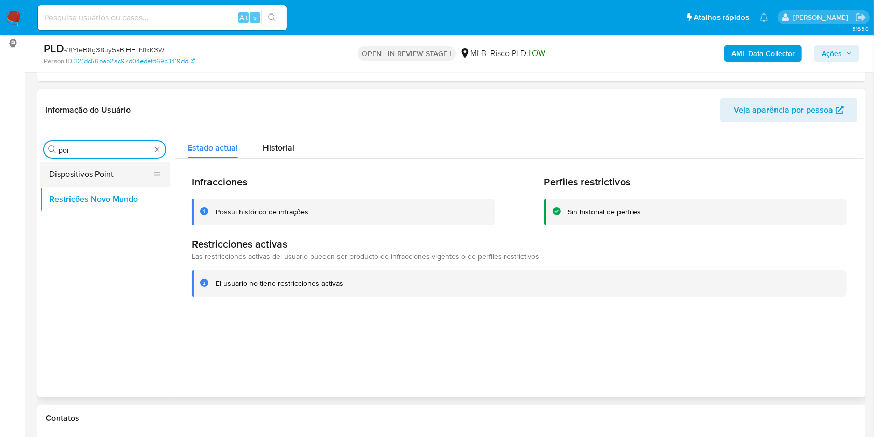
type input "poi"
click at [85, 167] on button "Dispositivos Point" at bounding box center [100, 174] width 121 height 25
click at [104, 170] on button "Dispositivos Point" at bounding box center [100, 174] width 121 height 25
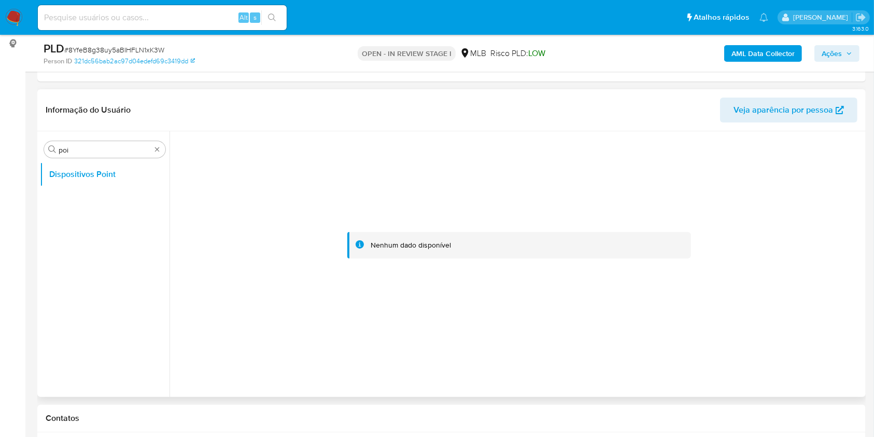
click at [88, 298] on ul "Dispositivos Point" at bounding box center [105, 279] width 130 height 234
click at [762, 46] on b "AML Data Collector" at bounding box center [763, 53] width 63 height 17
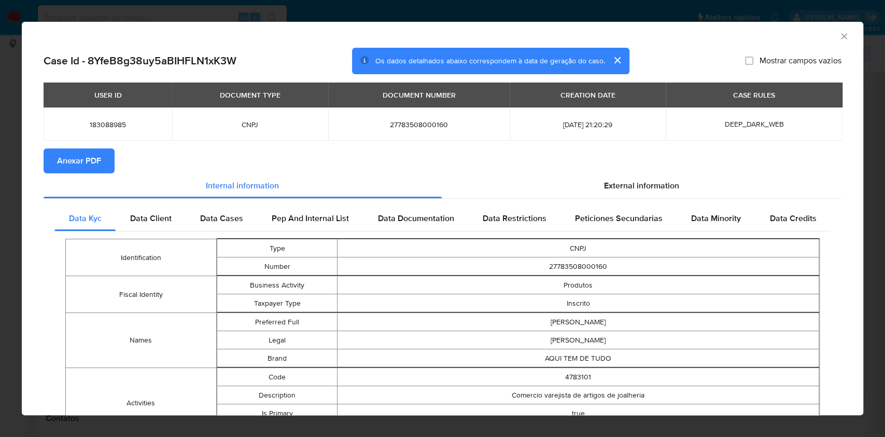
click at [83, 161] on span "Anexar PDF" at bounding box center [79, 160] width 44 height 23
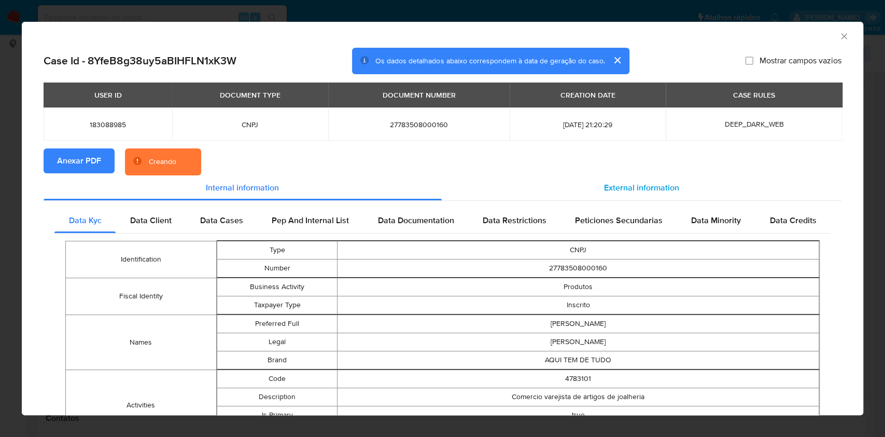
click at [630, 176] on div "External information" at bounding box center [642, 187] width 400 height 25
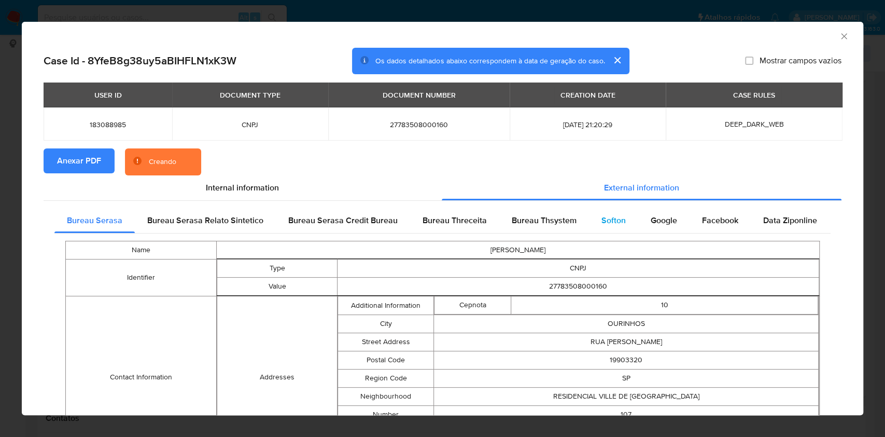
click at [624, 214] on div "Softon" at bounding box center [613, 220] width 49 height 25
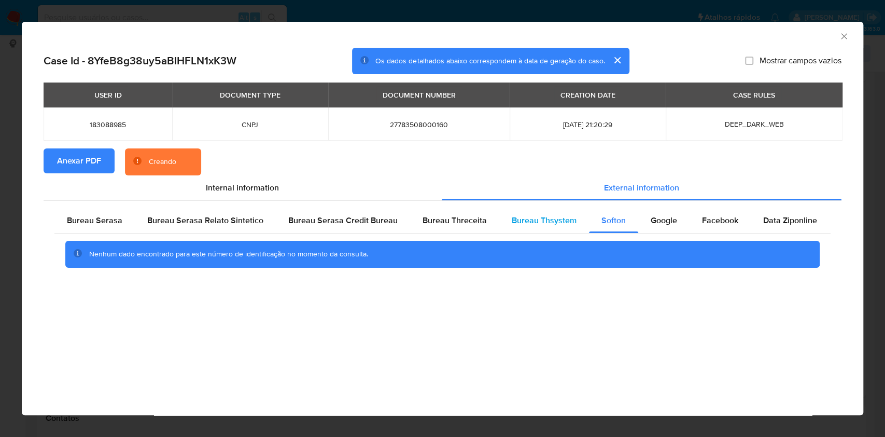
click at [572, 225] on div "Bureau Thsystem" at bounding box center [544, 220] width 90 height 25
click at [452, 218] on span "Bureau Threceita" at bounding box center [455, 220] width 64 height 12
click at [119, 208] on div "Bureau Serasa" at bounding box center [94, 220] width 80 height 25
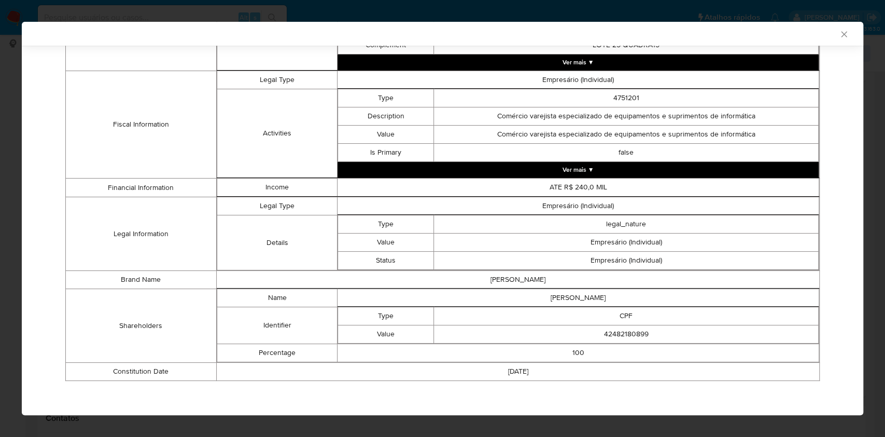
scroll to position [383, 0]
drag, startPoint x: 430, startPoint y: 348, endPoint x: 506, endPoint y: 305, distance: 87.3
click at [430, 348] on td "100" at bounding box center [579, 353] width 482 height 18
click at [550, 297] on td "GUILHERME VENDRAMINI GARCIA" at bounding box center [579, 298] width 482 height 18
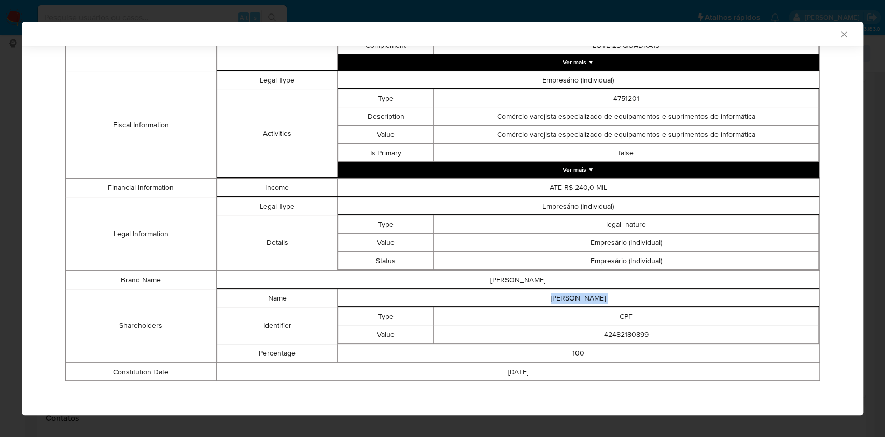
click at [550, 297] on td "GUILHERME VENDRAMINI GARCIA" at bounding box center [579, 298] width 482 height 18
copy td "GUILHERME VENDRAMINI GARCIA"
drag, startPoint x: 417, startPoint y: 284, endPoint x: 432, endPoint y: 288, distance: 16.1
click at [417, 284] on td "GUILHERME VENDRAMINI GARCIA" at bounding box center [517, 280] width 603 height 18
click at [621, 329] on td "42482180899" at bounding box center [626, 334] width 385 height 18
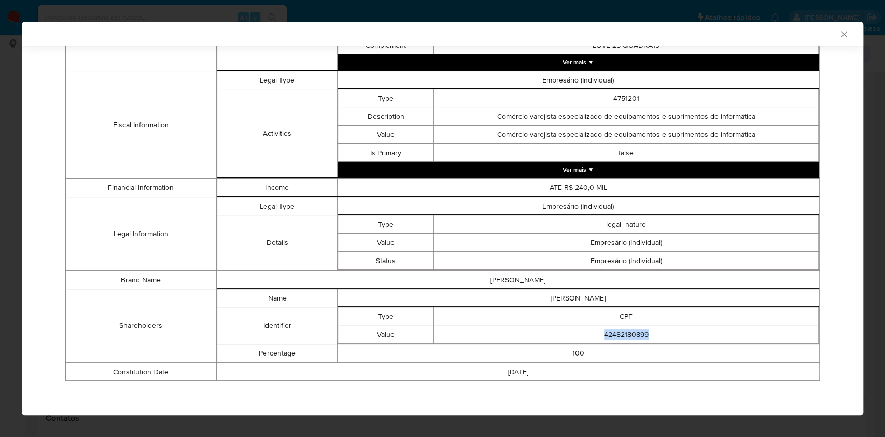
click at [621, 329] on td "42482180899" at bounding box center [626, 334] width 385 height 18
copy td "42482180899"
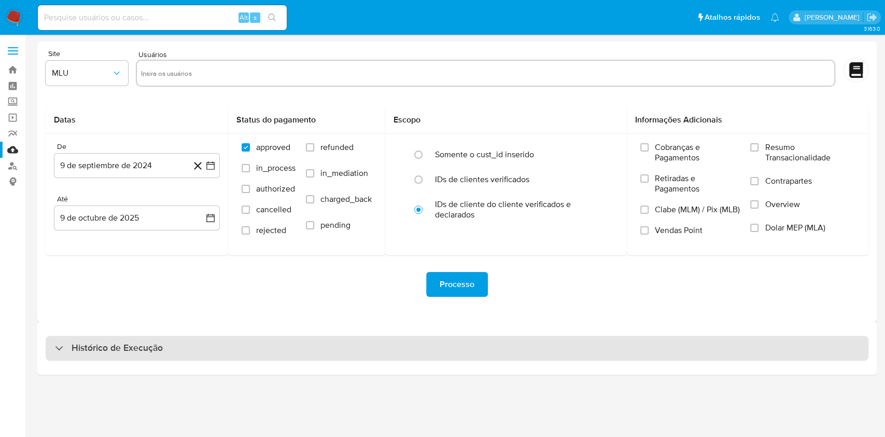
click at [112, 336] on div "Histórico de Execução" at bounding box center [457, 348] width 823 height 25
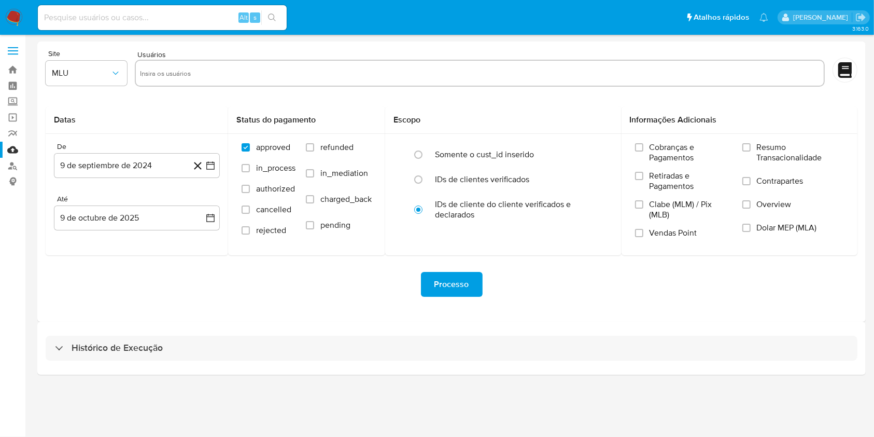
select select "10"
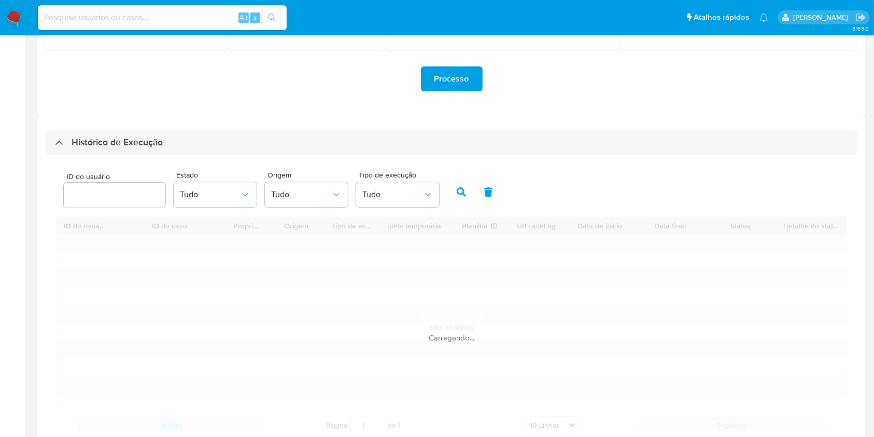
scroll to position [207, 0]
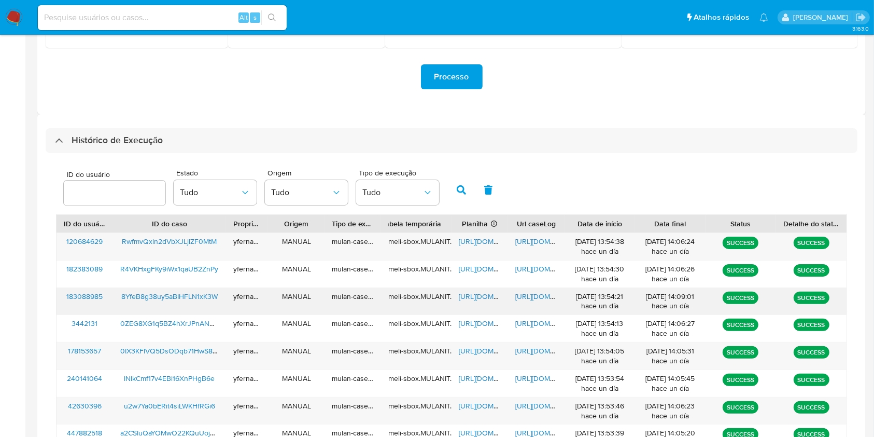
click at [484, 296] on span "[URL][DOMAIN_NAME]" at bounding box center [495, 296] width 72 height 10
click at [534, 297] on span "[URL][DOMAIN_NAME]" at bounding box center [551, 296] width 72 height 10
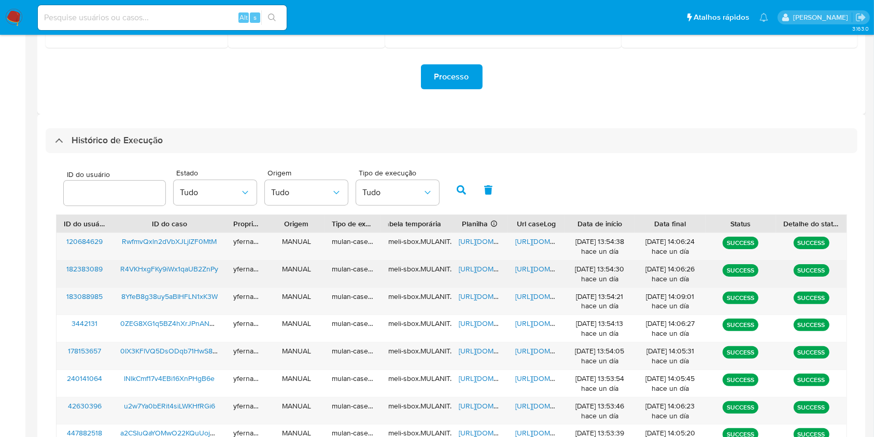
click at [477, 267] on span "[URL][DOMAIN_NAME]" at bounding box center [495, 268] width 72 height 10
click at [542, 266] on span "[URL][DOMAIN_NAME]" at bounding box center [551, 268] width 72 height 10
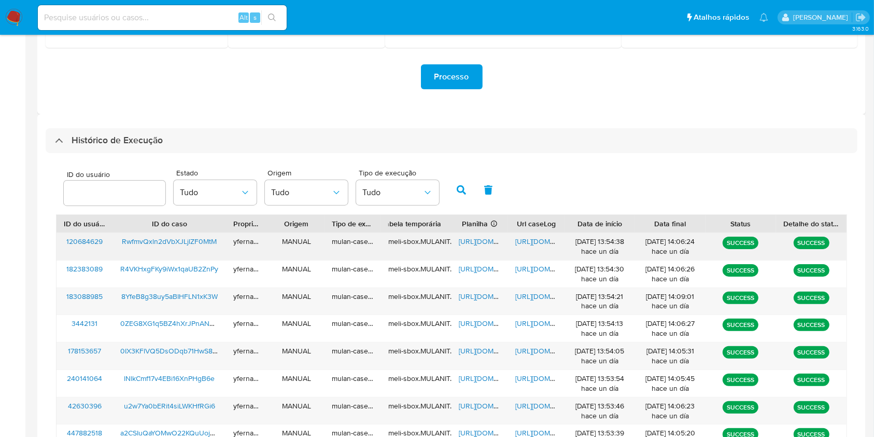
click at [480, 237] on span "[URL][DOMAIN_NAME]" at bounding box center [495, 241] width 72 height 10
click at [543, 244] on span "[URL][DOMAIN_NAME]" at bounding box center [551, 241] width 72 height 10
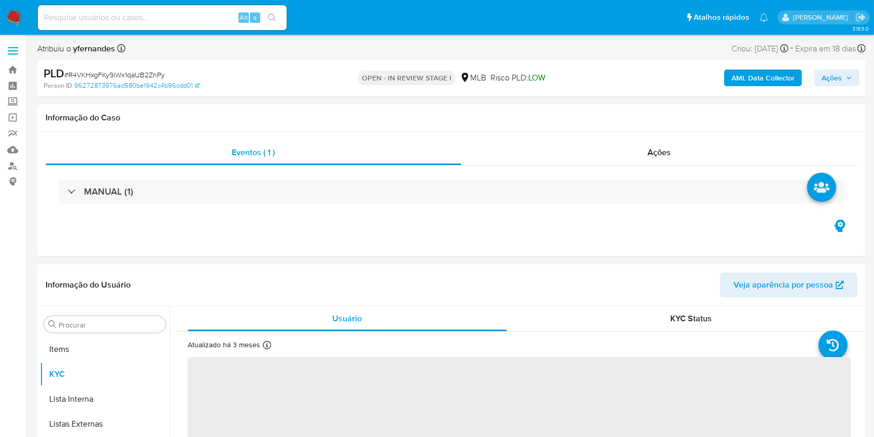
scroll to position [563, 0]
select select "10"
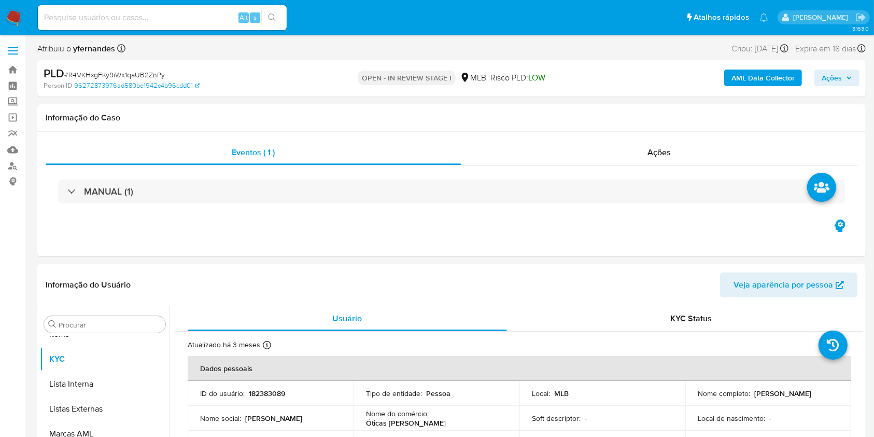
click at [86, 69] on span "# R4VKHxgFKy9iWx1qaUB2ZnPy" at bounding box center [114, 74] width 101 height 10
copy span "R4VKHxgFKy9iWx1qaUB2ZnPy"
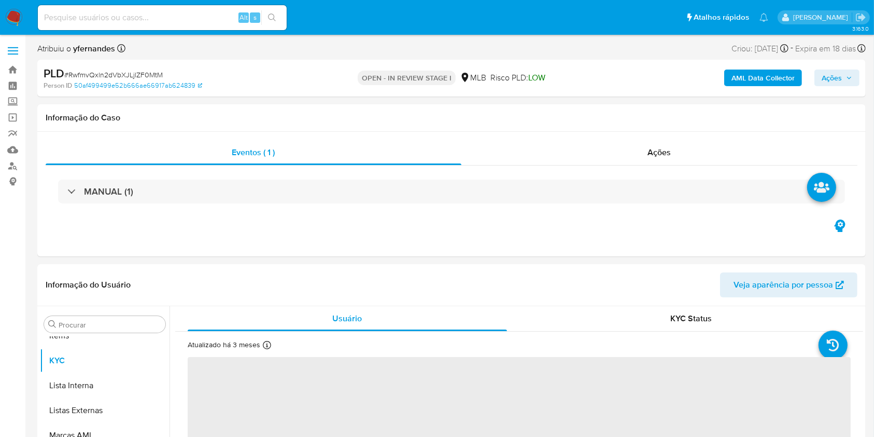
click at [138, 69] on span "# RwfmvQxln2dVbXJLjlZF0MtM" at bounding box center [113, 74] width 99 height 10
click at [137, 69] on span "# RwfmvQxln2dVbXJLjlZF0MtM" at bounding box center [113, 74] width 99 height 10
select select "10"
